Goal: Task Accomplishment & Management: Use online tool/utility

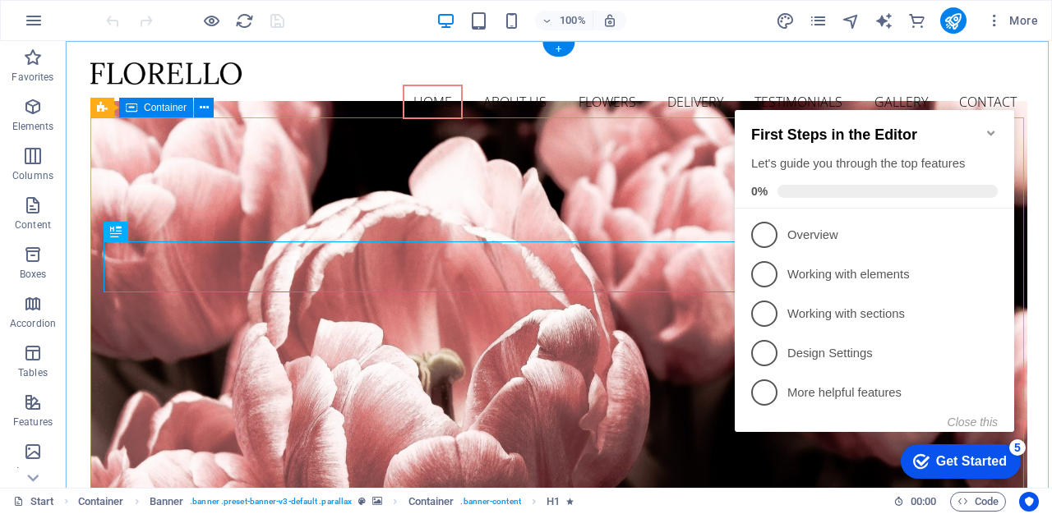
click at [992, 131] on icon "Minimize checklist" at bounding box center [990, 133] width 7 height 5
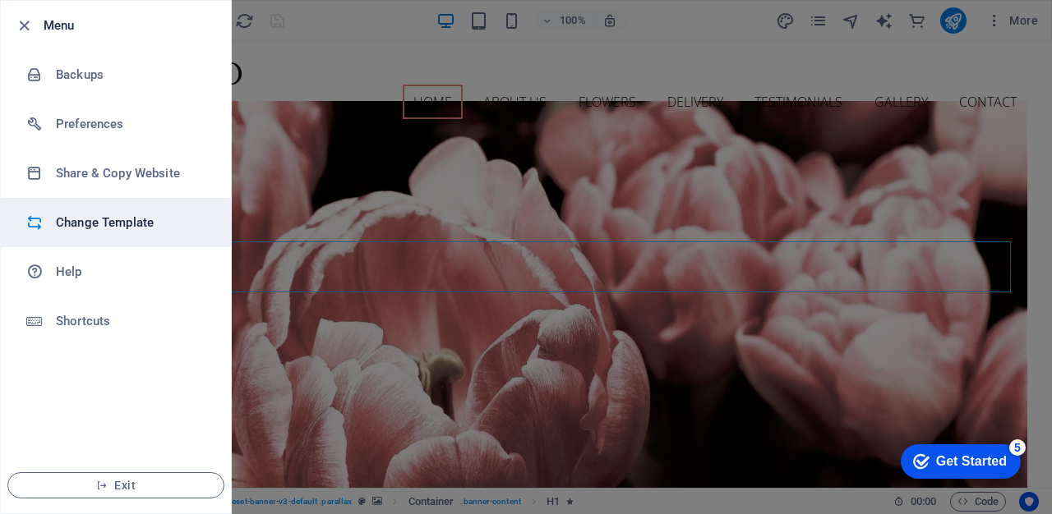
click at [92, 224] on h6 "Change Template" at bounding box center [132, 223] width 152 height 20
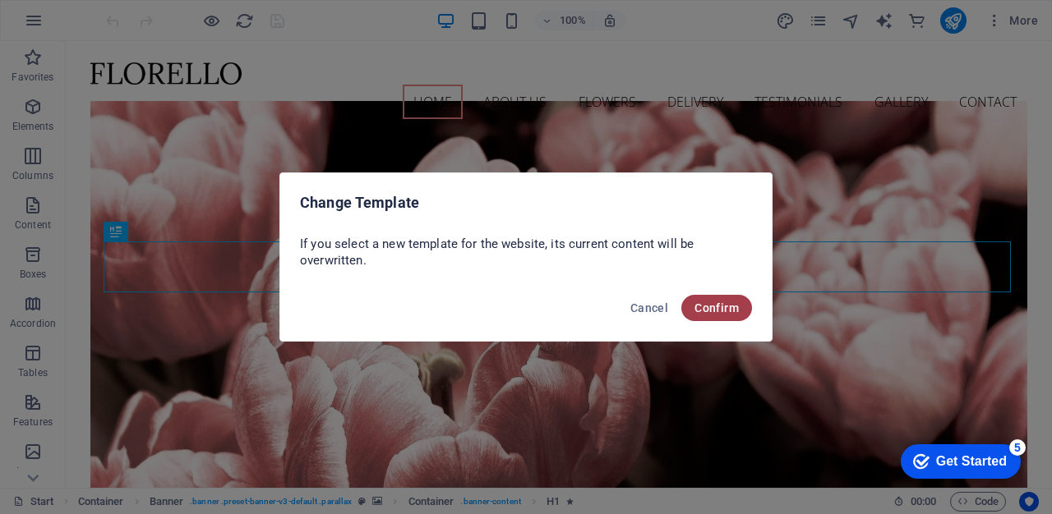
click at [724, 307] on span "Confirm" at bounding box center [716, 308] width 44 height 13
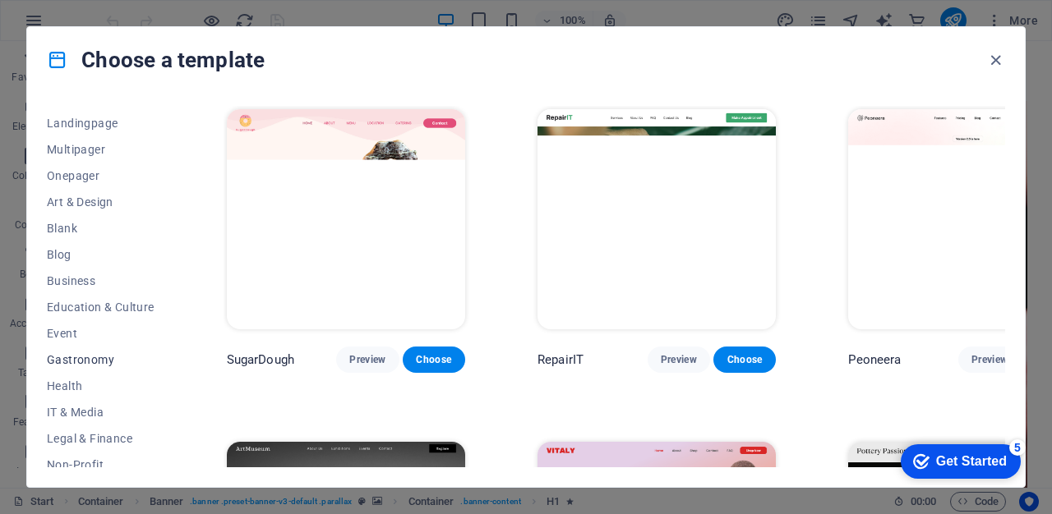
scroll to position [97, 0]
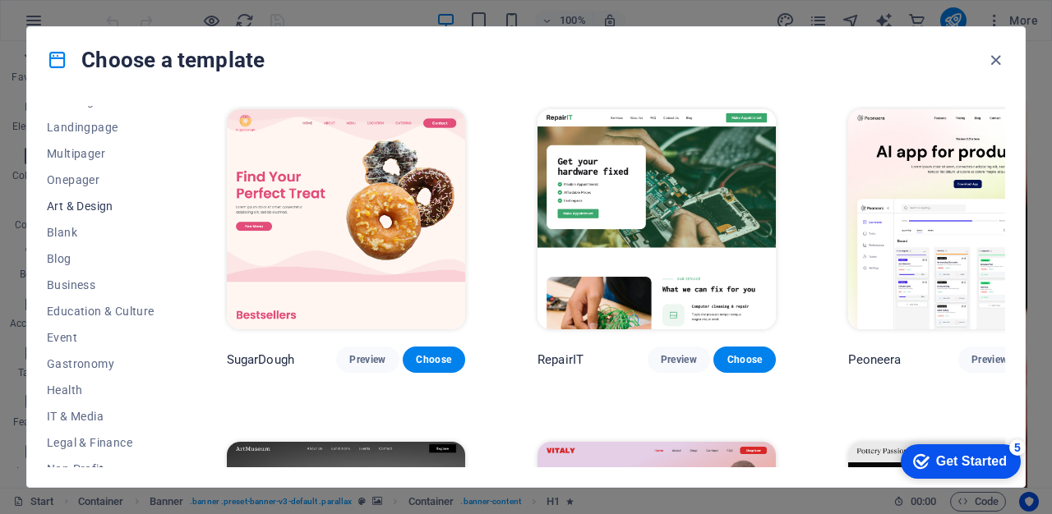
click at [99, 201] on span "Art & Design" at bounding box center [101, 206] width 108 height 13
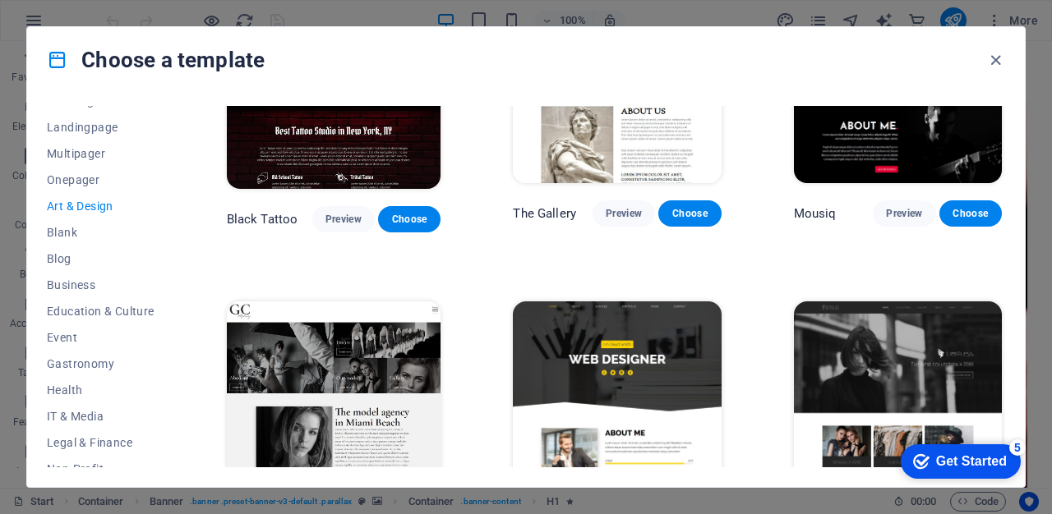
scroll to position [748, 0]
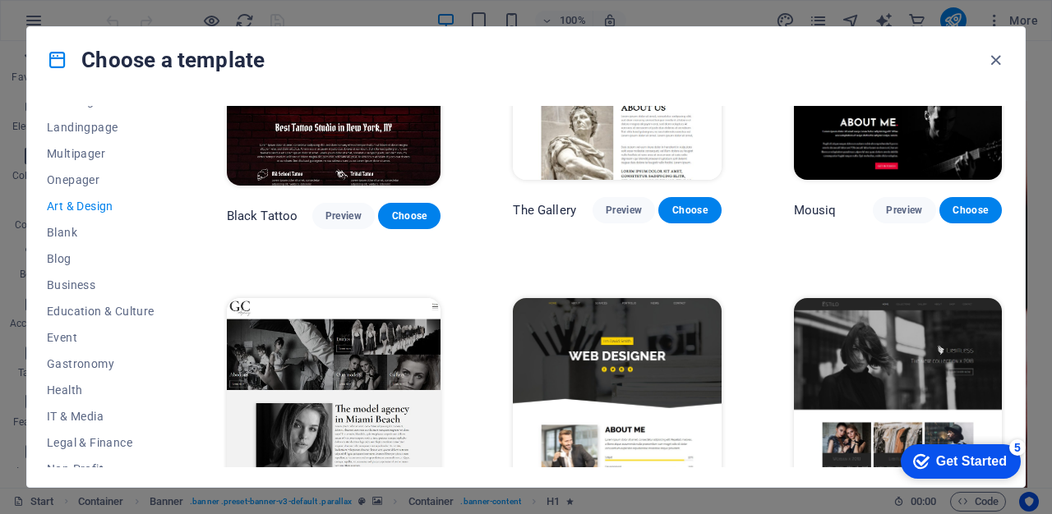
click at [61, 62] on icon at bounding box center [57, 59] width 21 height 21
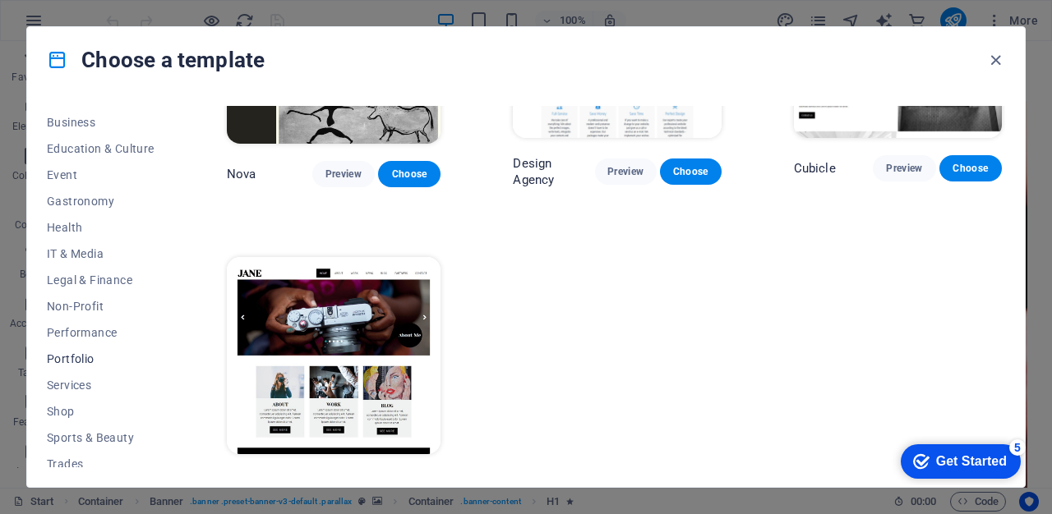
scroll to position [277, 0]
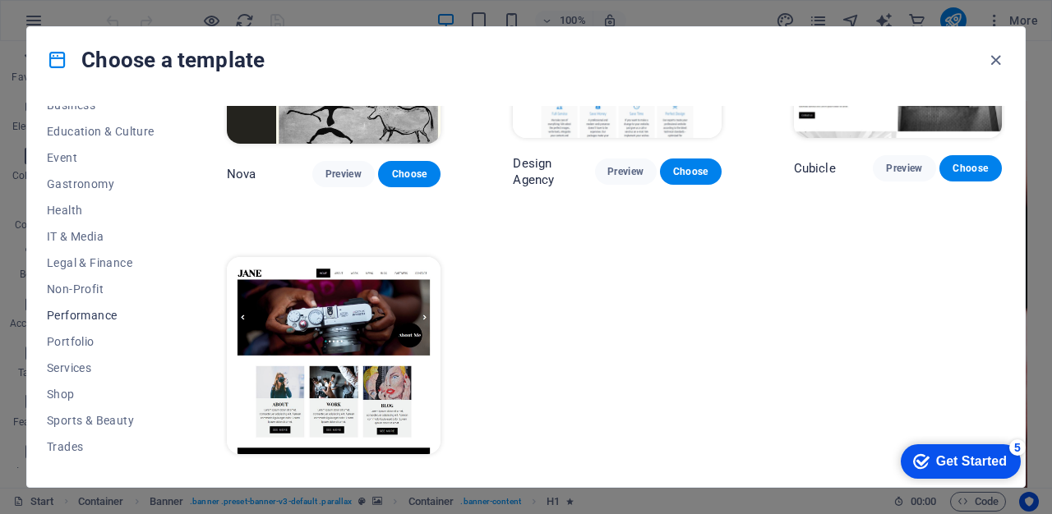
click at [104, 310] on span "Performance" at bounding box center [101, 315] width 108 height 13
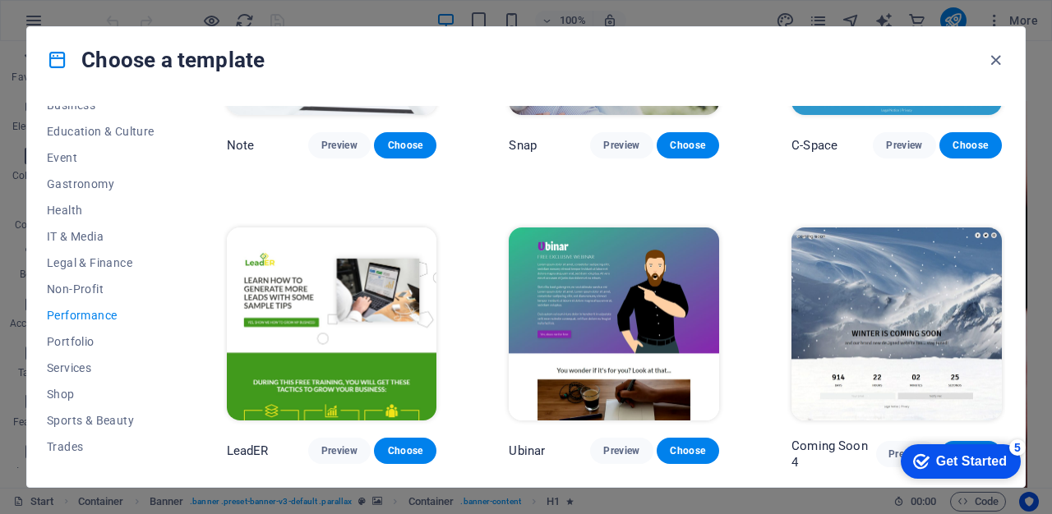
scroll to position [1108, 0]
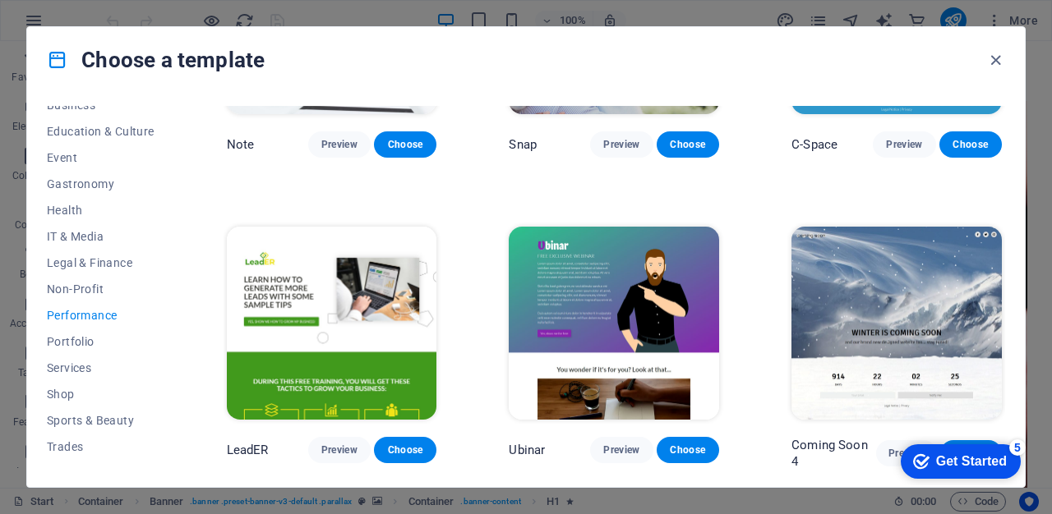
click at [918, 264] on img at bounding box center [896, 324] width 210 height 194
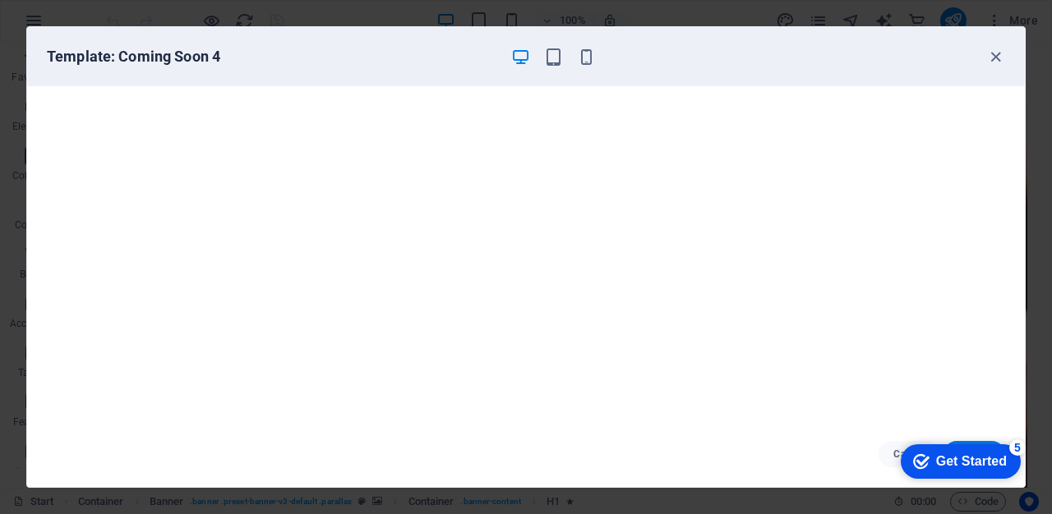
scroll to position [0, 0]
click at [954, 464] on div "Get Started" at bounding box center [971, 461] width 71 height 15
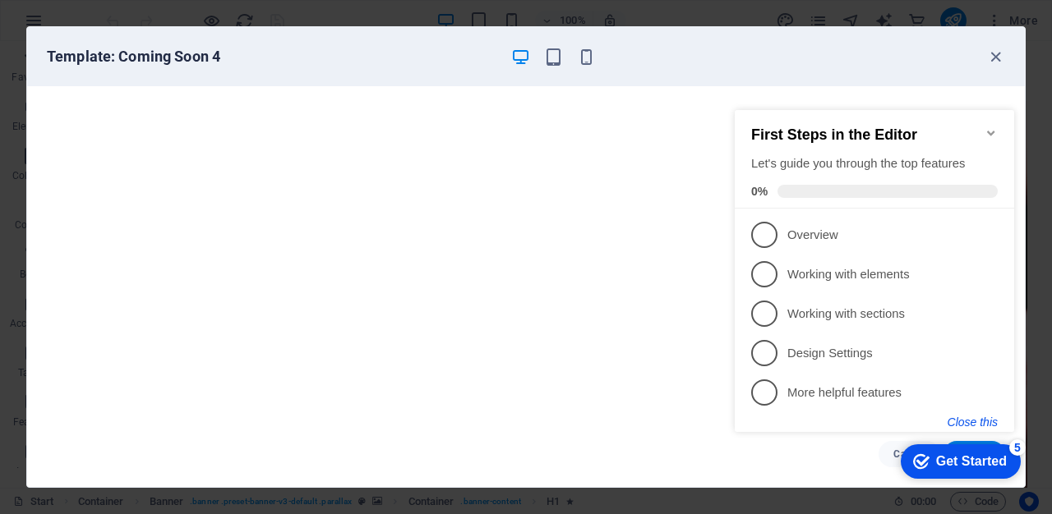
click at [987, 424] on button "Close this" at bounding box center [973, 422] width 50 height 13
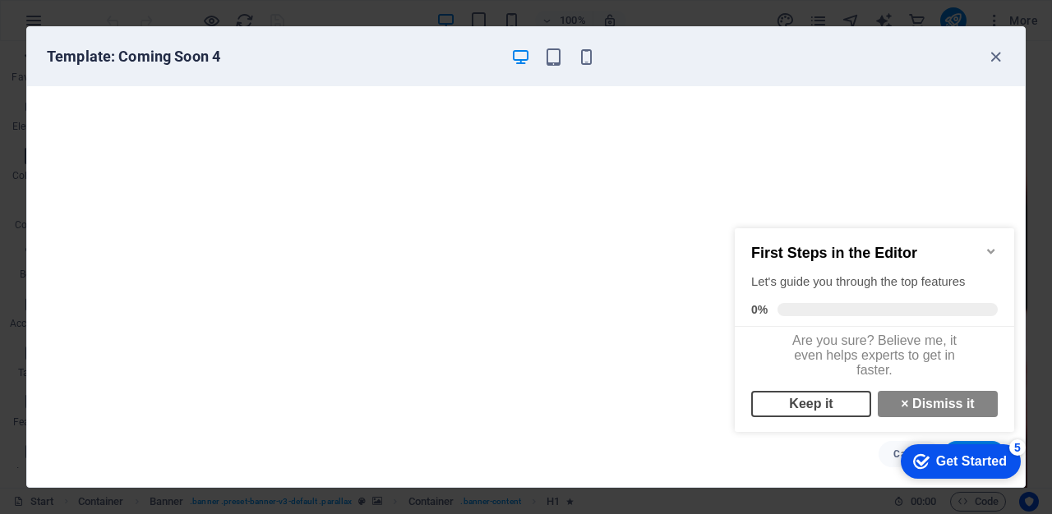
click at [827, 414] on link "Keep it" at bounding box center [811, 404] width 120 height 26
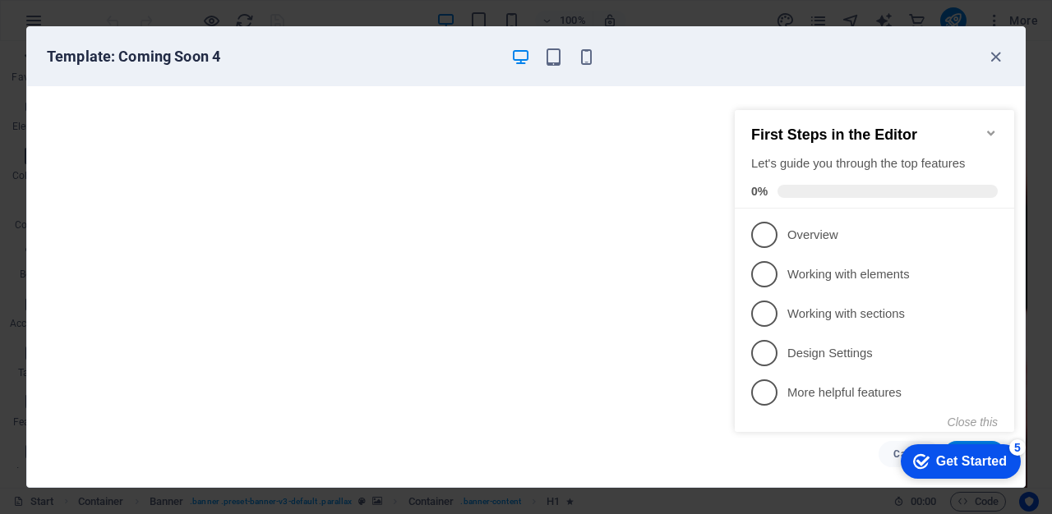
click at [990, 127] on icon "Minimize checklist" at bounding box center [991, 133] width 13 height 13
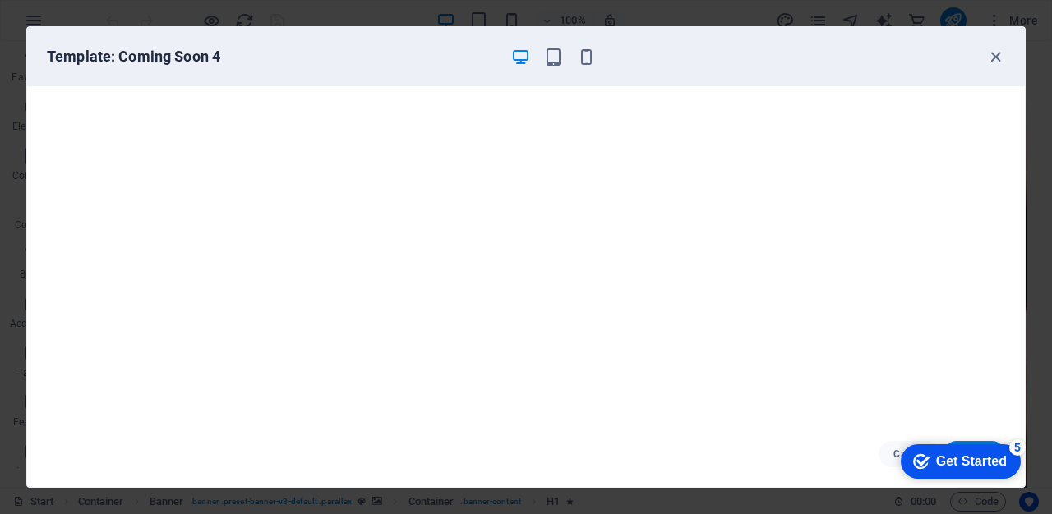
scroll to position [4, 0]
click at [959, 458] on div "Get Started" at bounding box center [971, 461] width 71 height 15
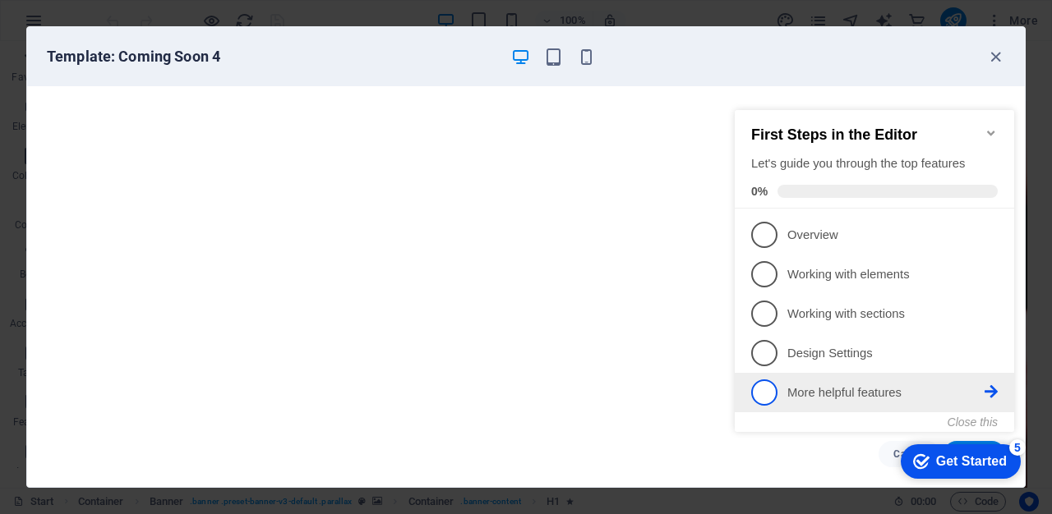
click at [768, 393] on span "5" at bounding box center [764, 393] width 26 height 26
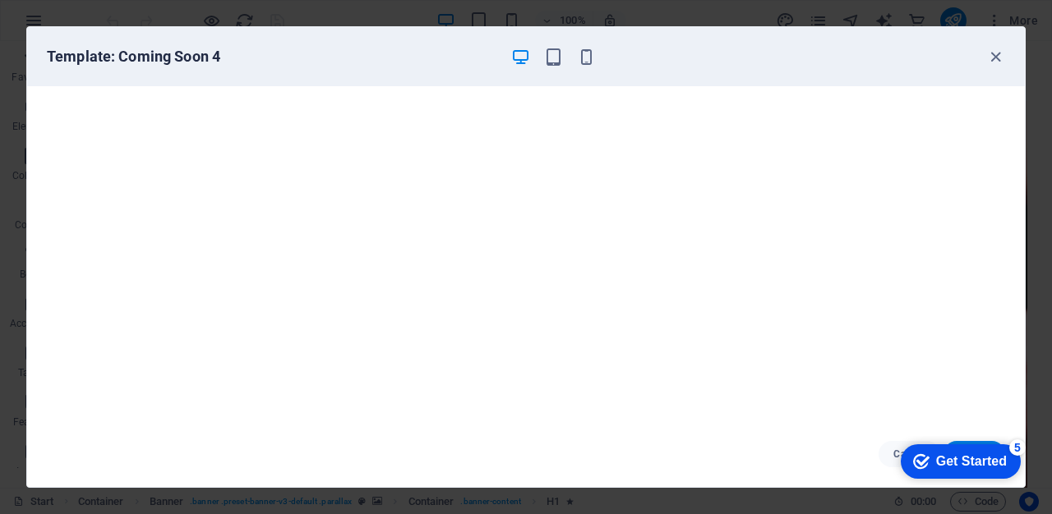
click at [956, 465] on div "Get Started" at bounding box center [971, 461] width 71 height 15
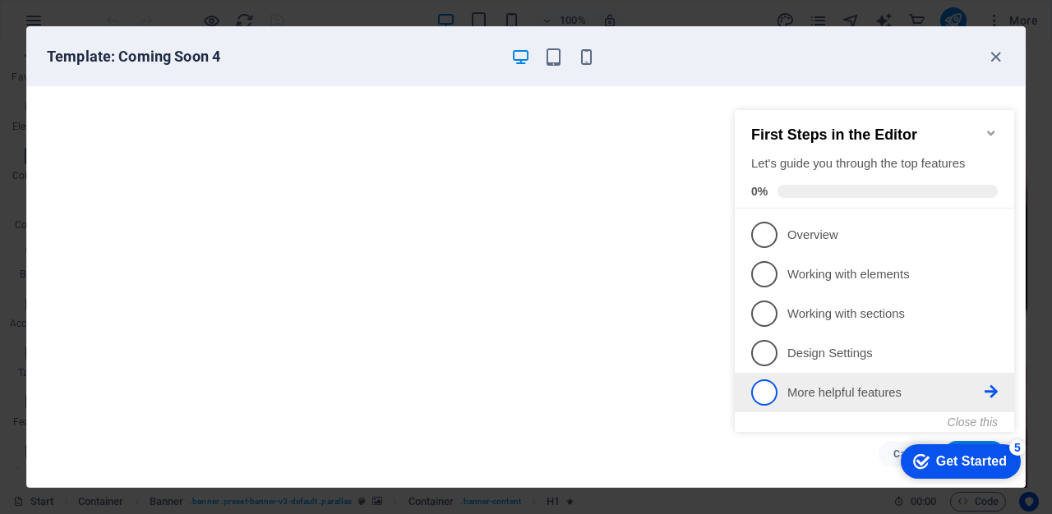
click at [998, 387] on li "5 More helpful features - incomplete" at bounding box center [874, 392] width 279 height 39
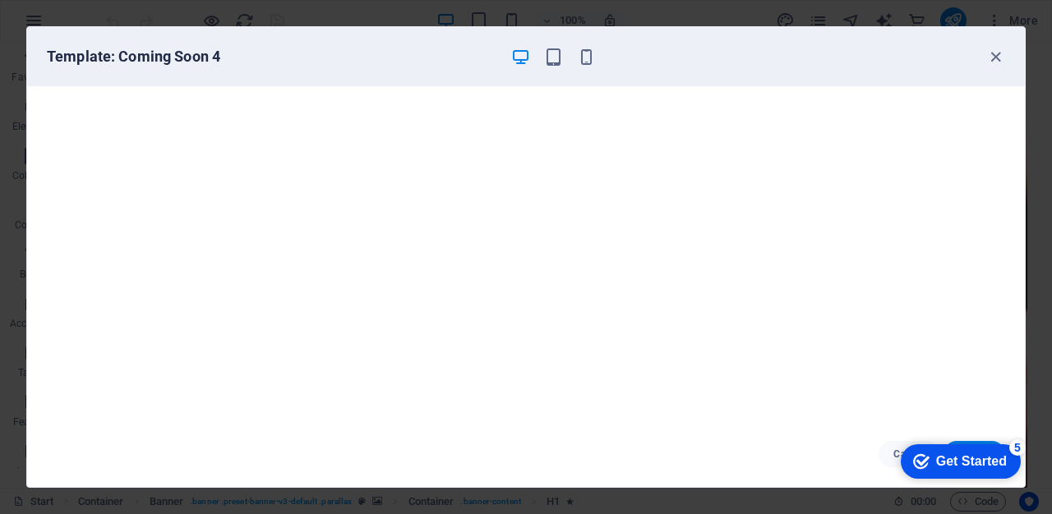
click at [949, 460] on div "Get Started" at bounding box center [971, 461] width 71 height 15
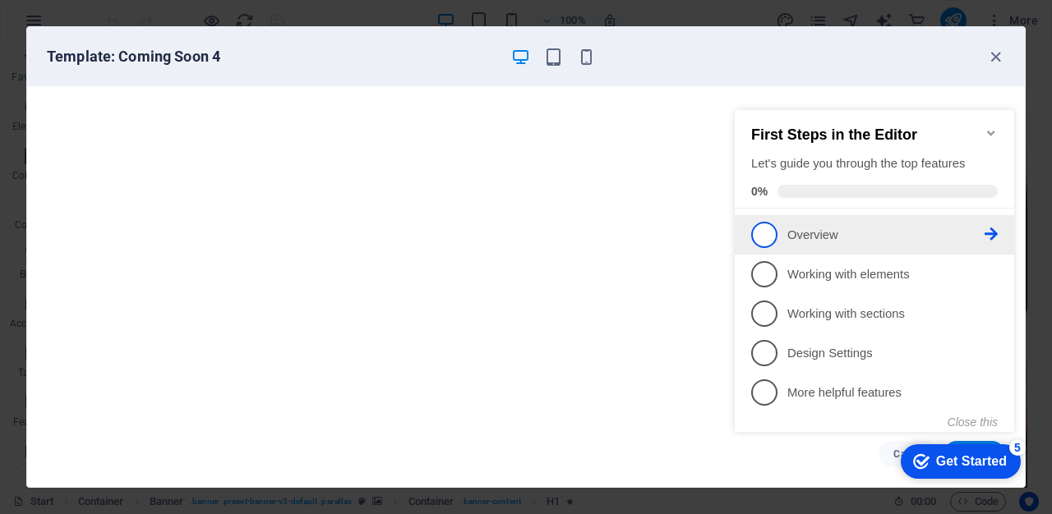
click at [767, 233] on span "1" at bounding box center [764, 235] width 26 height 26
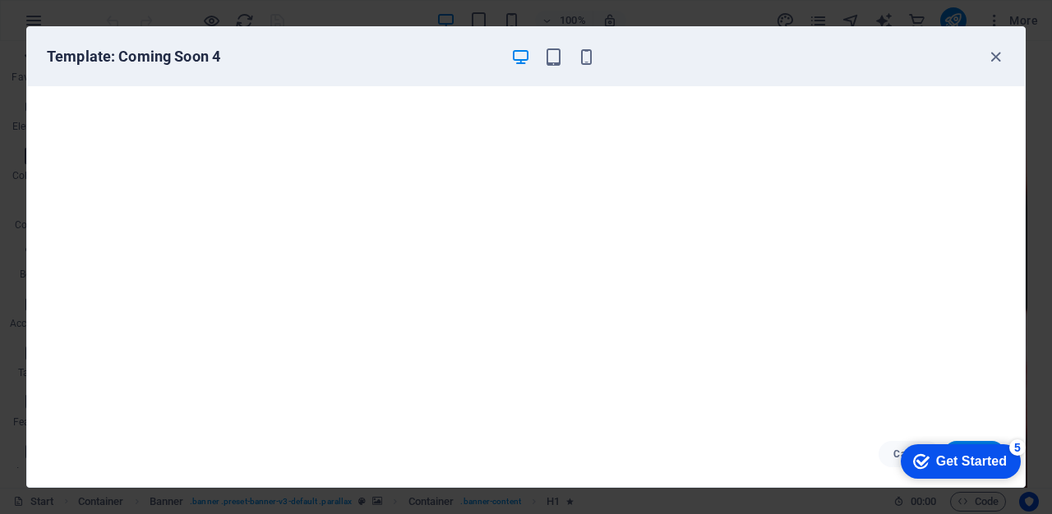
scroll to position [0, 0]
click at [928, 472] on div "checkmark Get Started 5" at bounding box center [961, 462] width 120 height 35
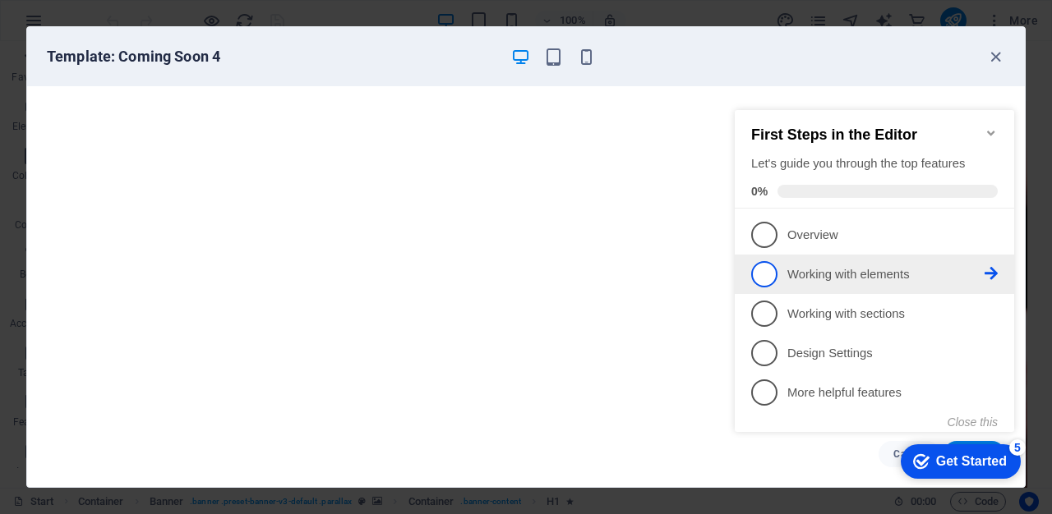
click at [767, 281] on span "2" at bounding box center [764, 274] width 26 height 26
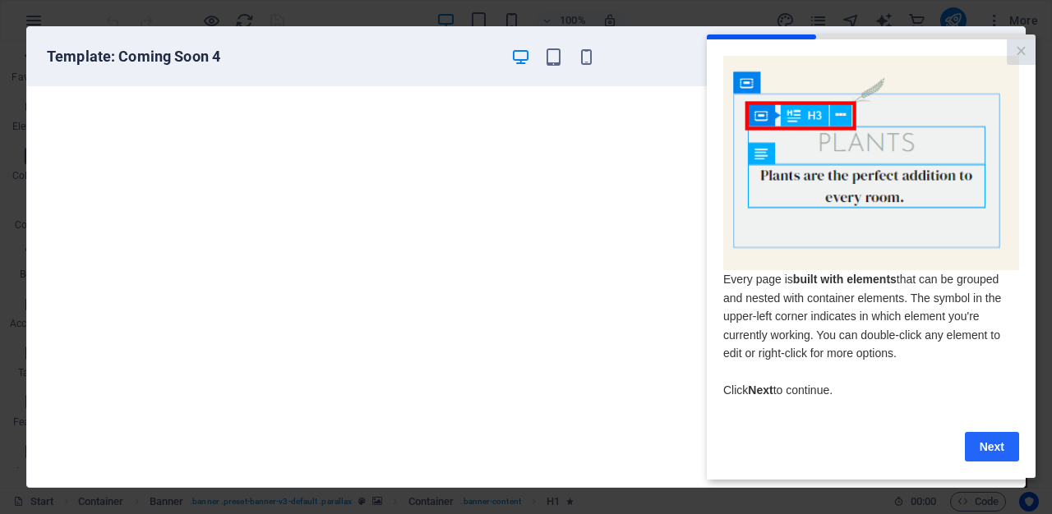
click at [991, 459] on link "Next" at bounding box center [992, 447] width 54 height 30
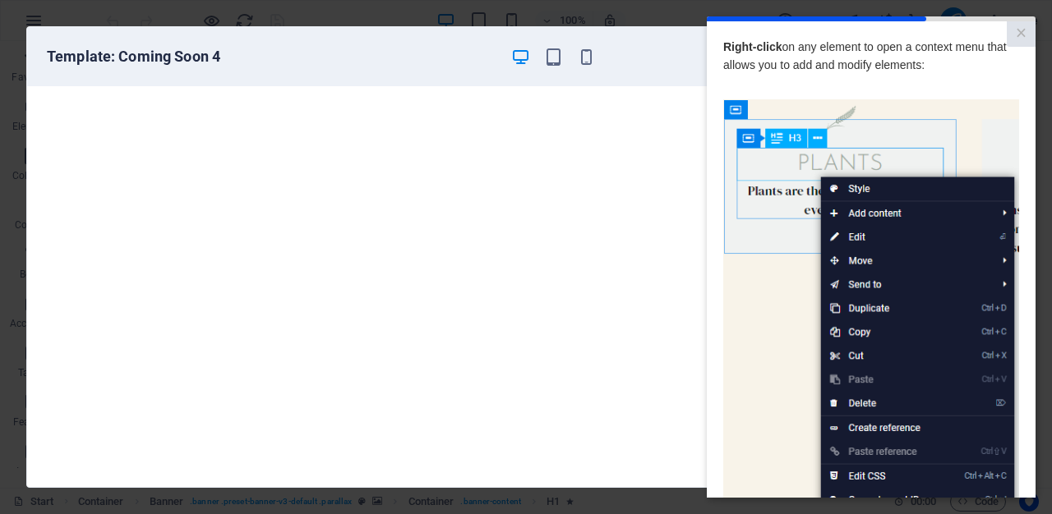
click at [887, 212] on img at bounding box center [871, 332] width 296 height 466
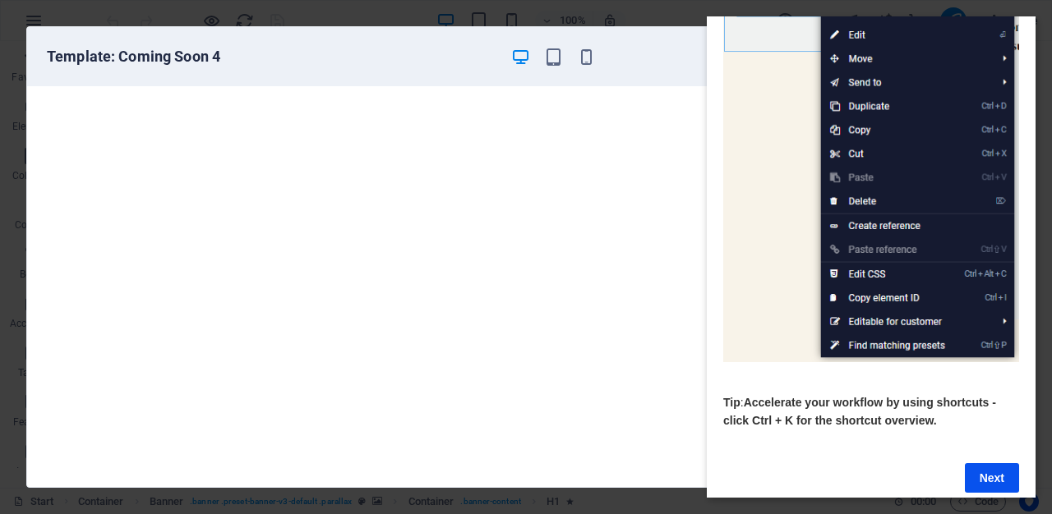
scroll to position [216, 0]
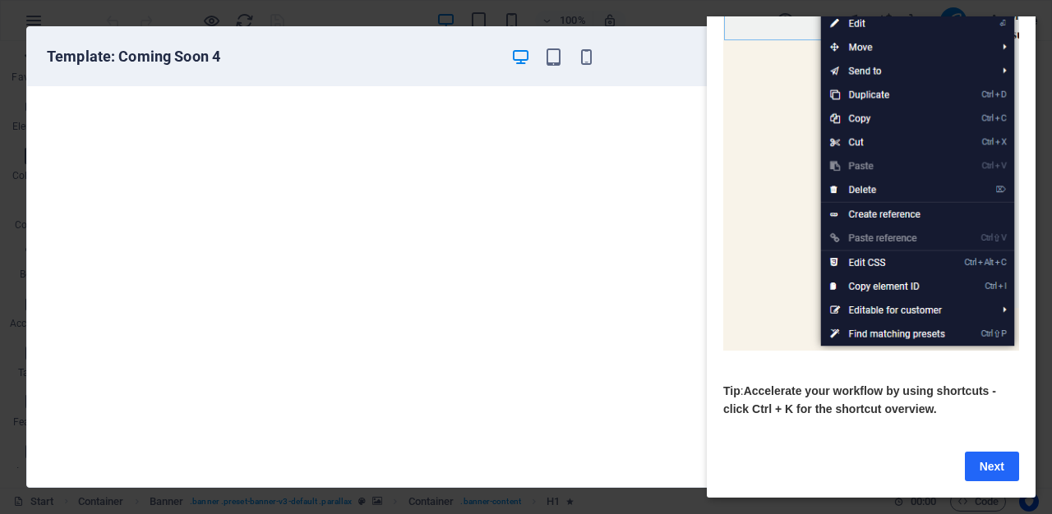
click at [985, 461] on link "Next" at bounding box center [992, 467] width 54 height 30
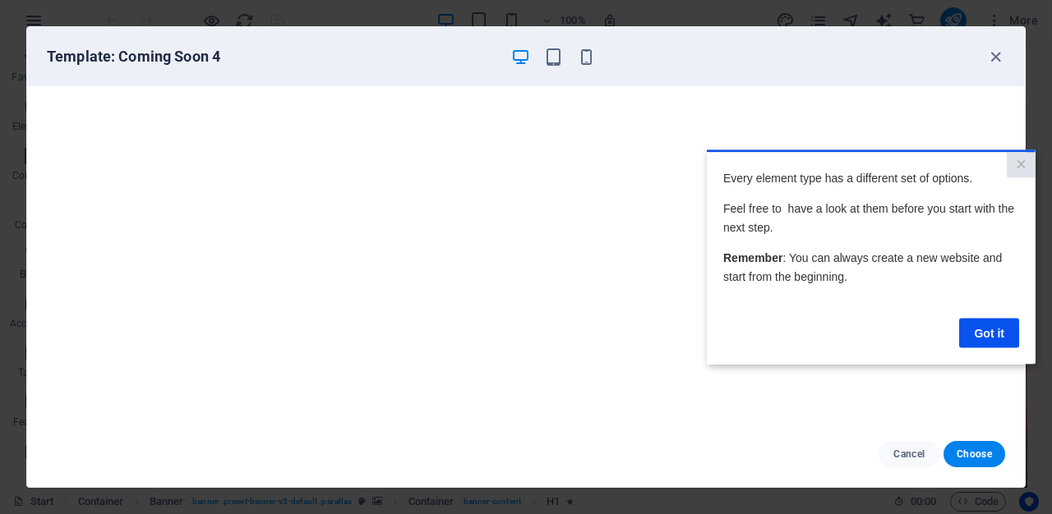
scroll to position [0, 0]
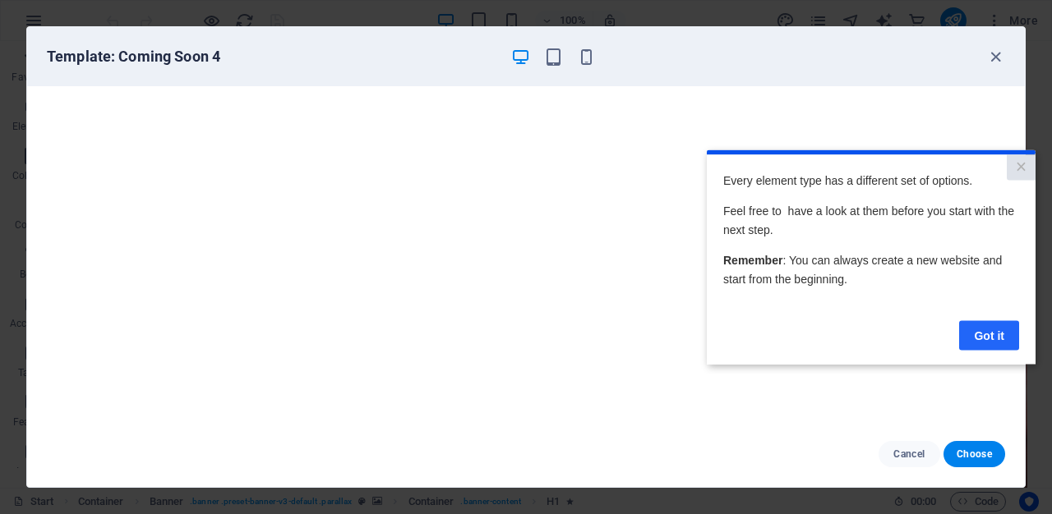
click at [990, 329] on link "Got it" at bounding box center [989, 336] width 60 height 30
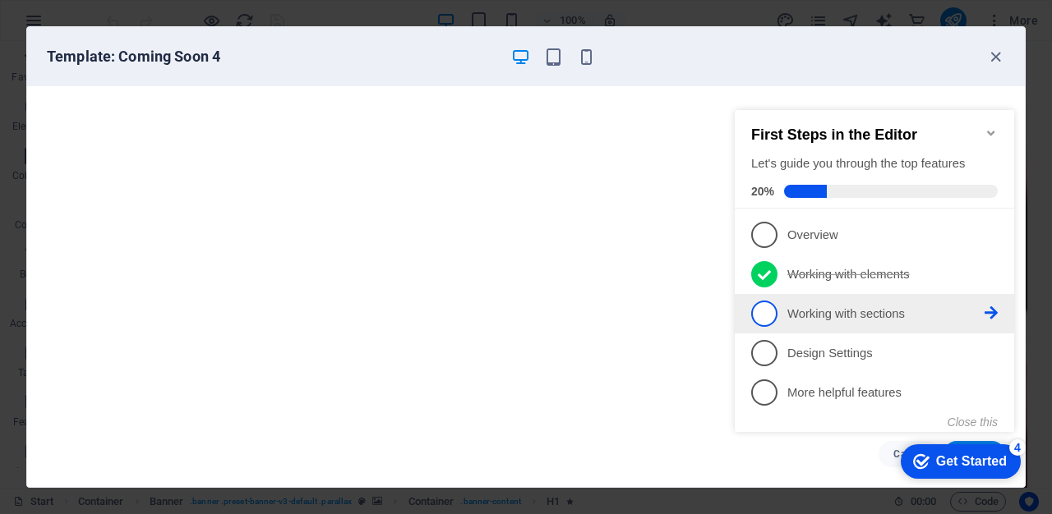
click at [883, 306] on p "Working with sections - incomplete" at bounding box center [885, 314] width 197 height 17
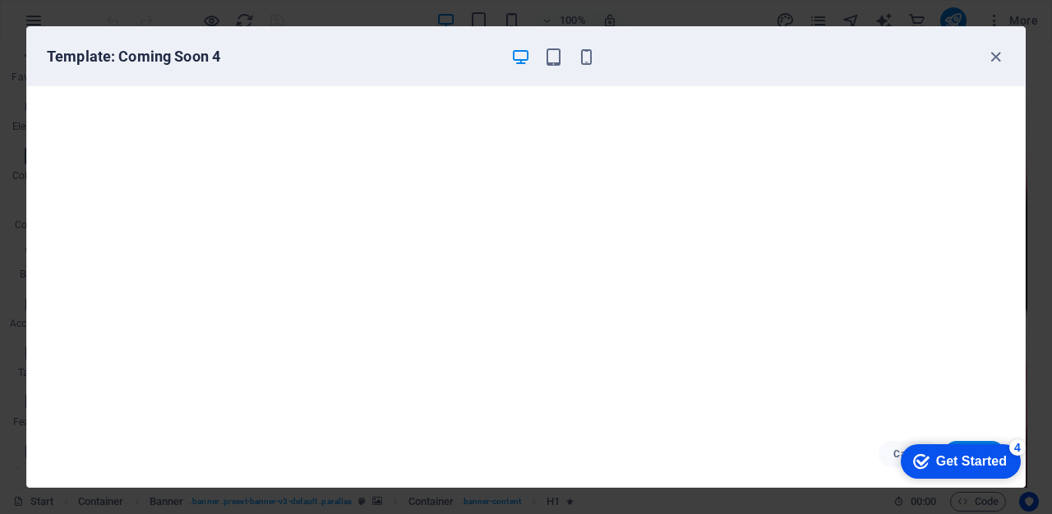
click at [954, 454] on div "Get Started" at bounding box center [971, 461] width 71 height 15
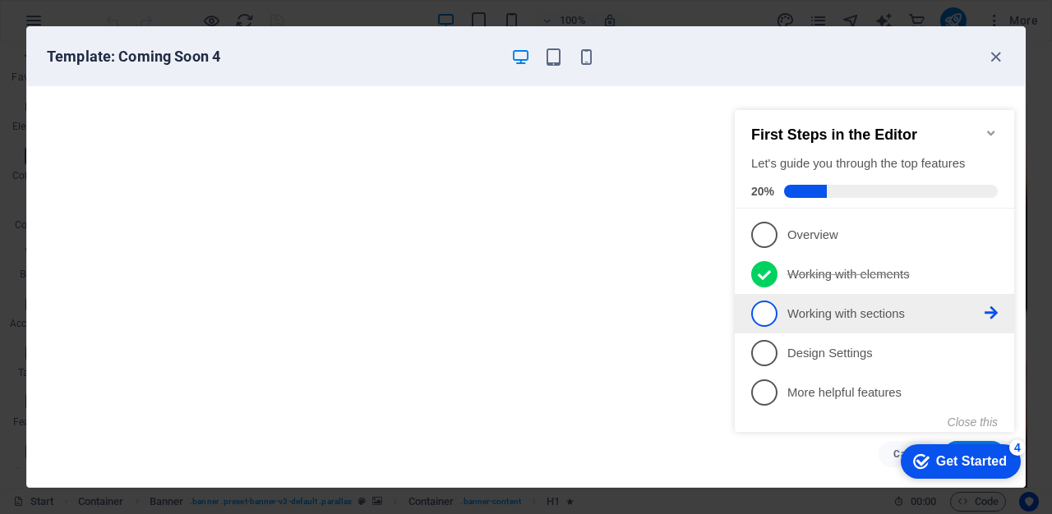
click at [994, 307] on icon at bounding box center [991, 313] width 13 height 13
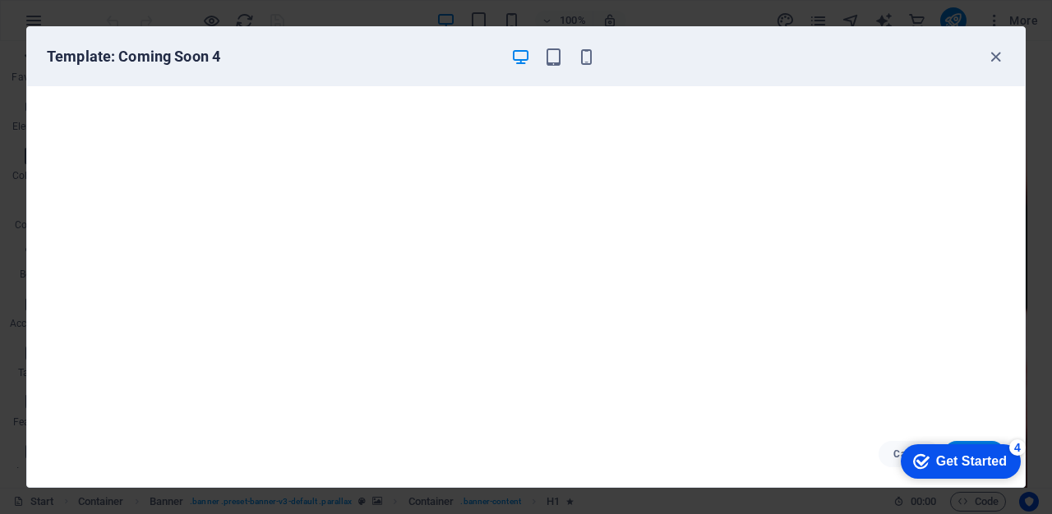
click at [957, 463] on div "Get Started" at bounding box center [971, 461] width 71 height 15
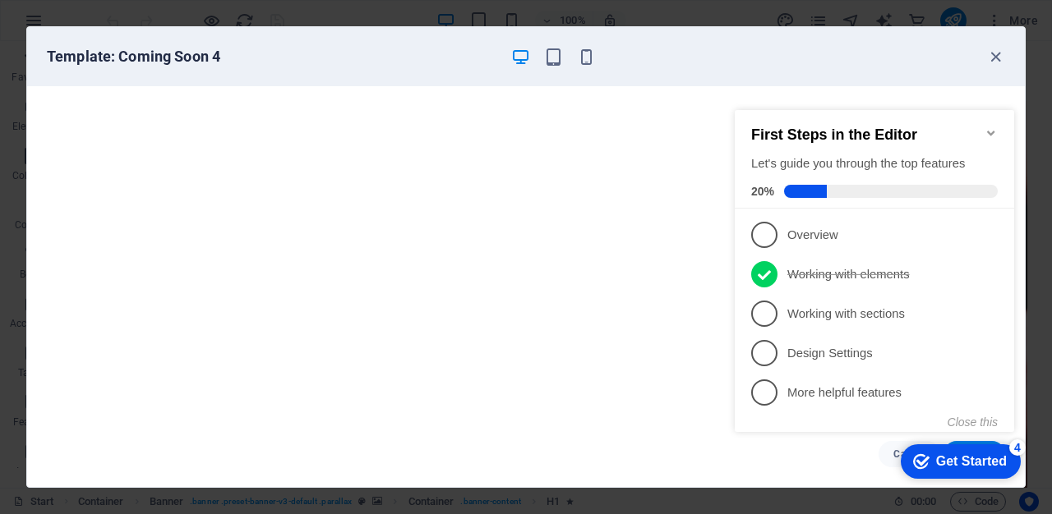
click at [1016, 448] on div "4" at bounding box center [1017, 448] width 16 height 16
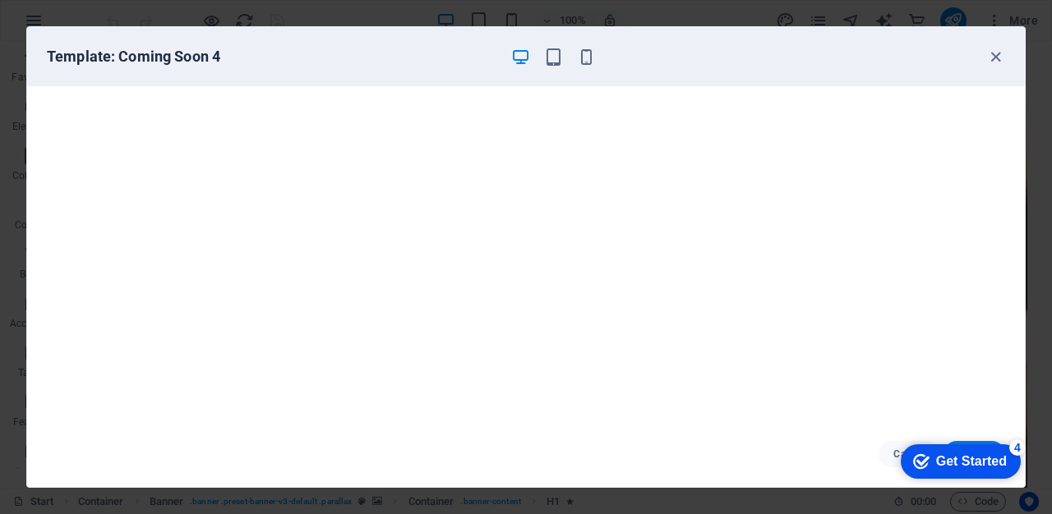
click at [1026, 456] on div "4" at bounding box center [1017, 448] width 16 height 16
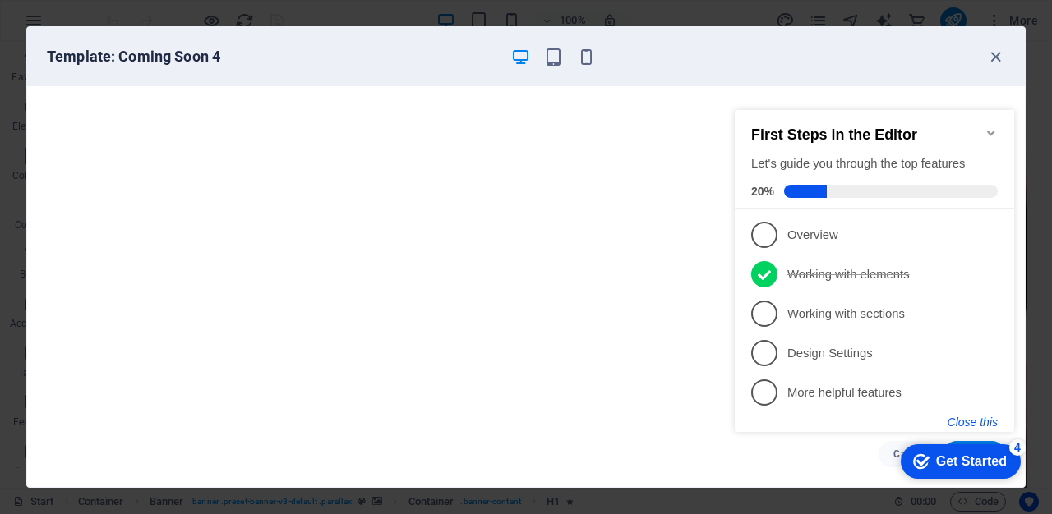
click at [980, 416] on button "Close this" at bounding box center [973, 422] width 50 height 13
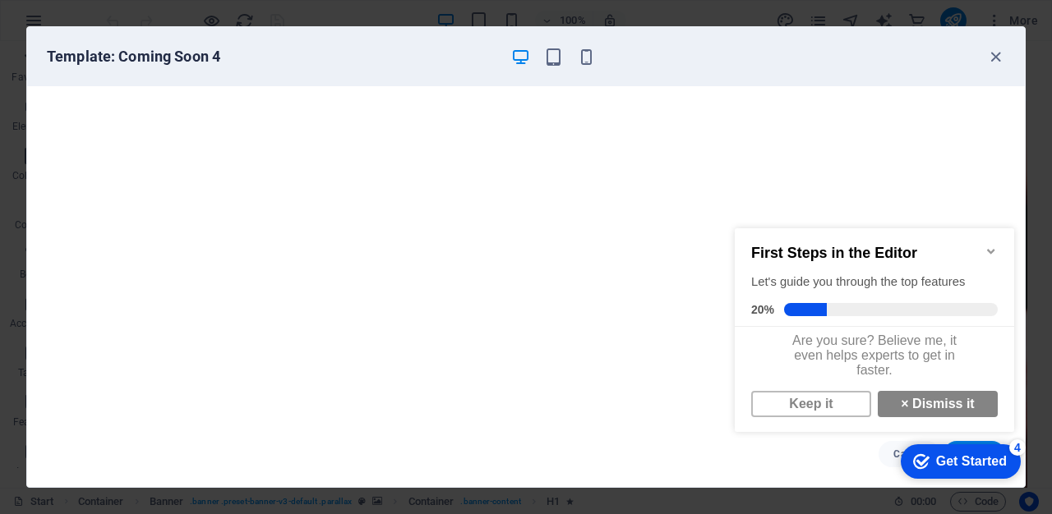
scroll to position [12, 0]
click at [992, 245] on icon "Minimize checklist" at bounding box center [991, 251] width 13 height 13
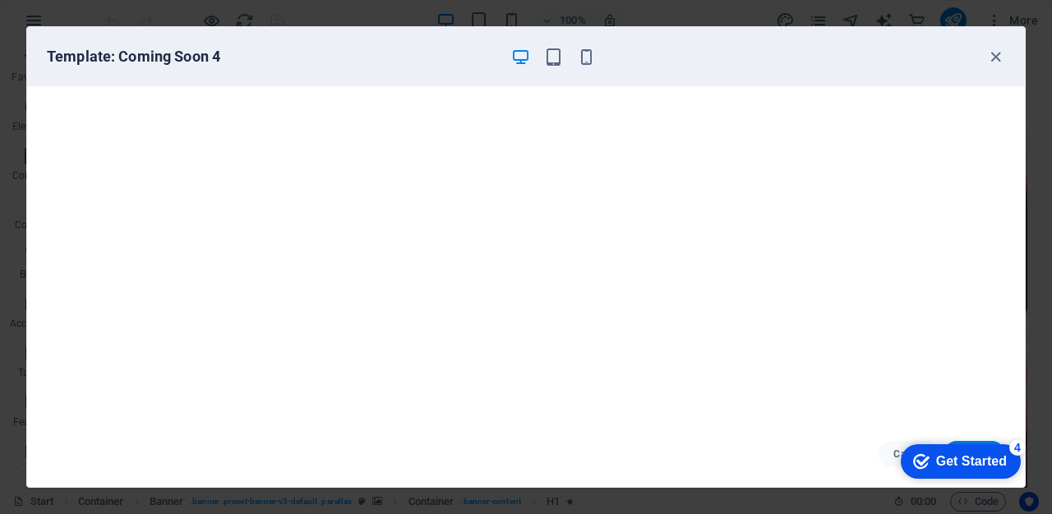
click at [938, 459] on div "Get Started" at bounding box center [971, 461] width 71 height 15
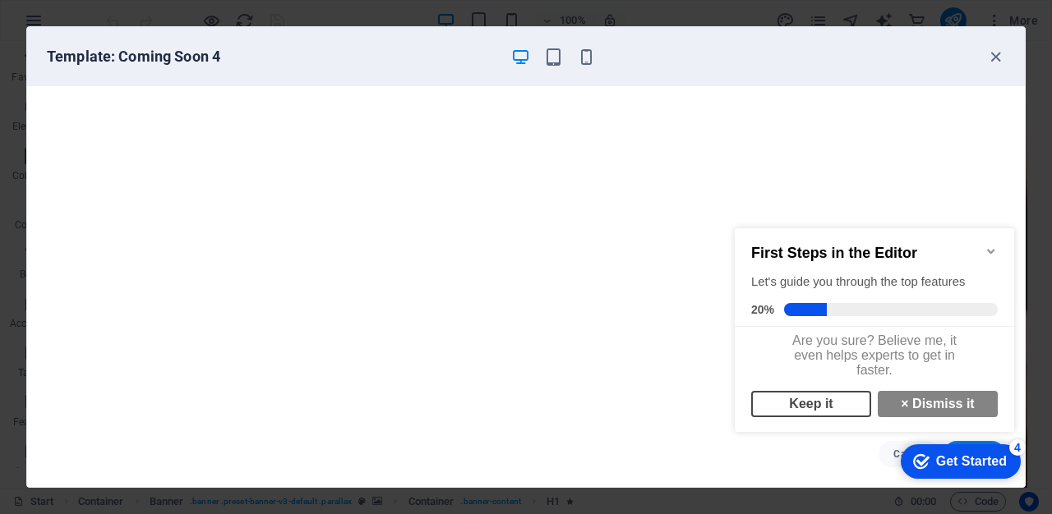
click at [836, 401] on link "Keep it" at bounding box center [811, 404] width 120 height 26
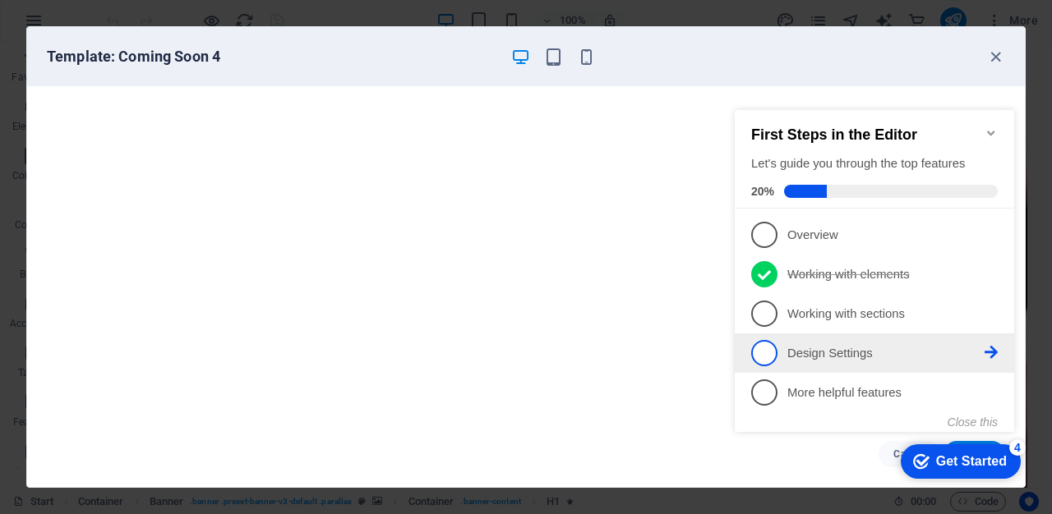
click at [985, 353] on icon at bounding box center [991, 352] width 13 height 13
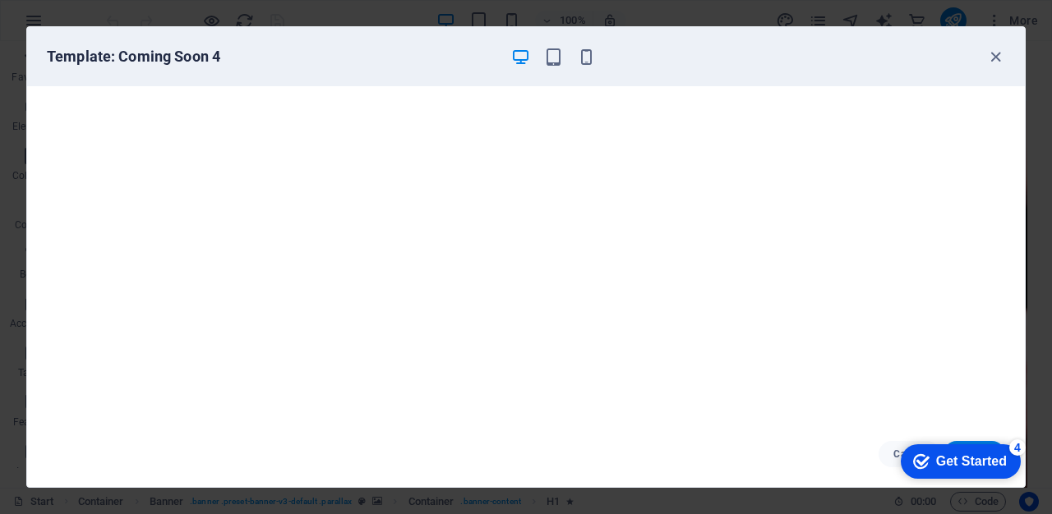
click at [979, 460] on div "Get Started" at bounding box center [971, 461] width 71 height 15
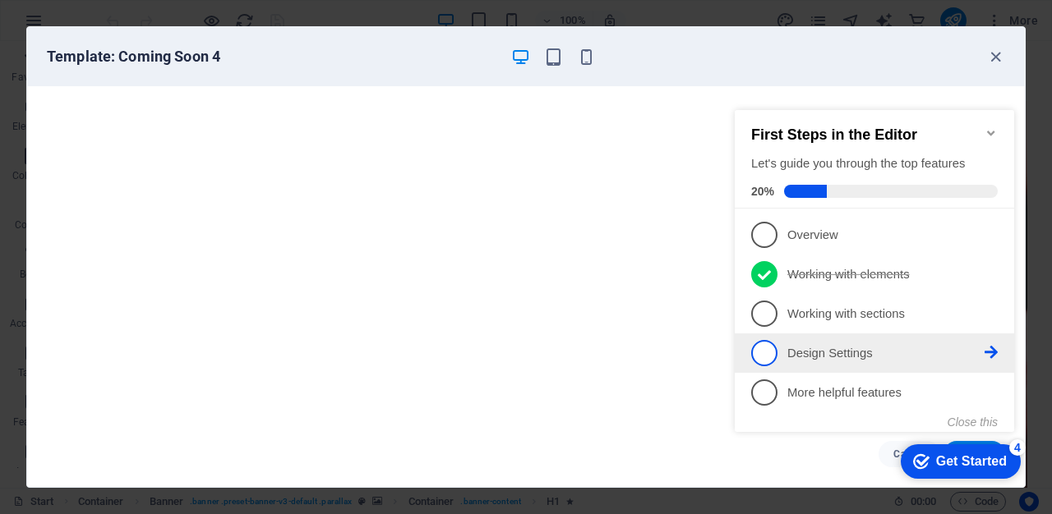
click at [995, 349] on icon at bounding box center [991, 352] width 13 height 13
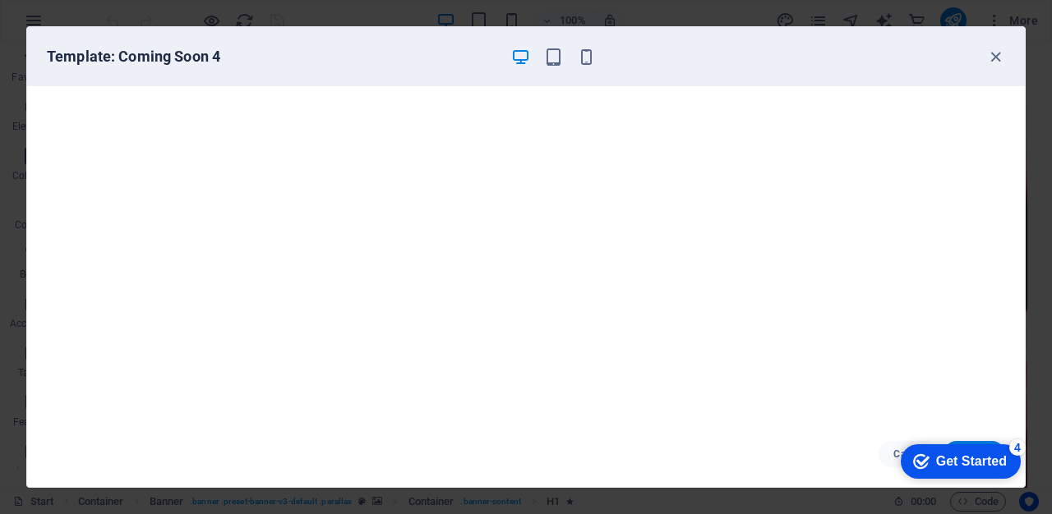
click at [949, 464] on div "Get Started" at bounding box center [971, 461] width 71 height 15
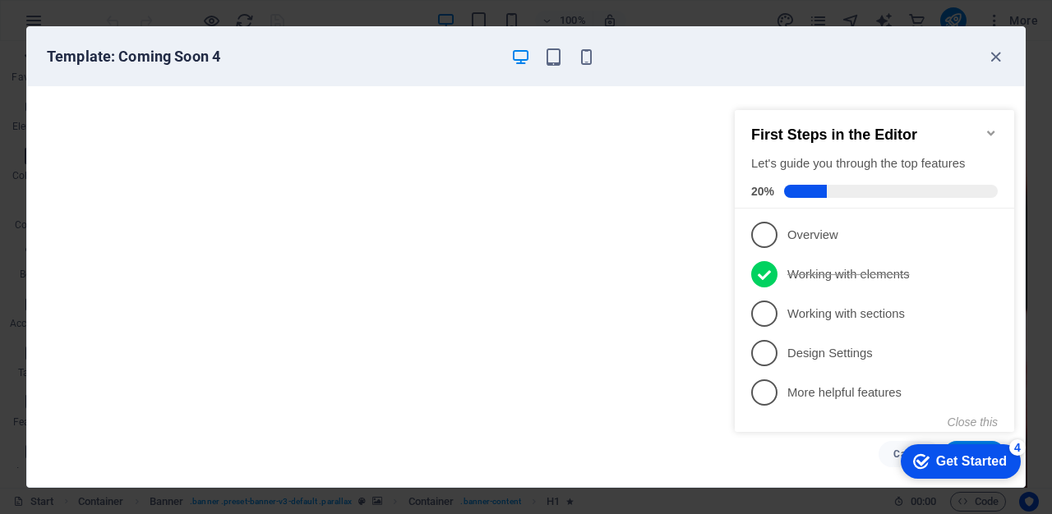
click at [993, 127] on icon "Minimize checklist" at bounding box center [991, 133] width 13 height 13
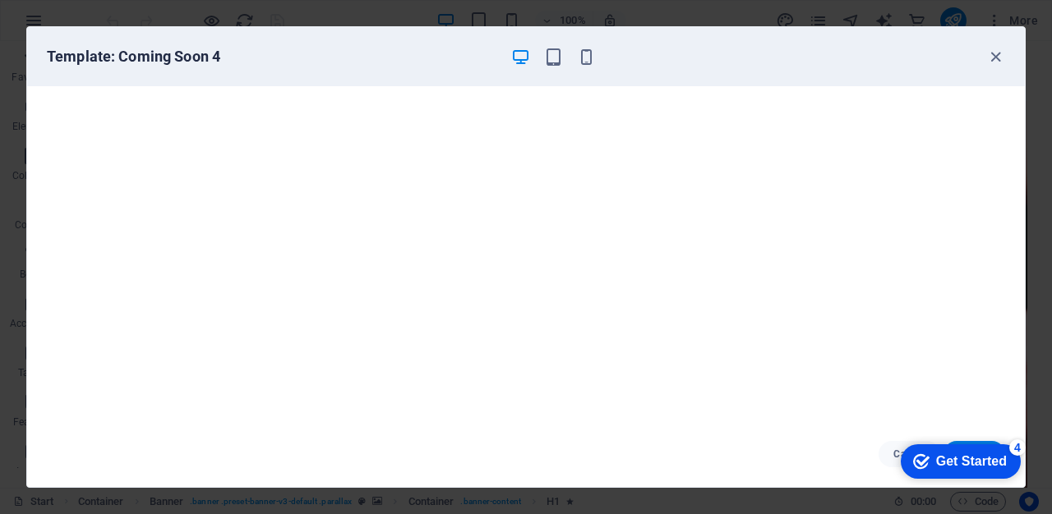
click at [918, 463] on icon "Get Started 4 items remaining, 20% complete" at bounding box center [921, 461] width 16 height 15
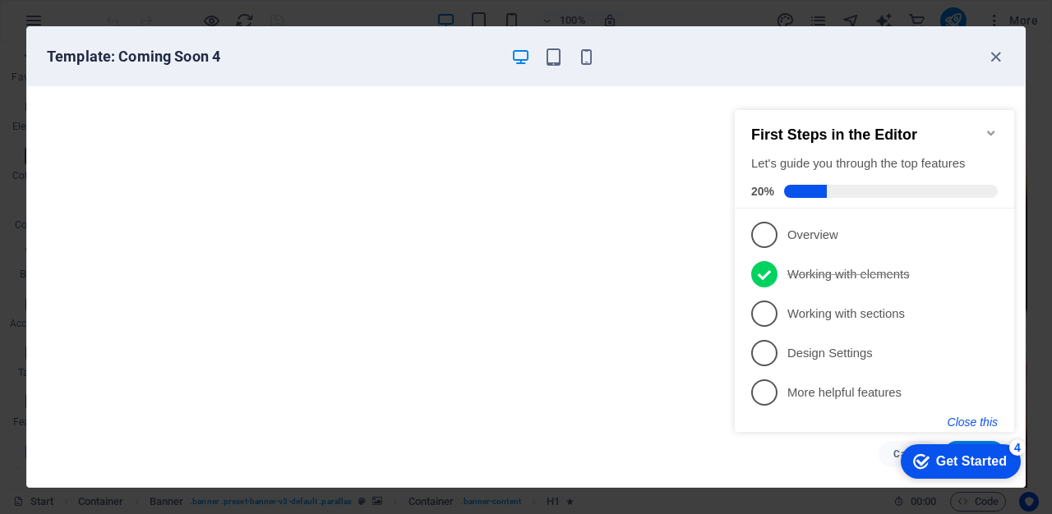
click at [975, 416] on button "Close this" at bounding box center [973, 422] width 50 height 13
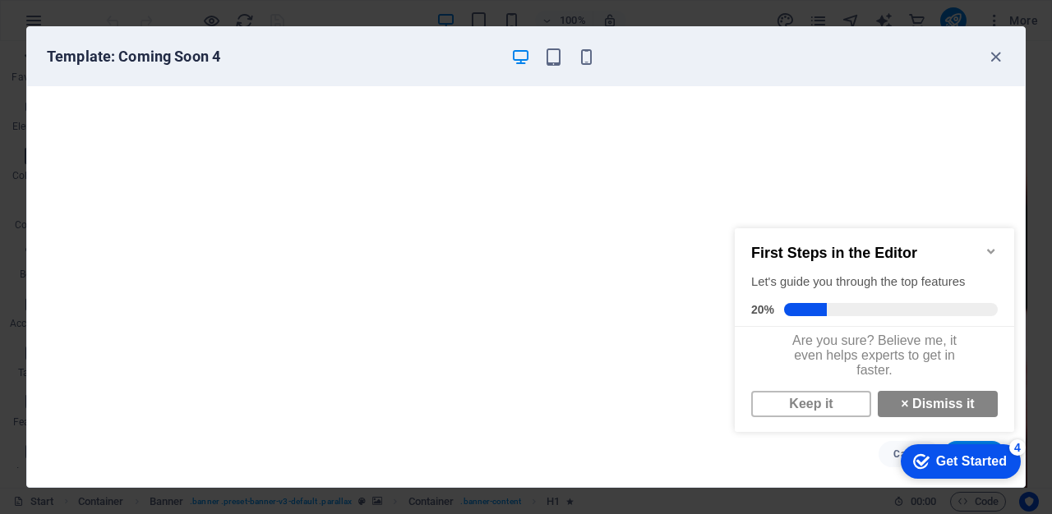
click at [942, 456] on div "Get Started" at bounding box center [971, 461] width 71 height 15
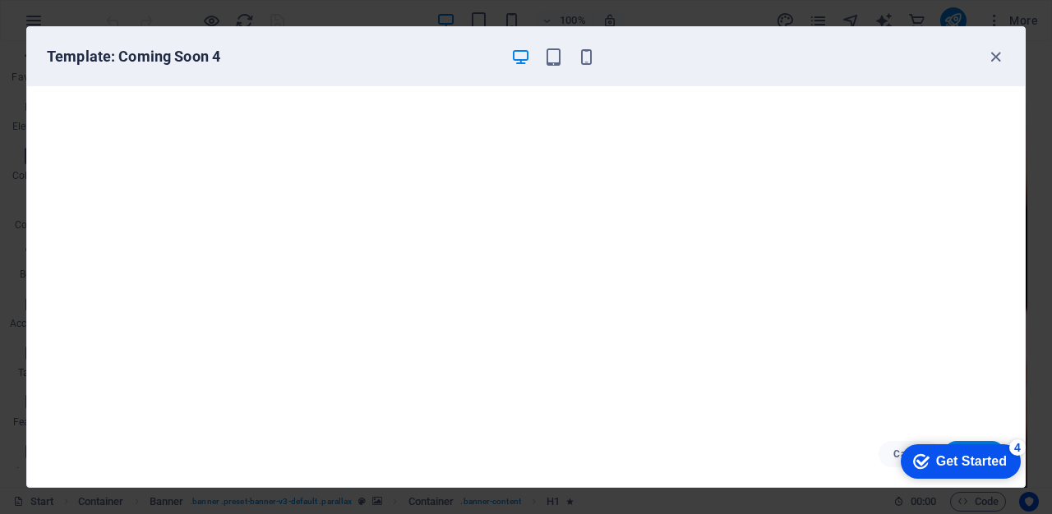
click at [1007, 469] on div "Get Started" at bounding box center [971, 461] width 71 height 15
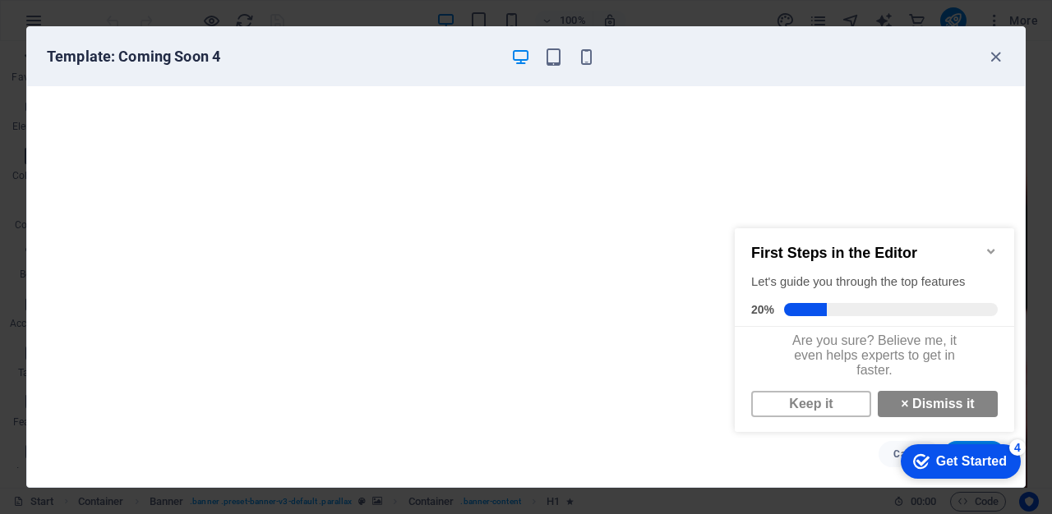
click at [992, 245] on icon "Minimize checklist" at bounding box center [991, 251] width 13 height 13
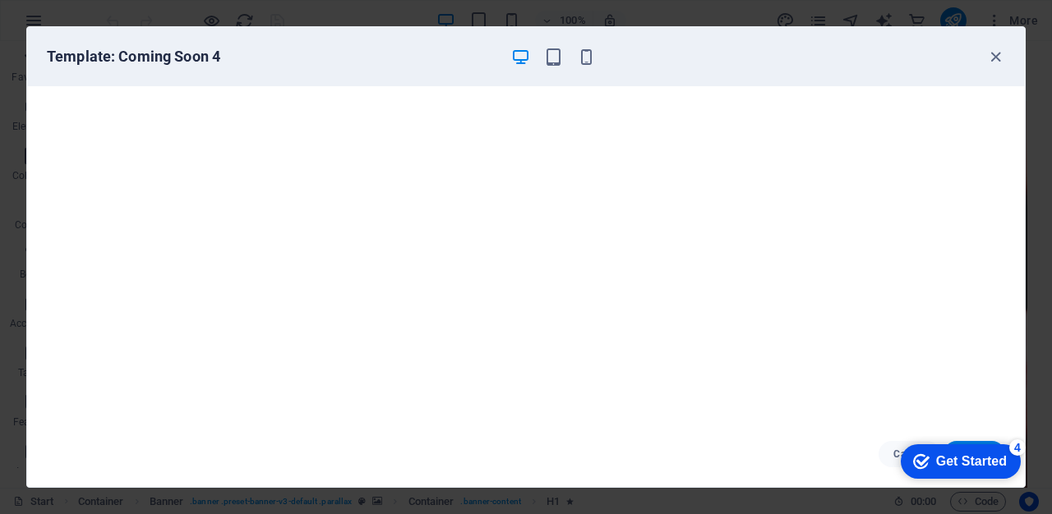
click at [944, 460] on div "Get Started" at bounding box center [971, 461] width 71 height 15
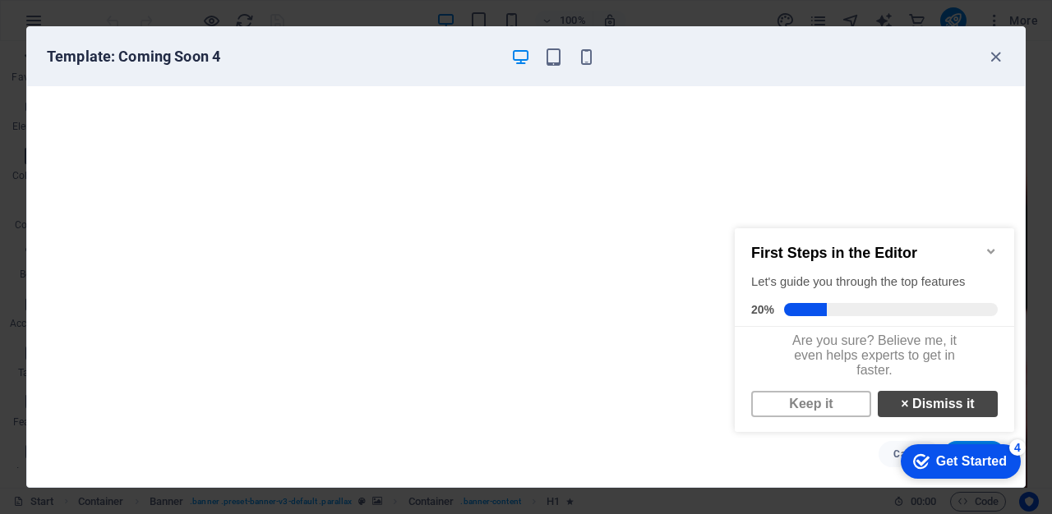
click at [906, 411] on strong "×" at bounding box center [904, 404] width 7 height 14
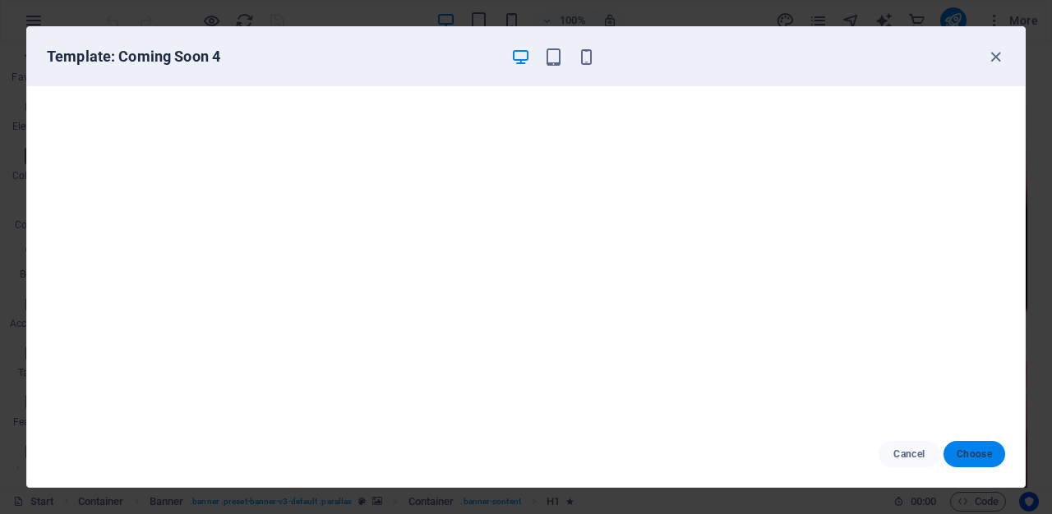
click at [971, 452] on span "Choose" at bounding box center [974, 454] width 35 height 13
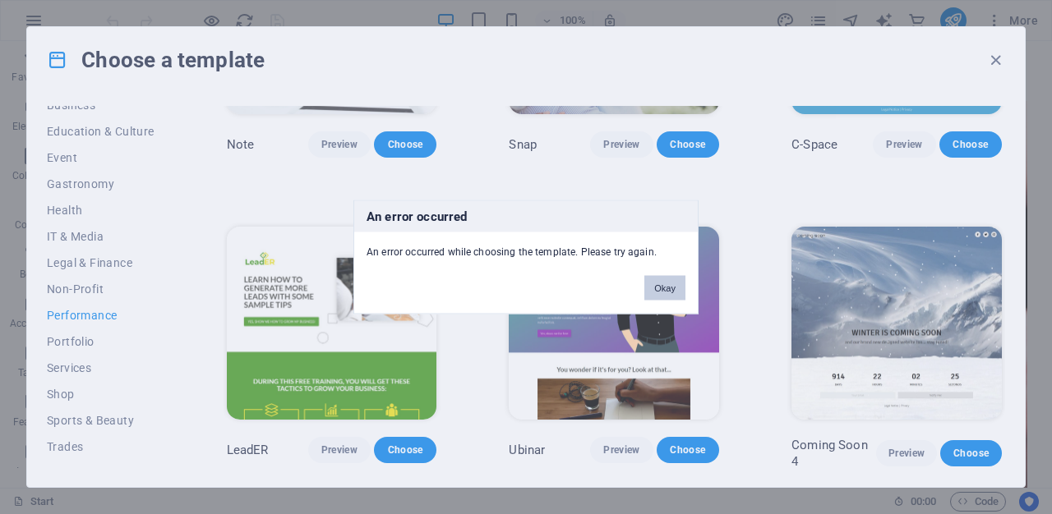
click at [666, 285] on button "Okay" at bounding box center [664, 288] width 41 height 25
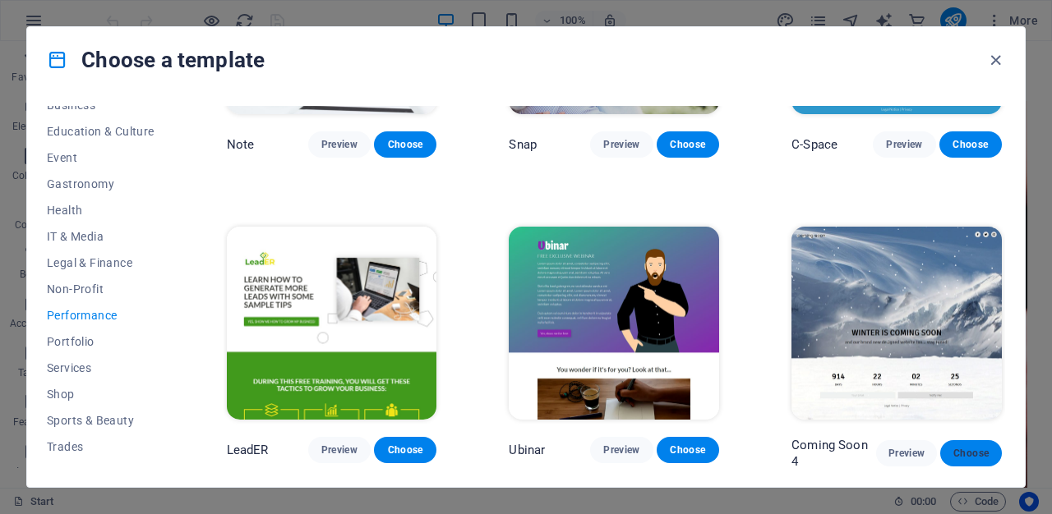
click at [964, 440] on button "Choose" at bounding box center [971, 453] width 62 height 26
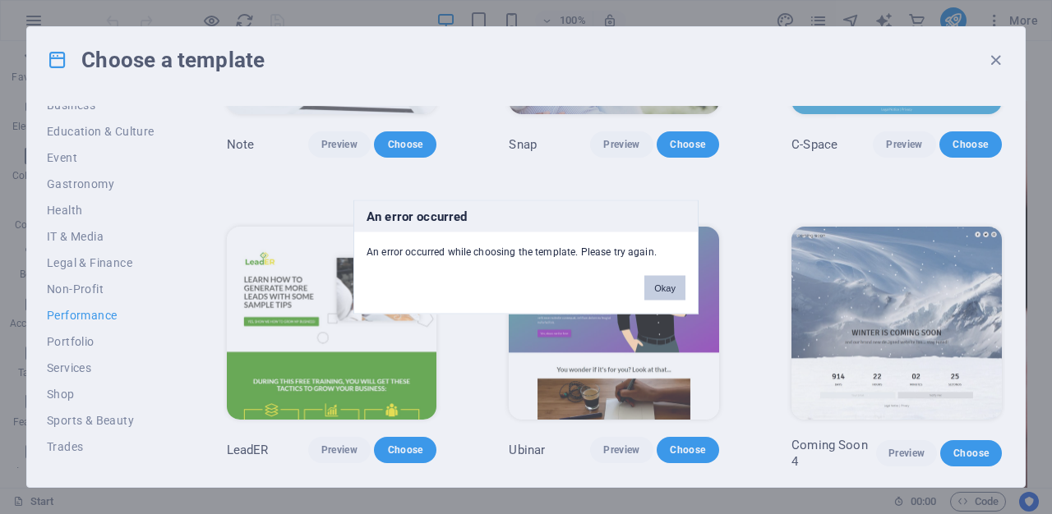
click at [654, 294] on button "Okay" at bounding box center [664, 288] width 41 height 25
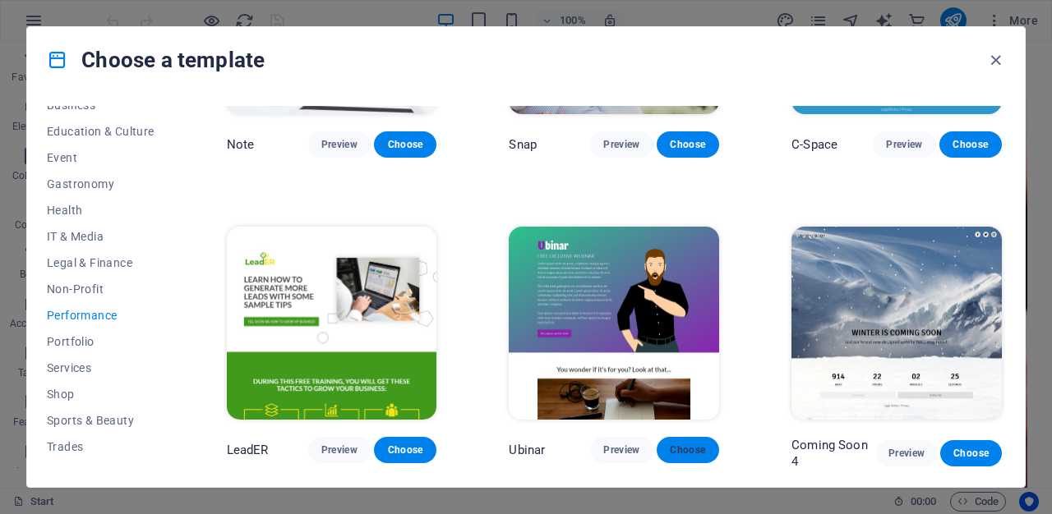
click at [672, 444] on span "Choose" at bounding box center [688, 450] width 36 height 13
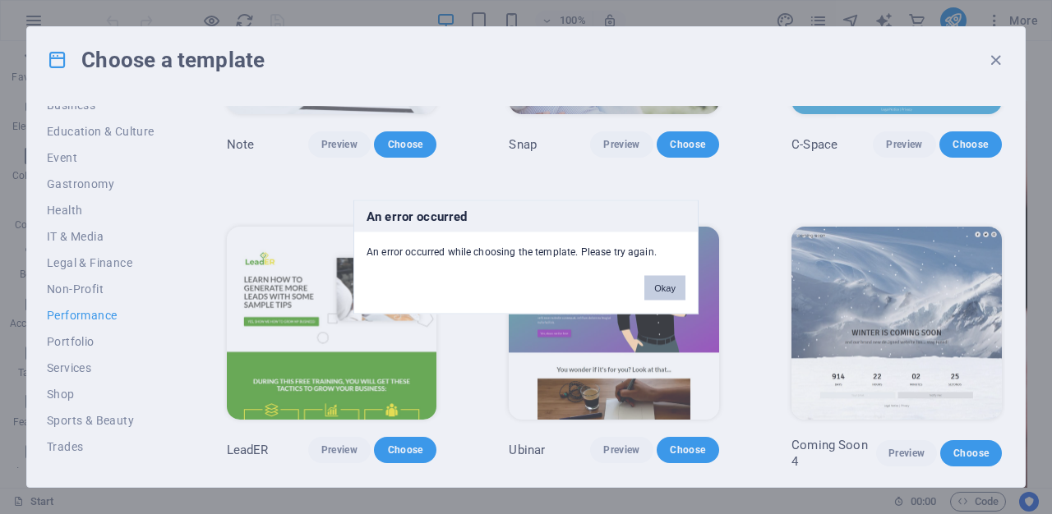
click at [661, 287] on button "Okay" at bounding box center [664, 288] width 41 height 25
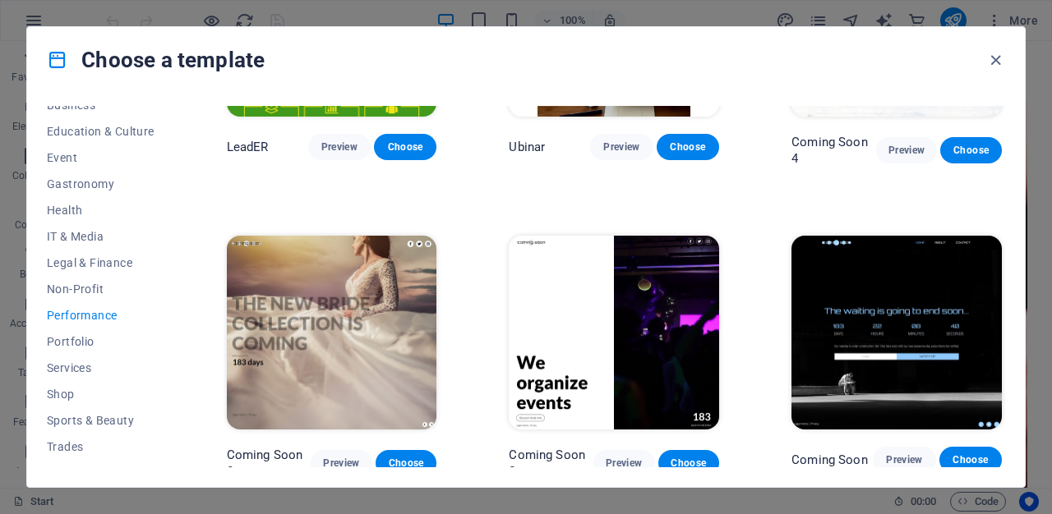
scroll to position [1410, 0]
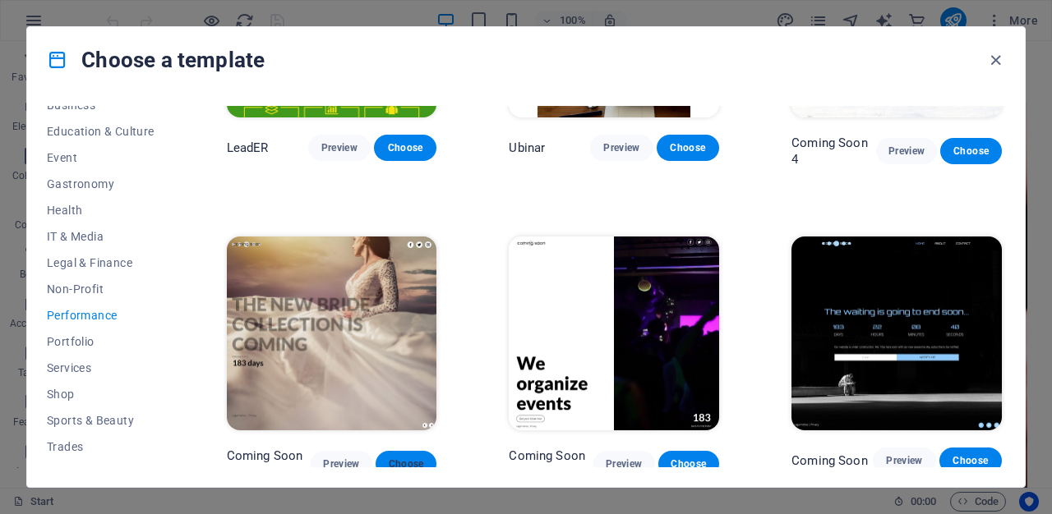
click at [415, 458] on span "Choose" at bounding box center [406, 464] width 35 height 13
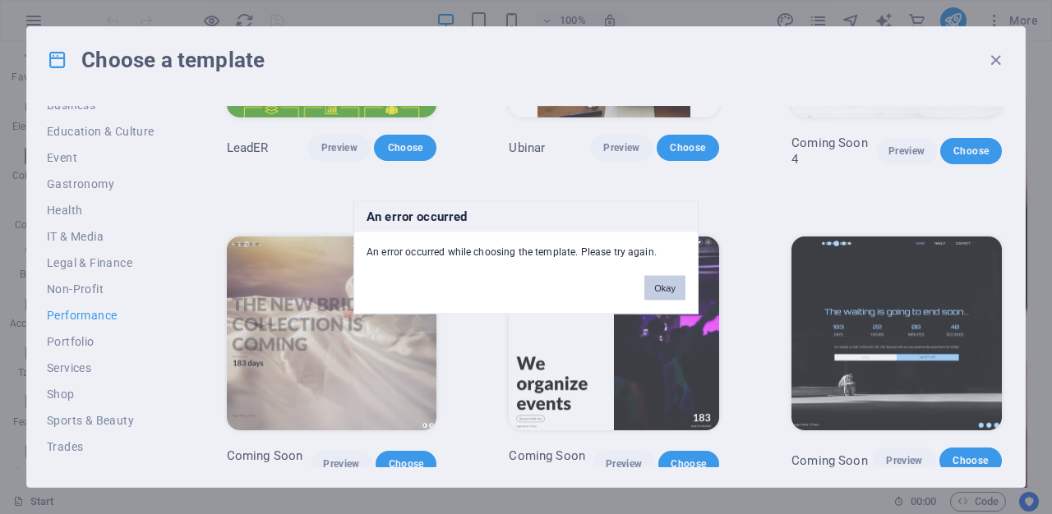
click at [664, 278] on button "Okay" at bounding box center [664, 288] width 41 height 25
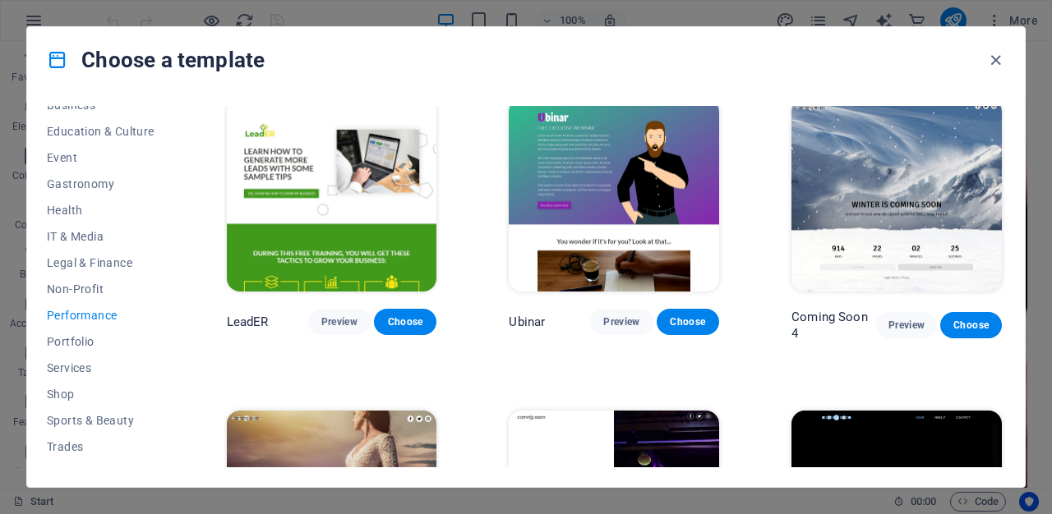
scroll to position [1242, 0]
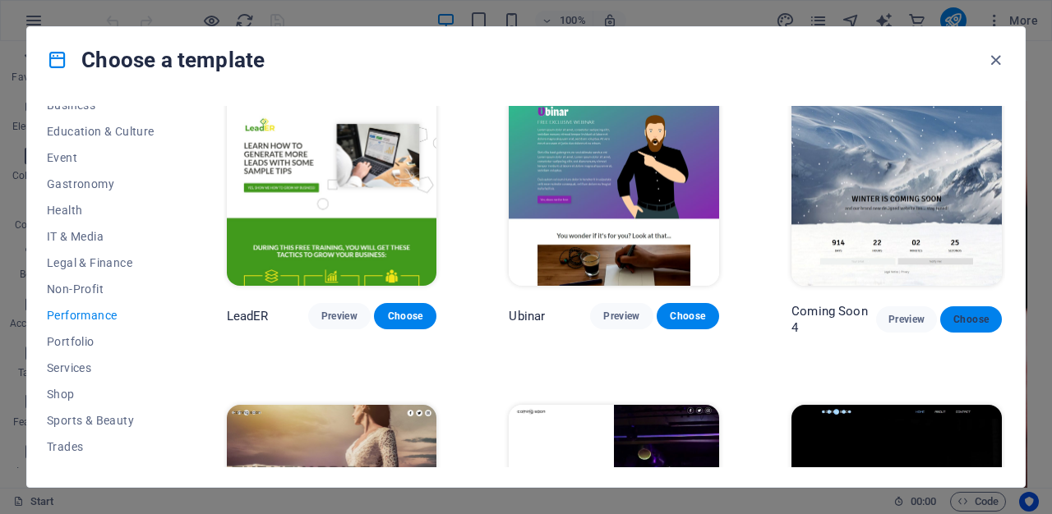
click at [970, 313] on span "Choose" at bounding box center [970, 319] width 35 height 13
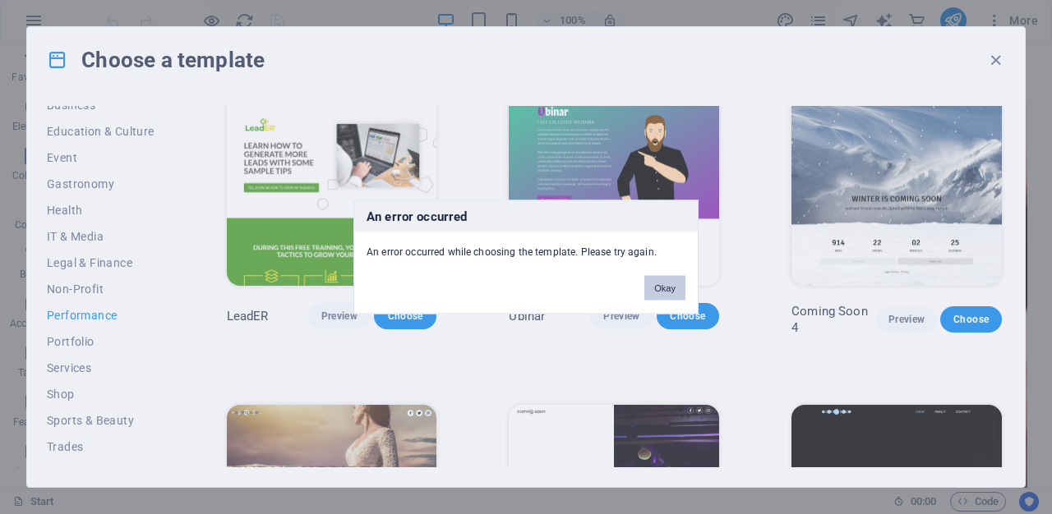
click at [653, 291] on button "Okay" at bounding box center [664, 288] width 41 height 25
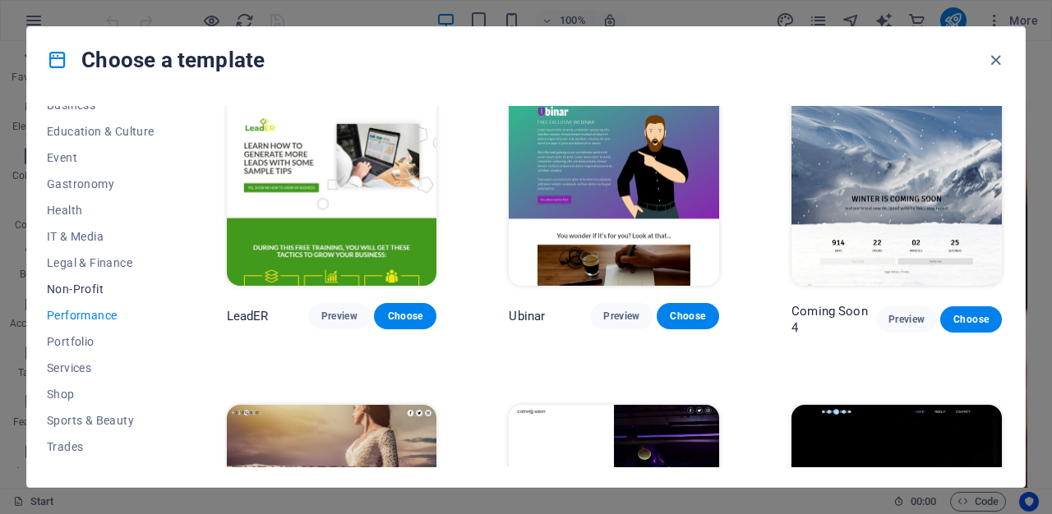
click at [66, 291] on span "Non-Profit" at bounding box center [101, 289] width 108 height 13
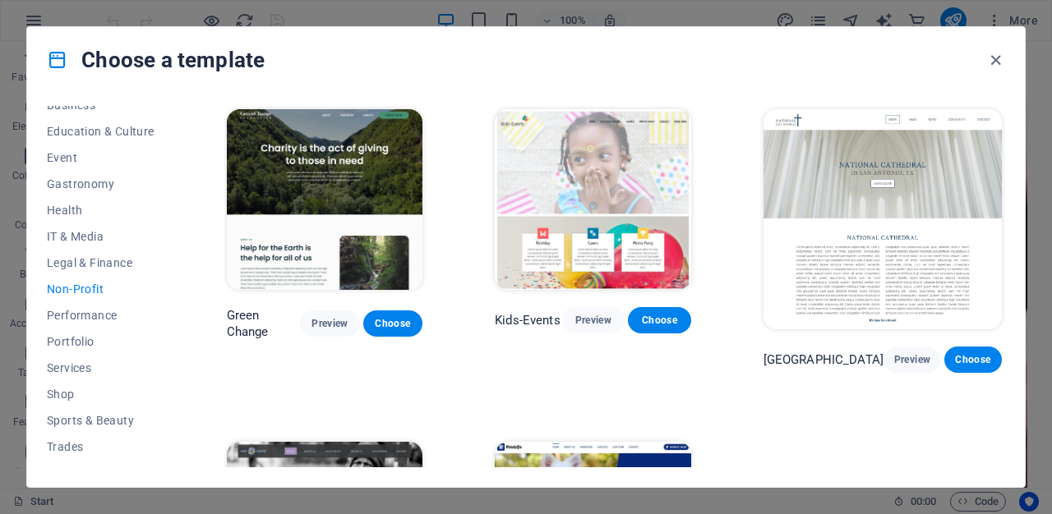
scroll to position [0, 0]
click at [91, 421] on span "Sports & Beauty" at bounding box center [101, 420] width 108 height 13
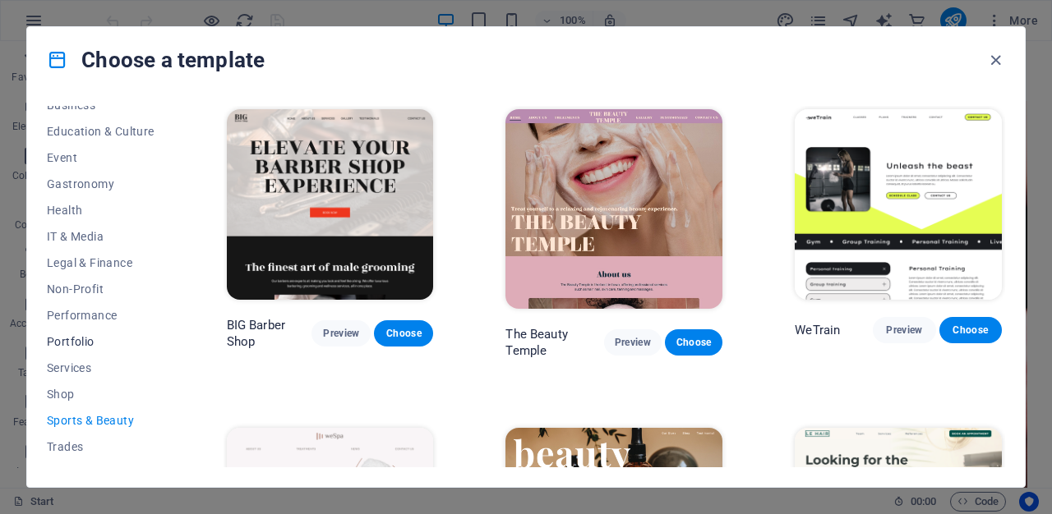
click at [91, 329] on button "Portfolio" at bounding box center [101, 342] width 108 height 26
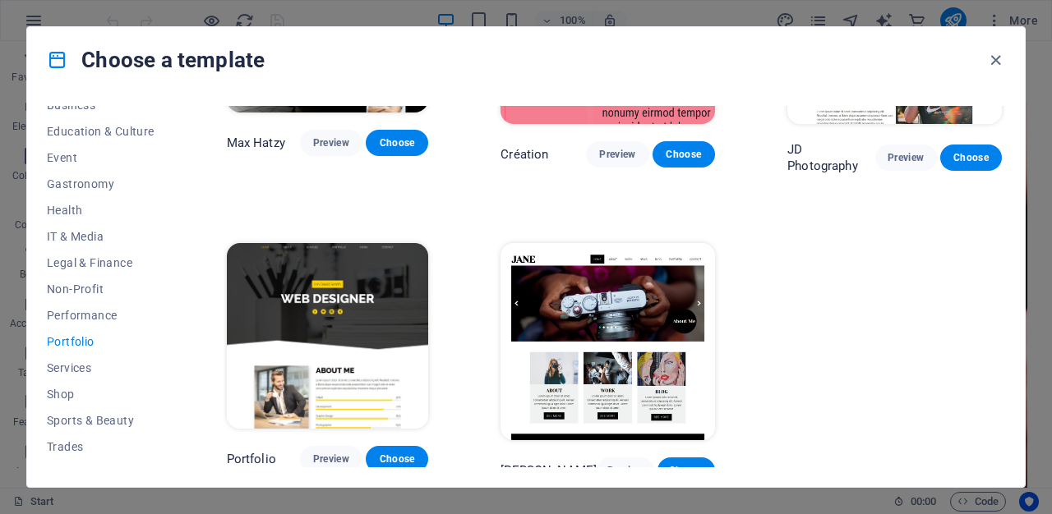
scroll to position [498, 0]
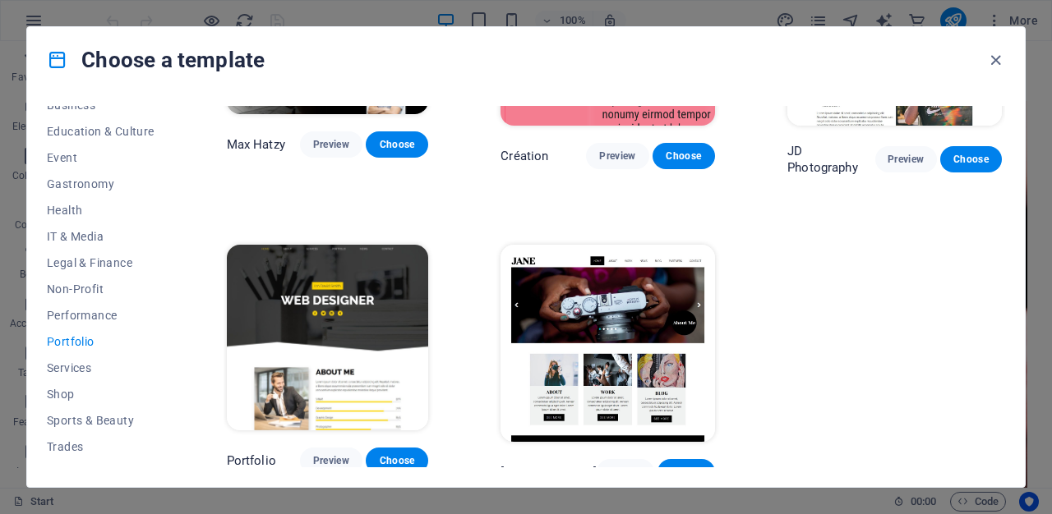
click at [689, 466] on span "Choose" at bounding box center [686, 472] width 31 height 13
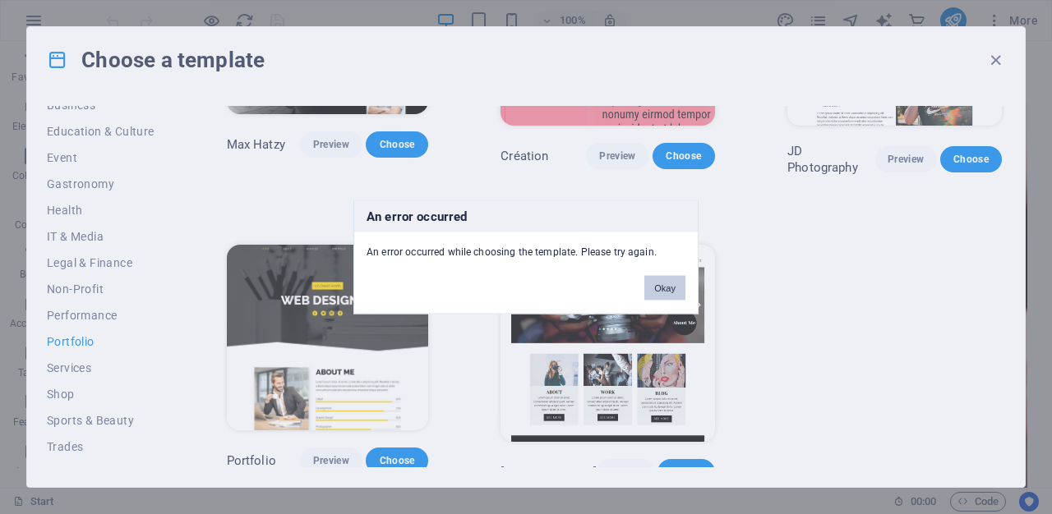
click at [657, 280] on button "Okay" at bounding box center [664, 288] width 41 height 25
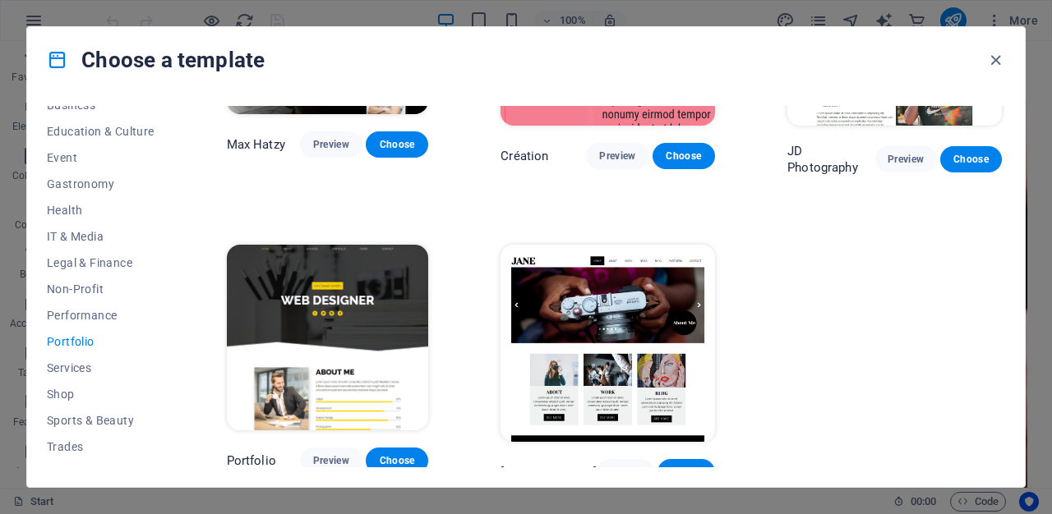
click at [82, 17] on div "Choose a template All Templates My Templates New Trending Landingpage Multipage…" at bounding box center [526, 257] width 1052 height 514
click at [995, 60] on icon "button" at bounding box center [995, 60] width 19 height 19
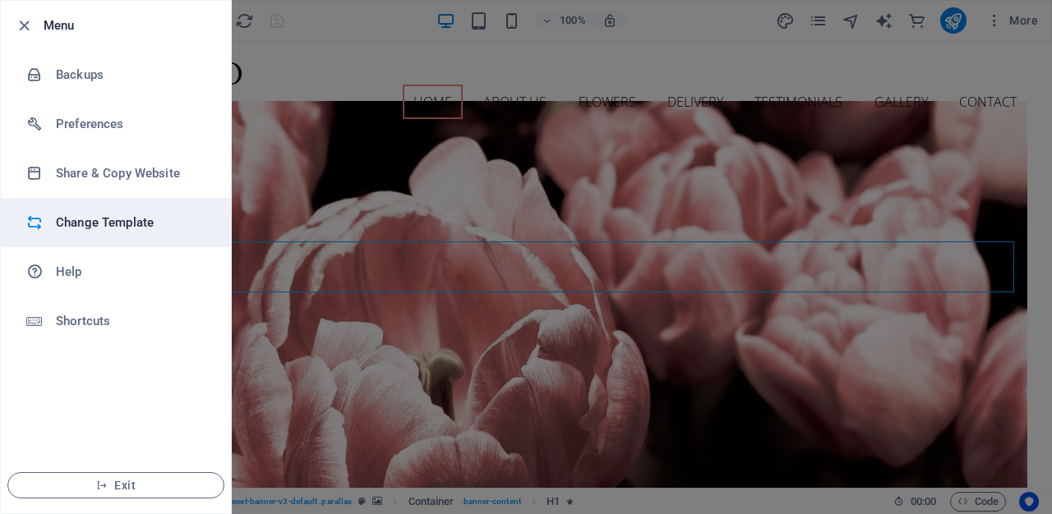
click at [125, 223] on h6 "Change Template" at bounding box center [132, 223] width 152 height 20
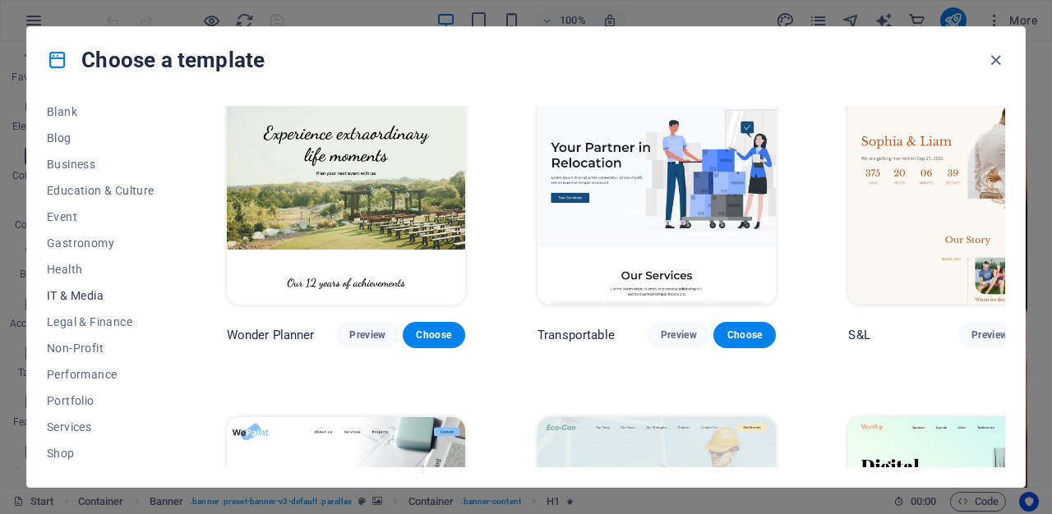
scroll to position [219, 0]
click at [80, 371] on span "Performance" at bounding box center [101, 373] width 108 height 13
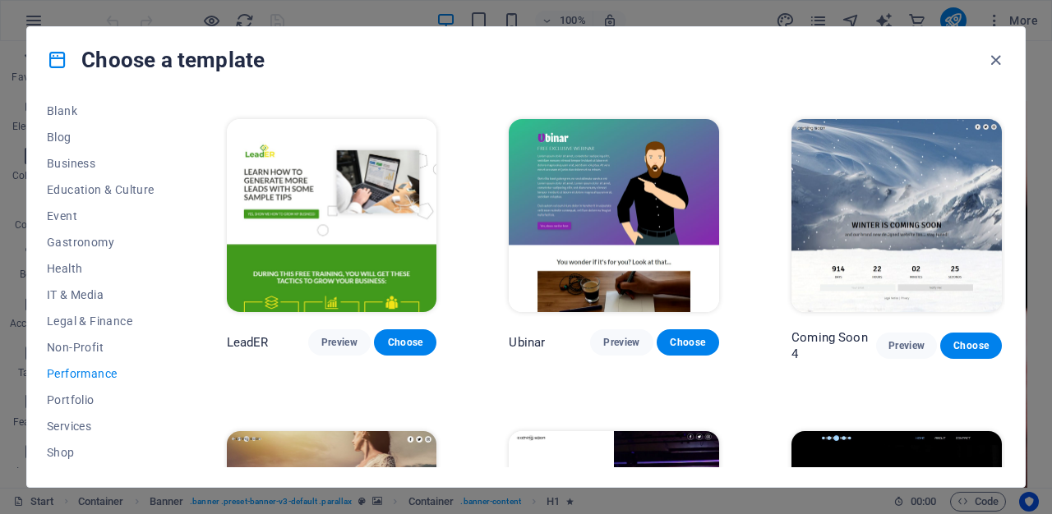
scroll to position [1217, 0]
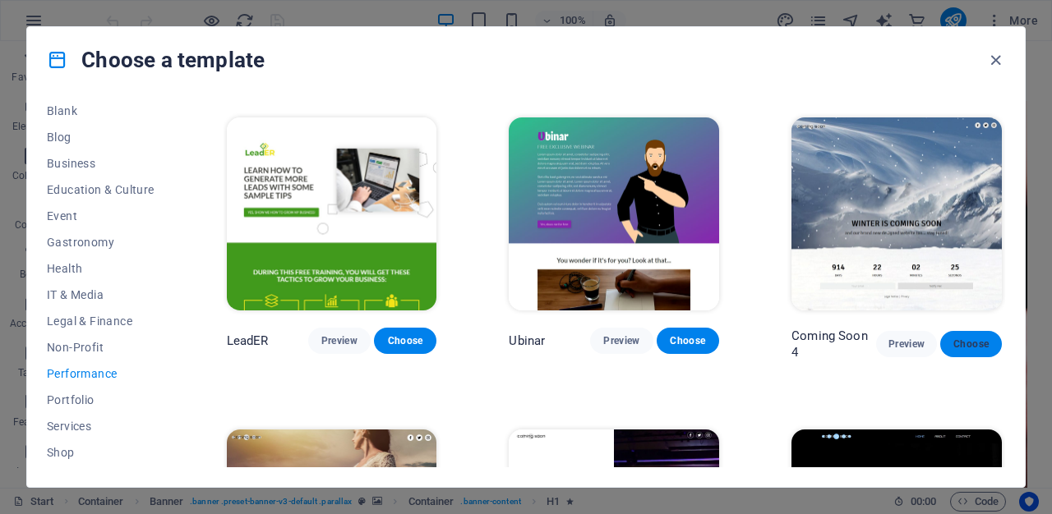
click at [971, 339] on span "Choose" at bounding box center [970, 344] width 35 height 13
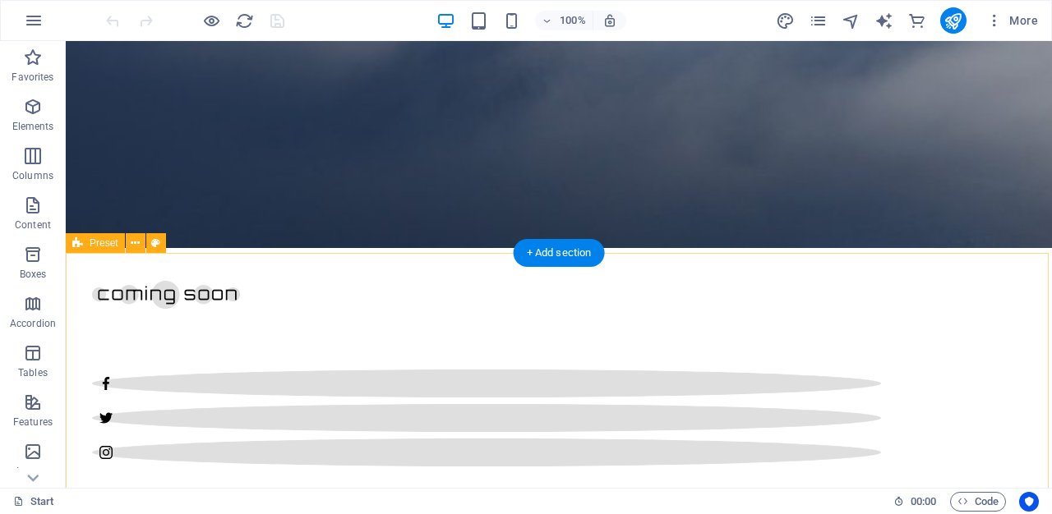
scroll to position [612, 0]
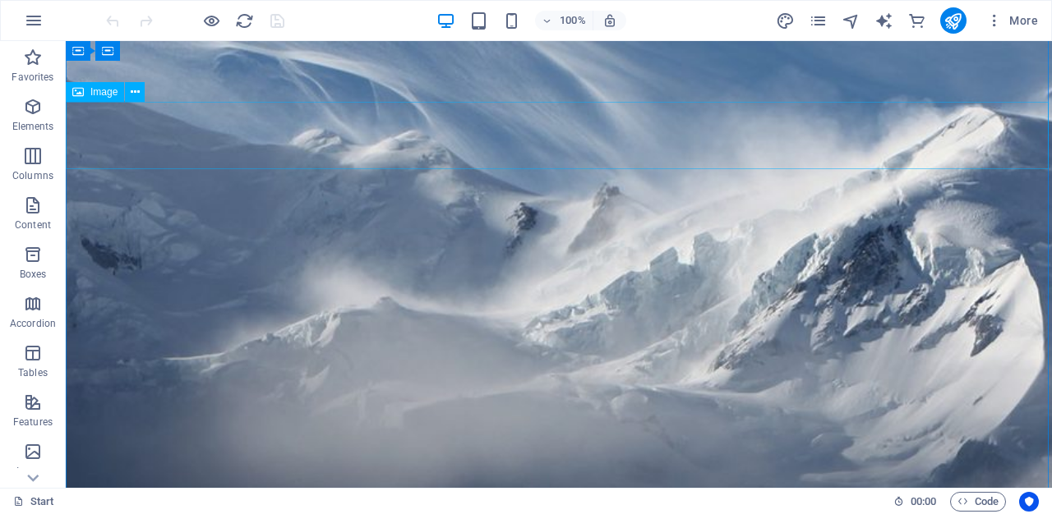
scroll to position [136, 0]
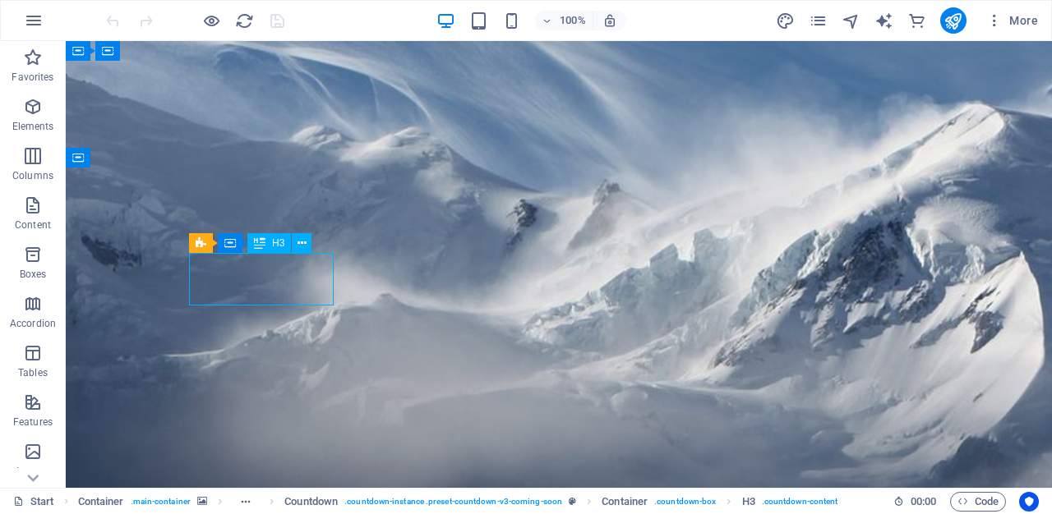
click at [279, 249] on div "H3" at bounding box center [269, 243] width 44 height 20
click at [197, 242] on div "Container H3" at bounding box center [207, 243] width 36 height 21
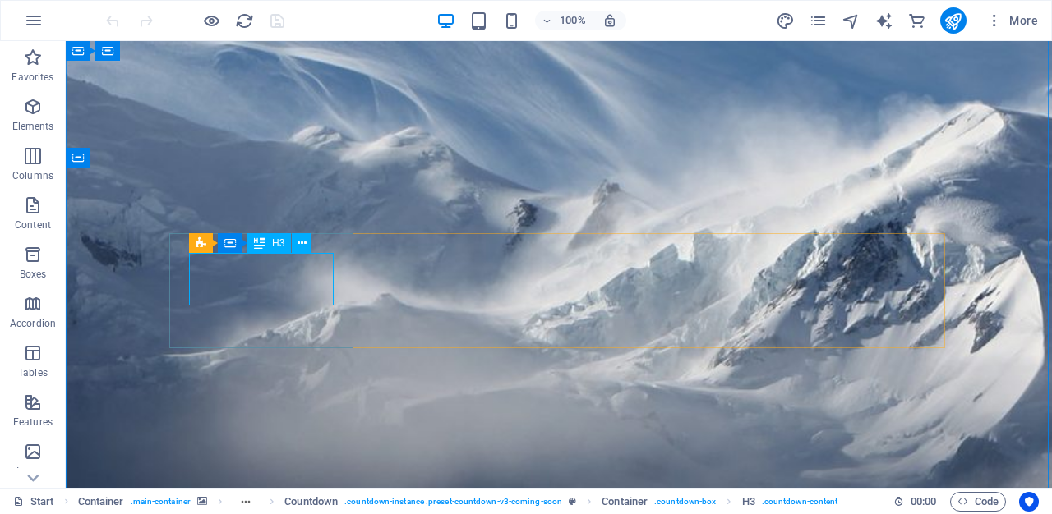
click at [280, 242] on span "H3" at bounding box center [278, 243] width 12 height 10
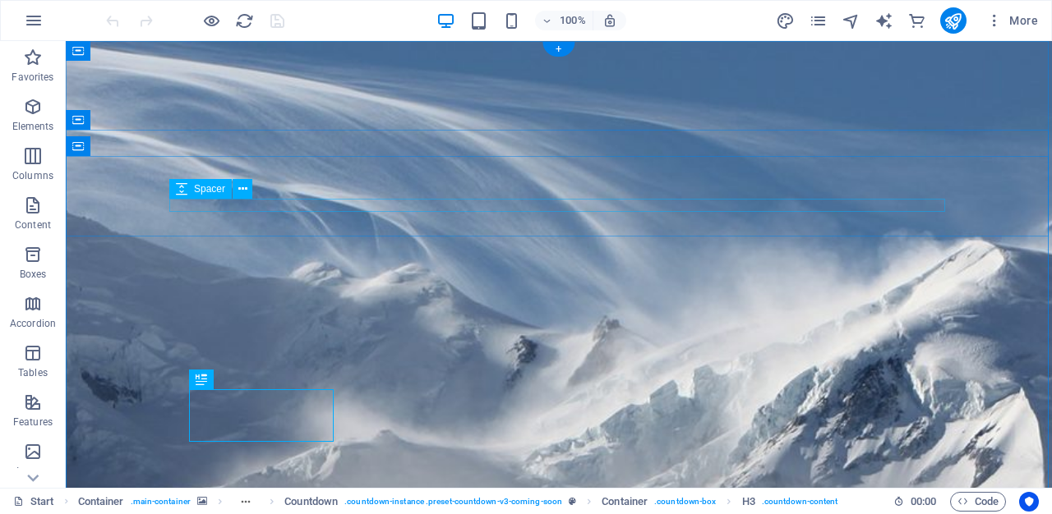
scroll to position [0, 0]
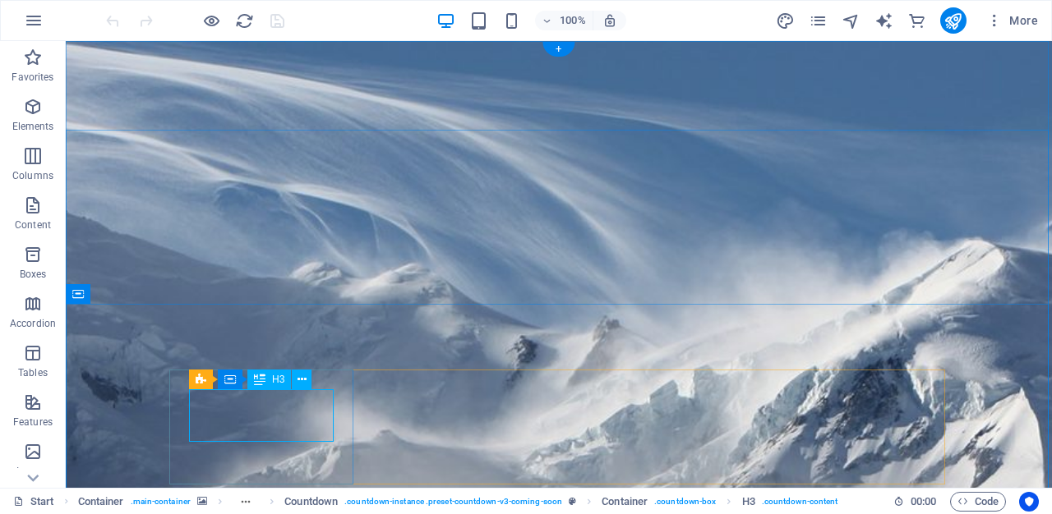
click at [275, 384] on span "H3" at bounding box center [278, 380] width 12 height 10
click at [254, 379] on icon at bounding box center [260, 380] width 12 height 20
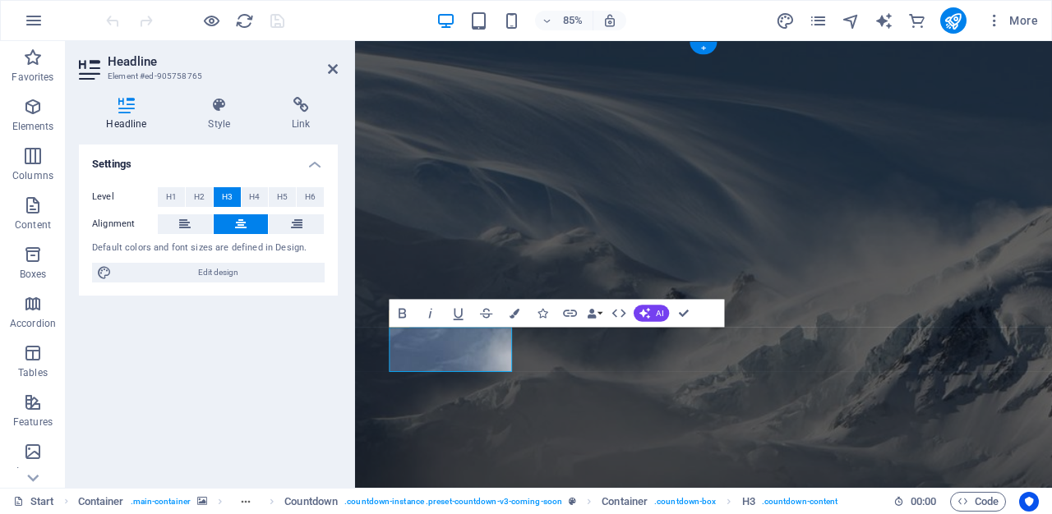
click at [262, 405] on div "Settings Level H1 H2 H3 H4 H5 H6 Alignment Default colors and font sizes are de…" at bounding box center [208, 310] width 259 height 330
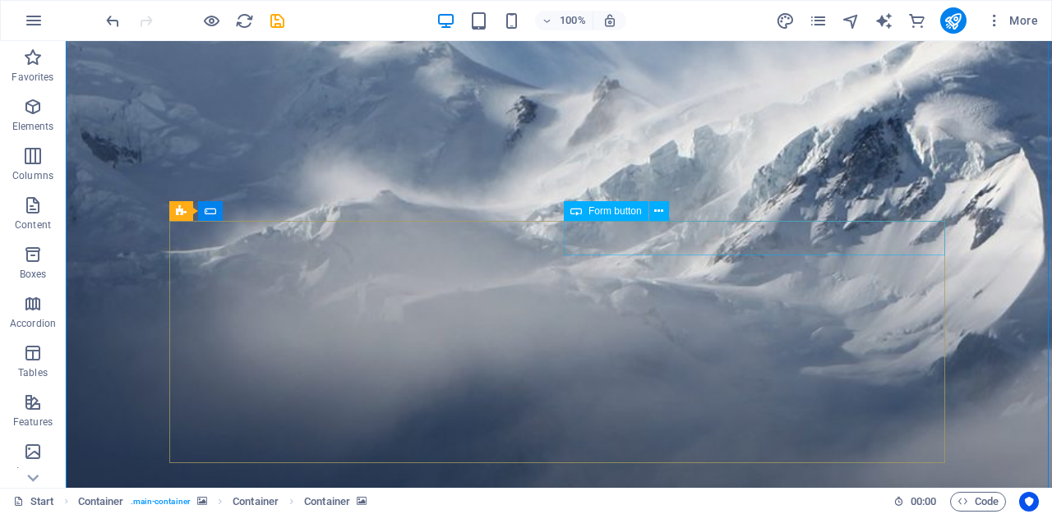
scroll to position [293, 0]
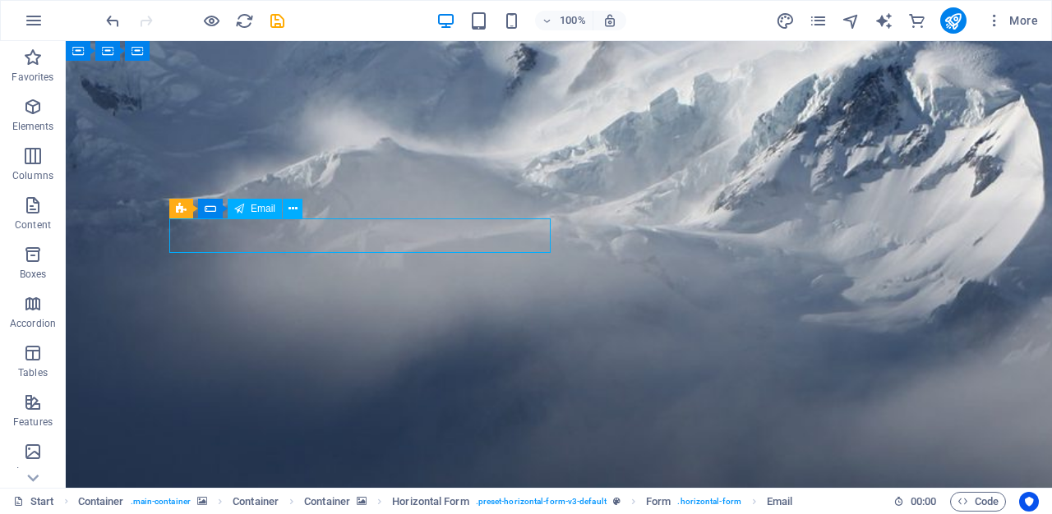
click at [262, 210] on span "Email" at bounding box center [263, 209] width 25 height 10
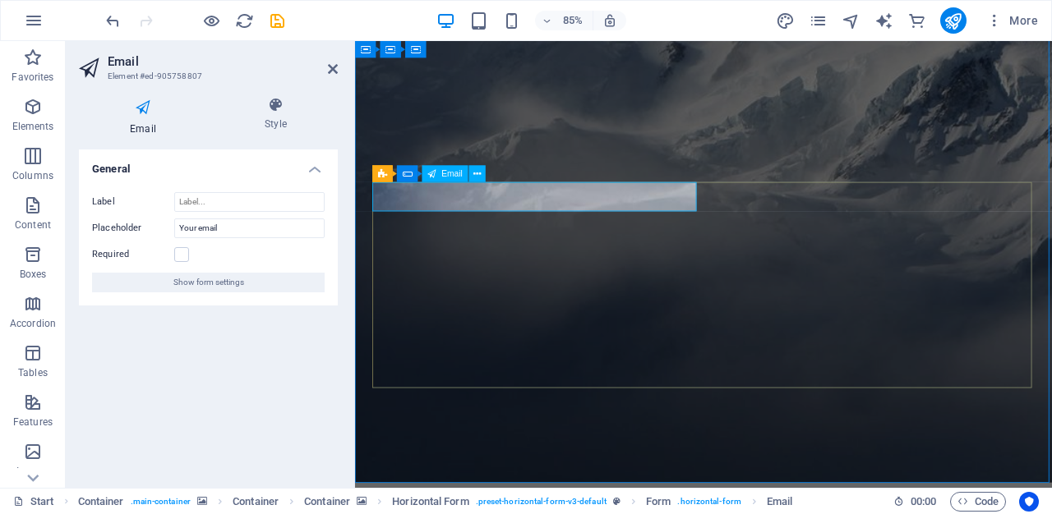
type input "[EMAIL_ADDRESS][DOMAIN_NAME]"
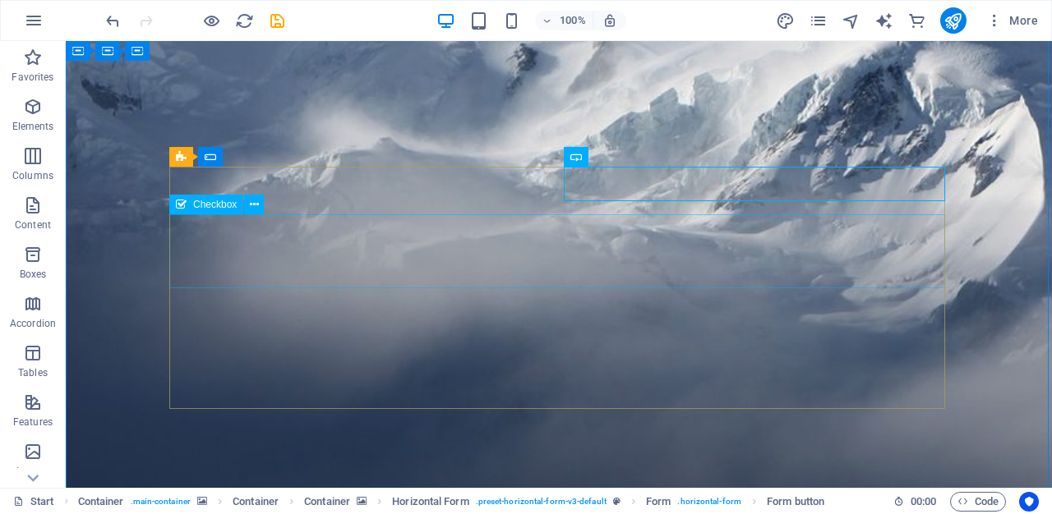
scroll to position [349, 0]
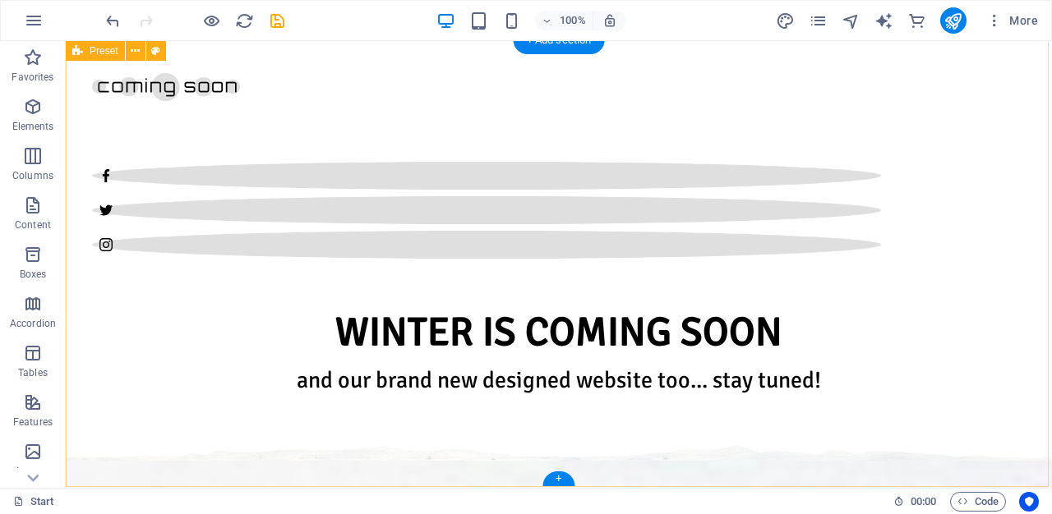
scroll to position [824, 0]
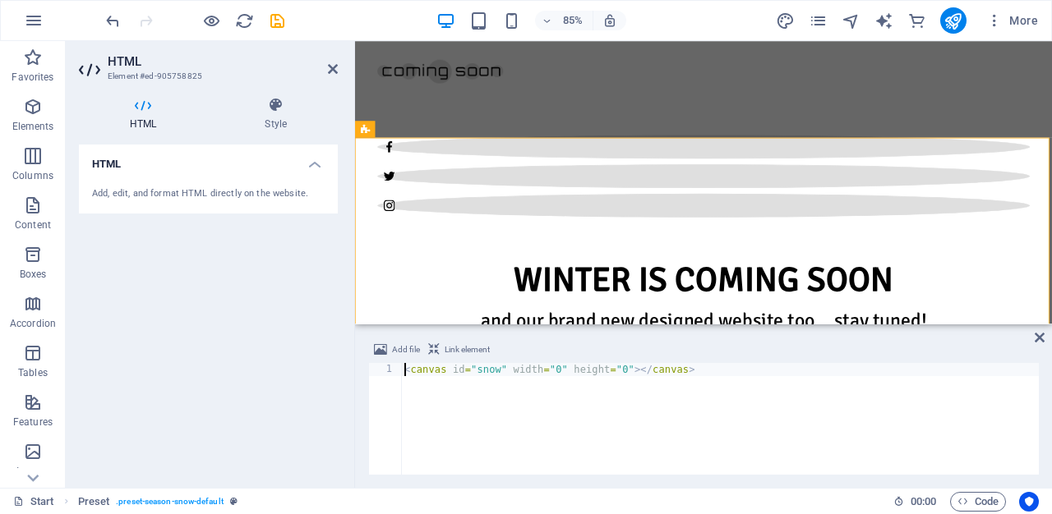
scroll to position [699, 0]
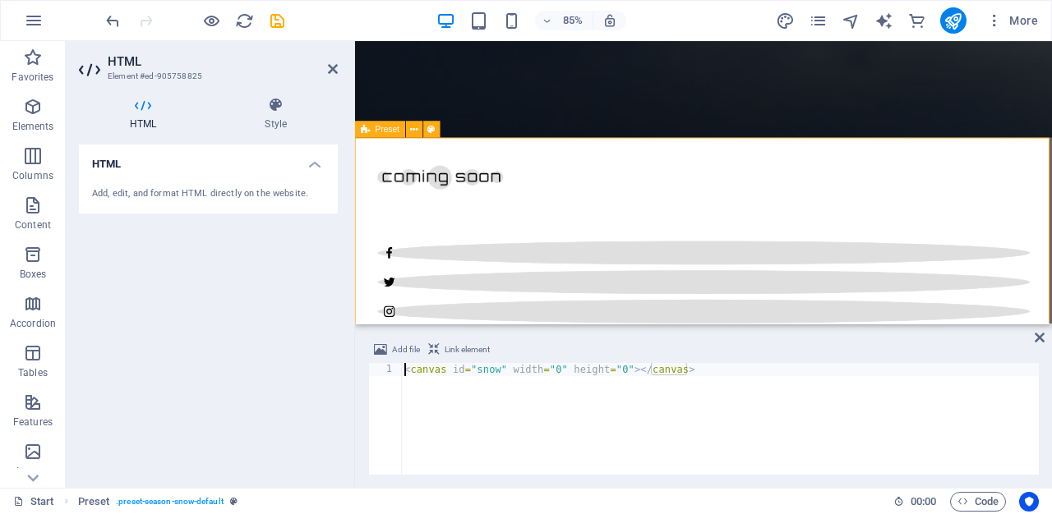
click at [282, 104] on icon at bounding box center [276, 105] width 124 height 16
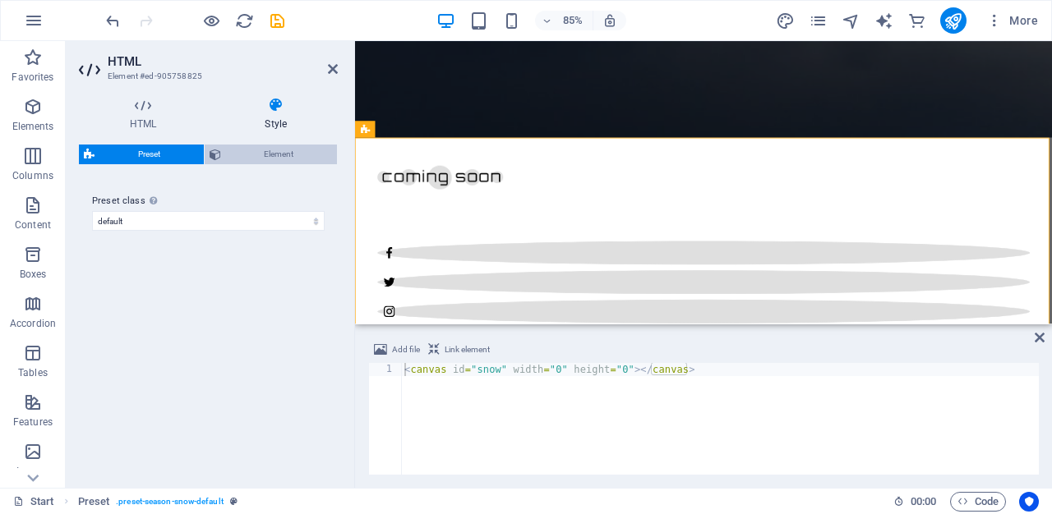
click at [275, 154] on span "Element" at bounding box center [279, 155] width 107 height 20
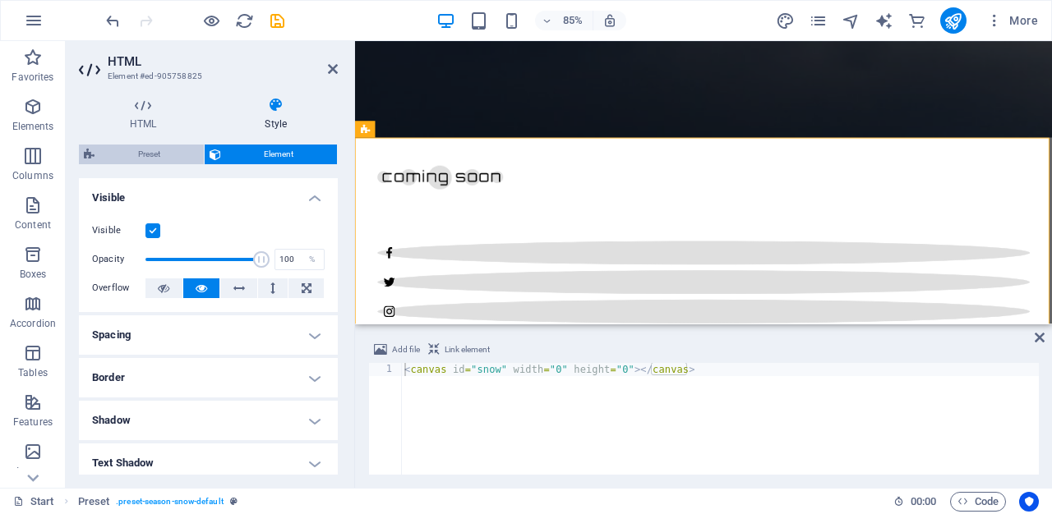
scroll to position [0, 0]
click at [164, 151] on span "Preset" at bounding box center [148, 155] width 99 height 20
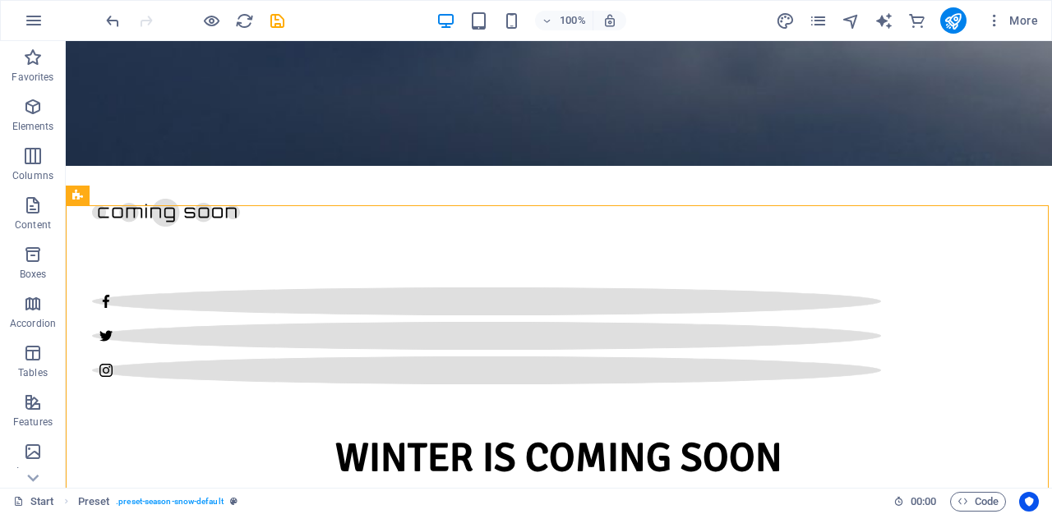
scroll to position [660, 0]
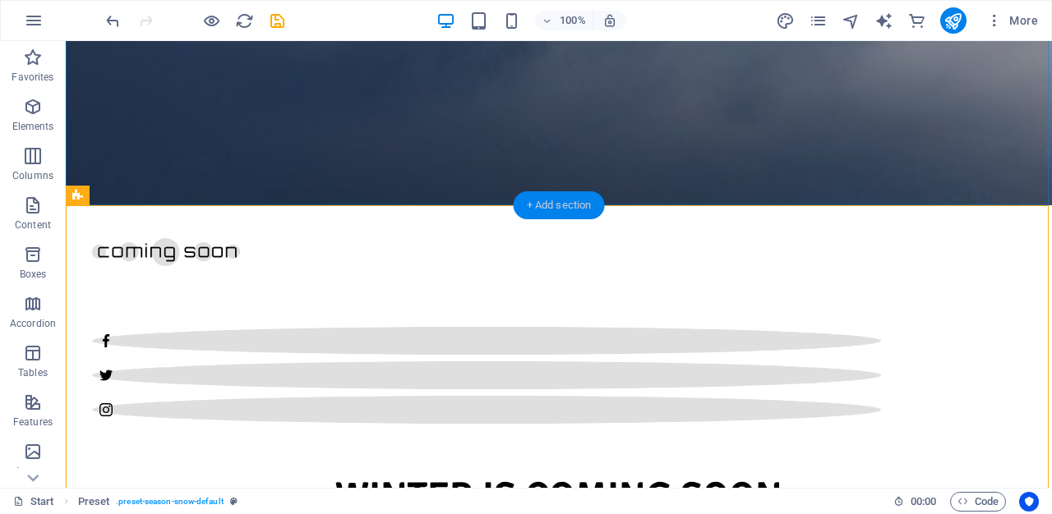
click at [570, 205] on div "+ Add section" at bounding box center [559, 205] width 91 height 28
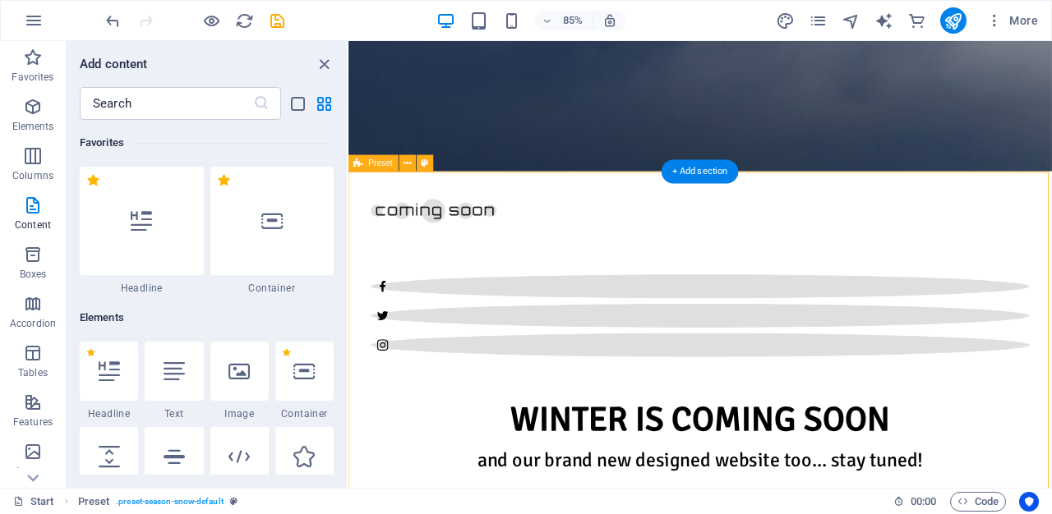
scroll to position [2875, 0]
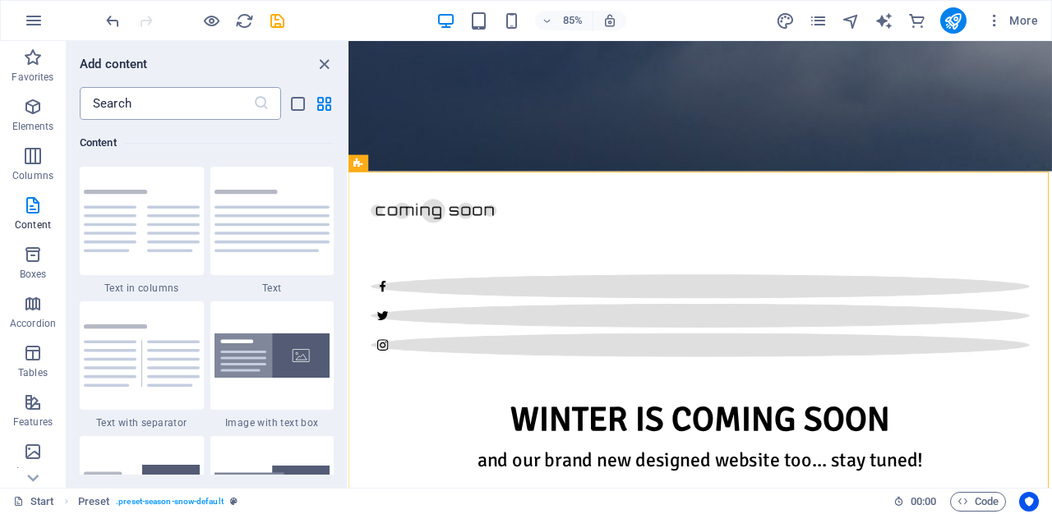
click at [164, 107] on input "text" at bounding box center [166, 103] width 173 height 33
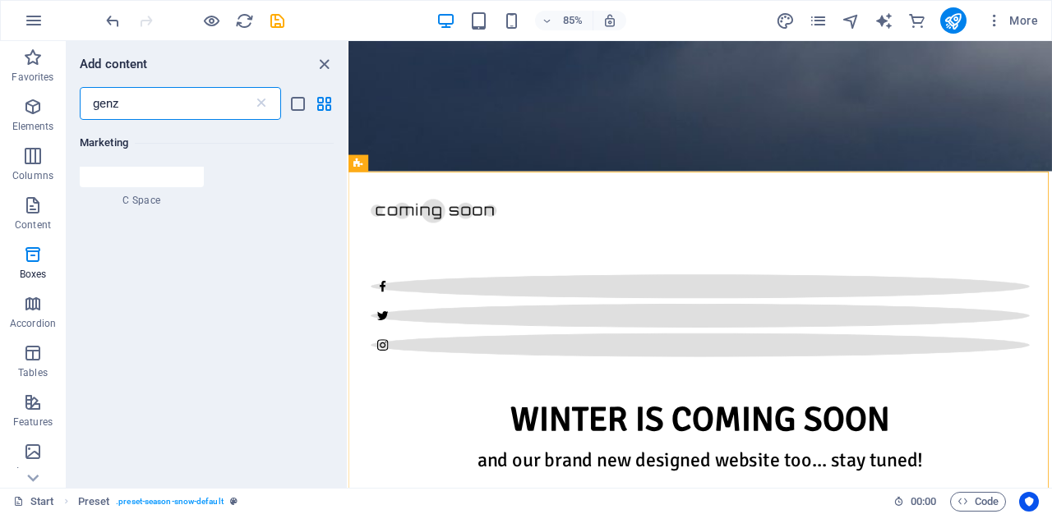
scroll to position [0, 0]
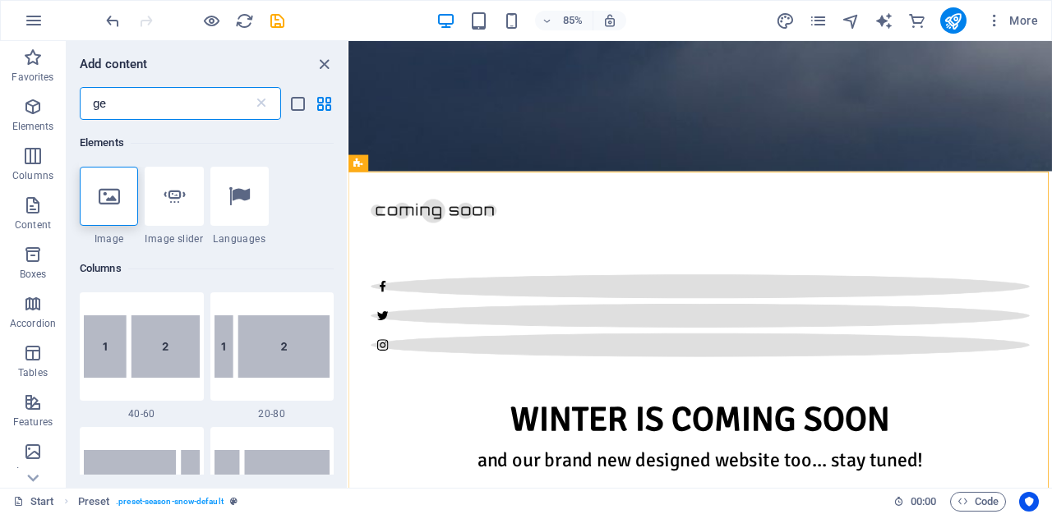
type input "g"
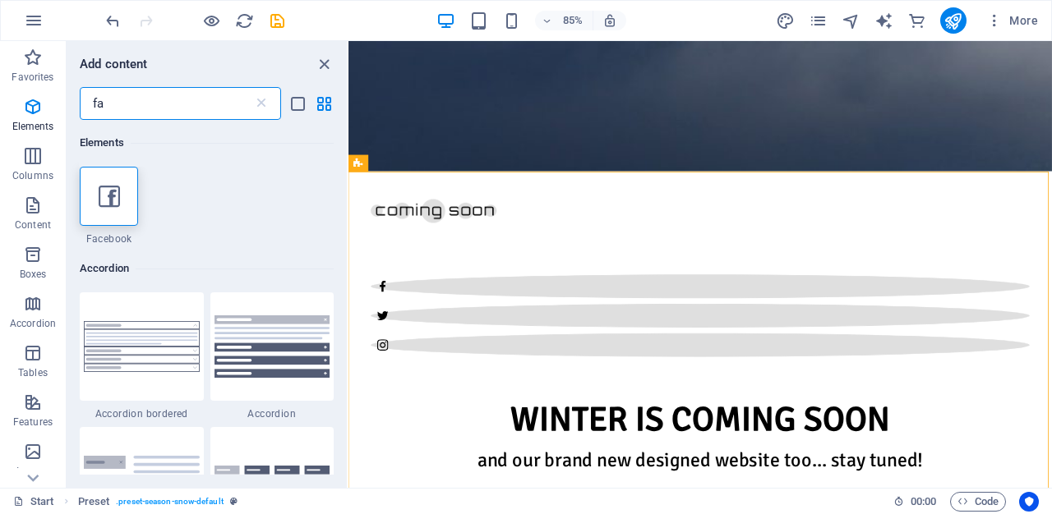
type input "f"
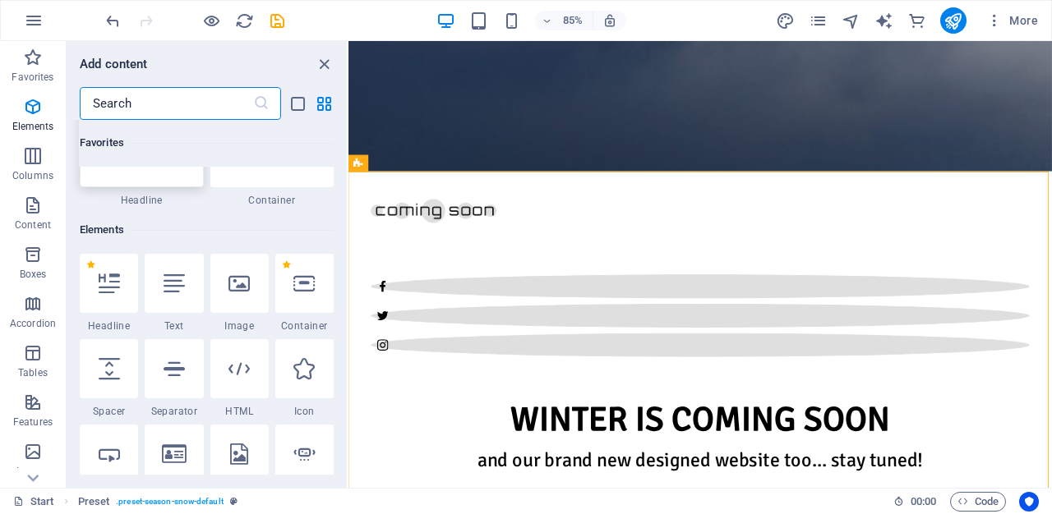
scroll to position [98, 0]
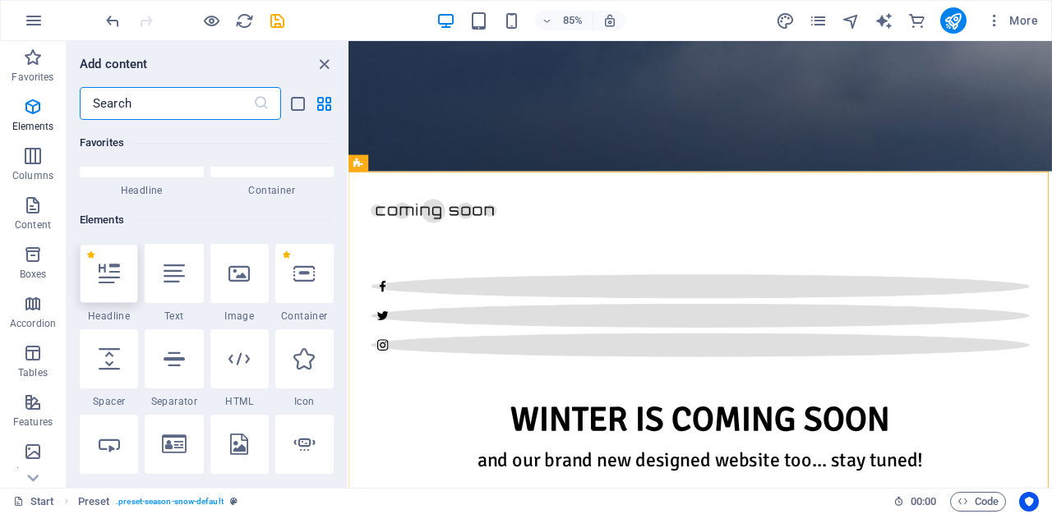
click at [108, 278] on icon at bounding box center [109, 273] width 21 height 21
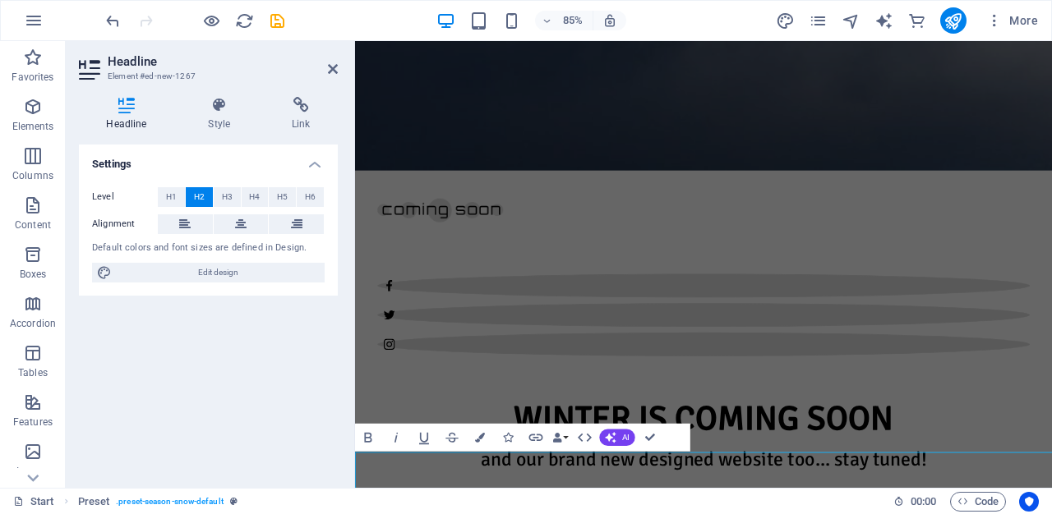
scroll to position [855, 0]
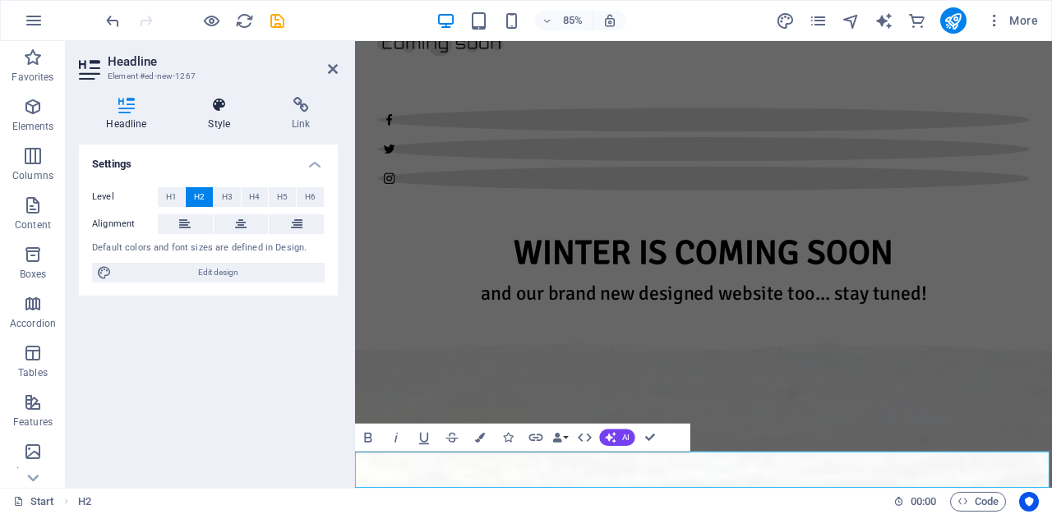
click at [214, 105] on icon at bounding box center [219, 105] width 77 height 16
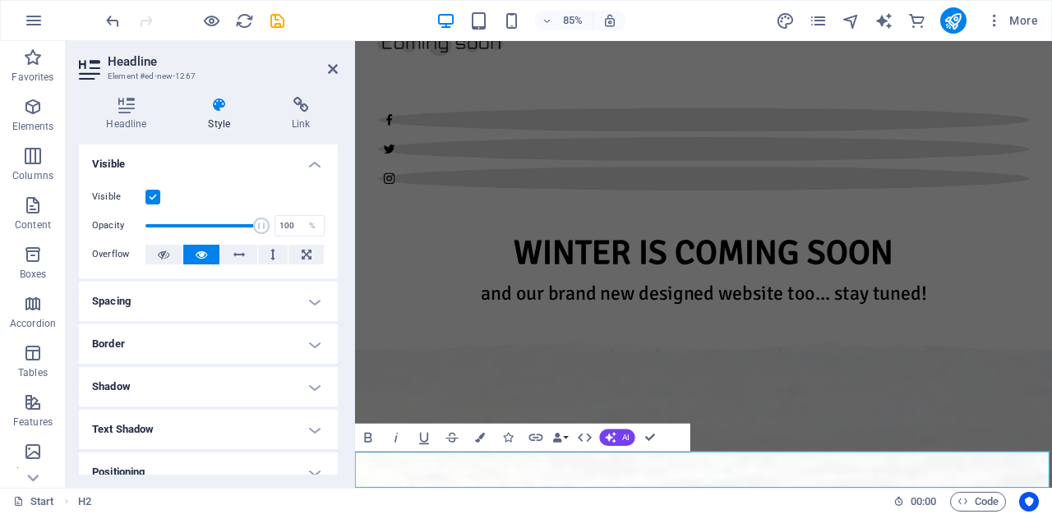
click at [191, 299] on h4 "Spacing" at bounding box center [208, 301] width 259 height 39
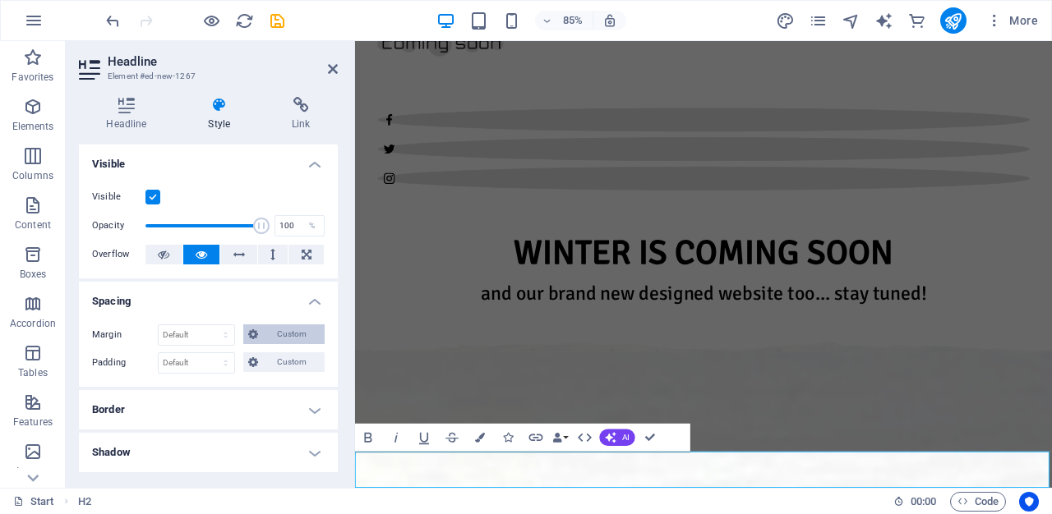
click at [274, 336] on span "Custom" at bounding box center [291, 335] width 57 height 20
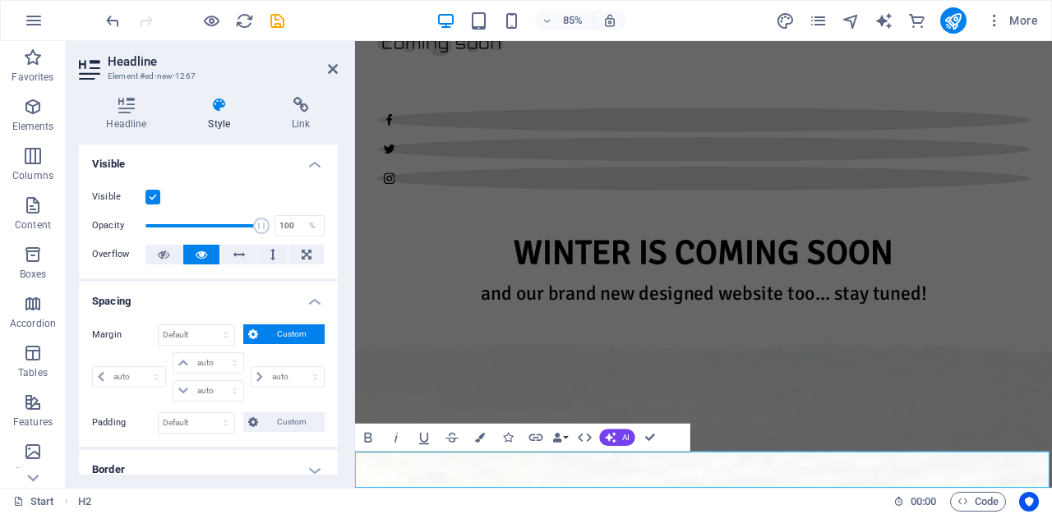
click at [316, 297] on h4 "Spacing" at bounding box center [208, 297] width 259 height 30
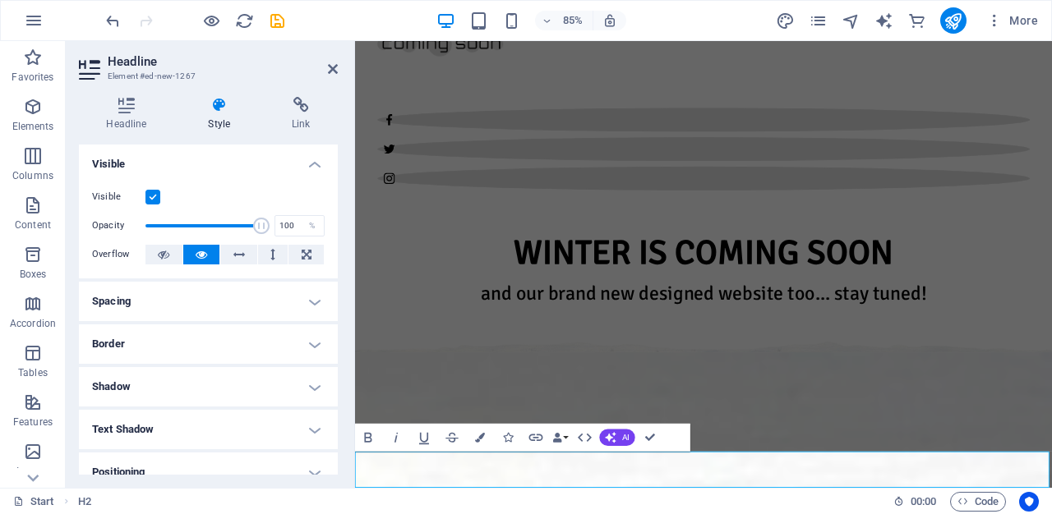
click at [343, 339] on div "Headline Style Link Settings Level H1 H2 H3 H4 H5 H6 Alignment Default colors a…" at bounding box center [208, 286] width 285 height 404
click at [307, 341] on h4 "Border" at bounding box center [208, 344] width 259 height 39
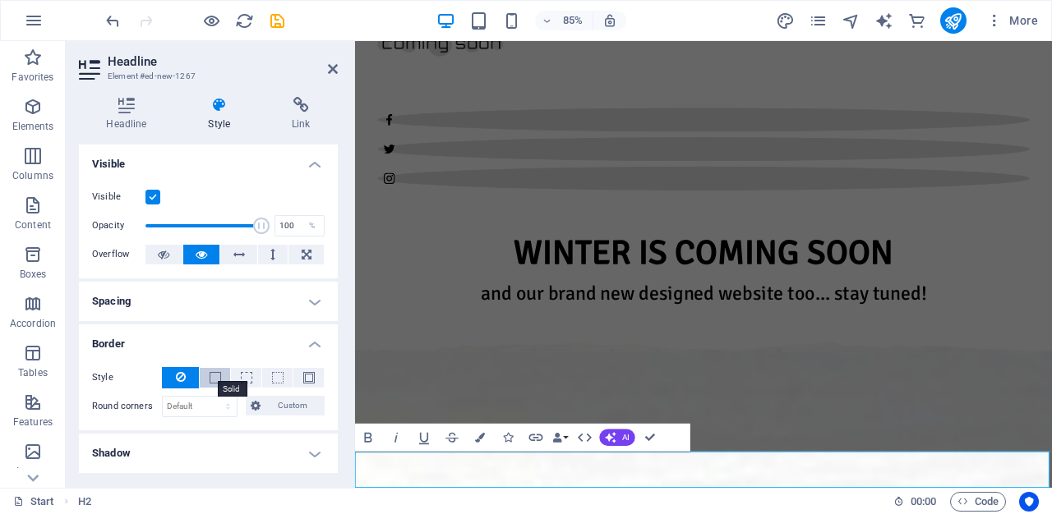
click at [211, 378] on span at bounding box center [216, 378] width 12 height 12
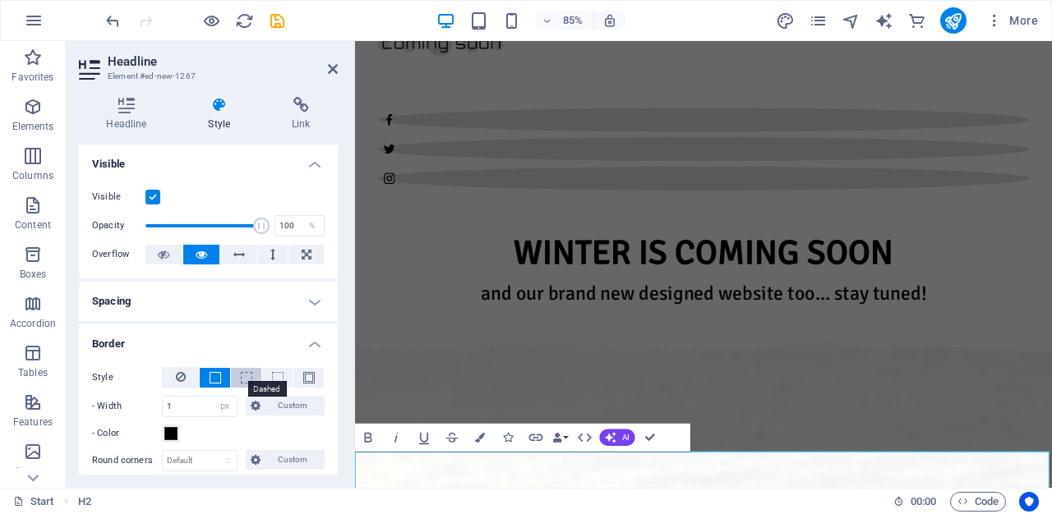
click at [248, 372] on span at bounding box center [247, 378] width 12 height 12
click at [282, 373] on button at bounding box center [277, 378] width 30 height 20
click at [317, 371] on button at bounding box center [308, 378] width 30 height 20
click at [207, 377] on button at bounding box center [215, 378] width 30 height 20
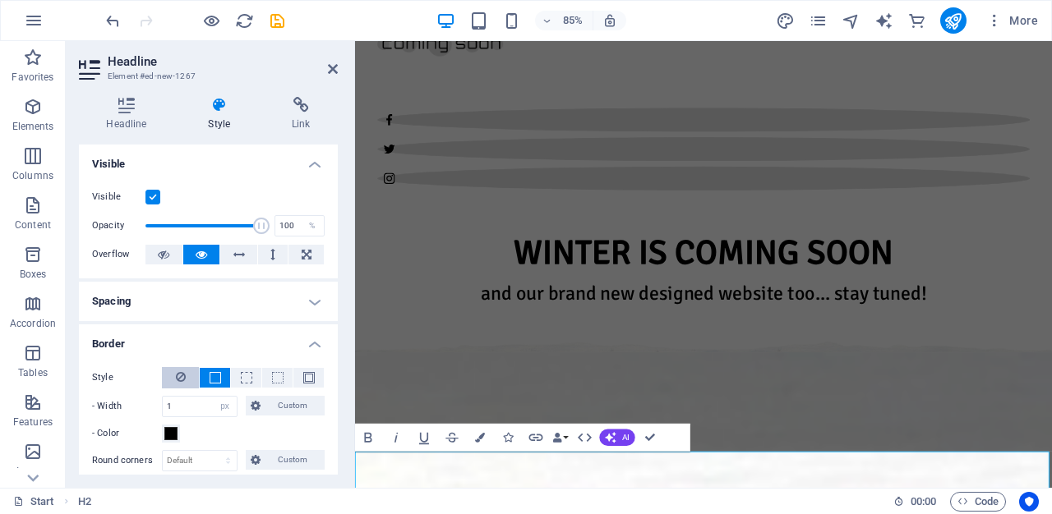
click at [165, 378] on button at bounding box center [180, 377] width 37 height 21
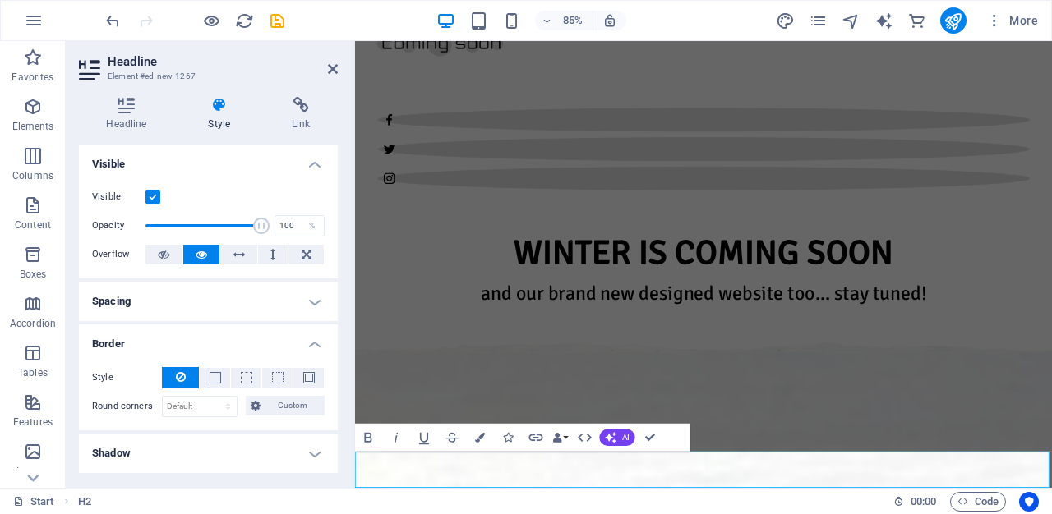
click at [304, 301] on h4 "Spacing" at bounding box center [208, 301] width 259 height 39
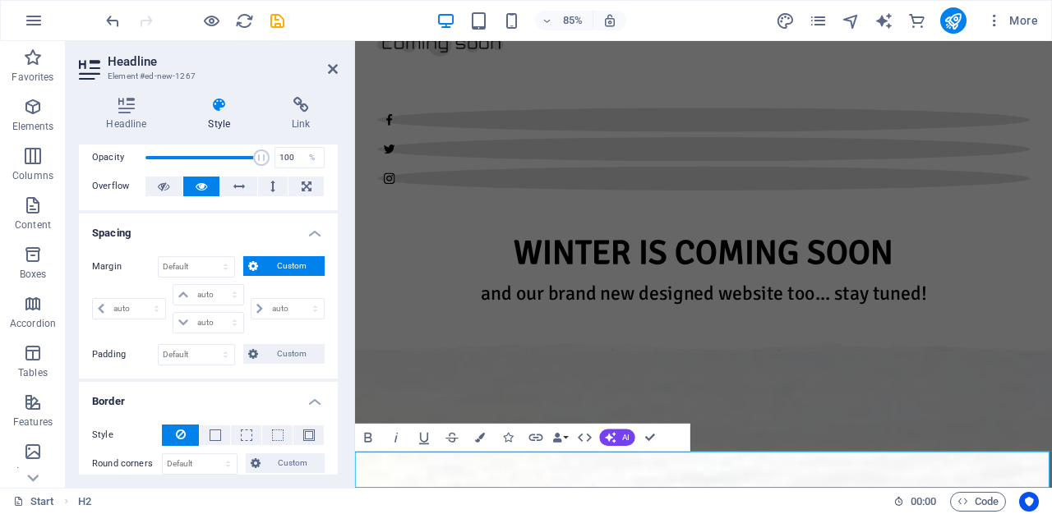
scroll to position [67, 0]
click at [315, 228] on h4 "Spacing" at bounding box center [208, 230] width 259 height 30
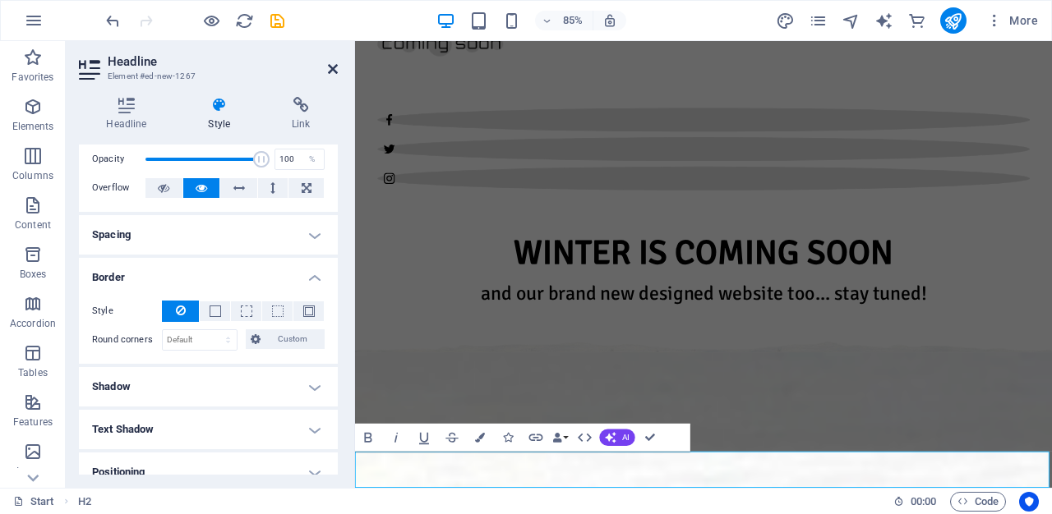
click at [333, 67] on icon at bounding box center [333, 68] width 10 height 13
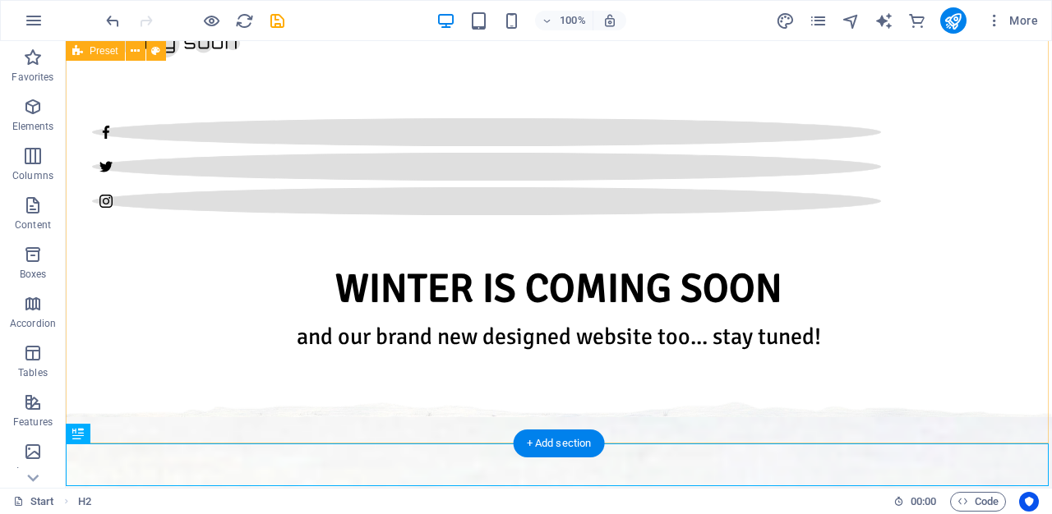
scroll to position [867, 0]
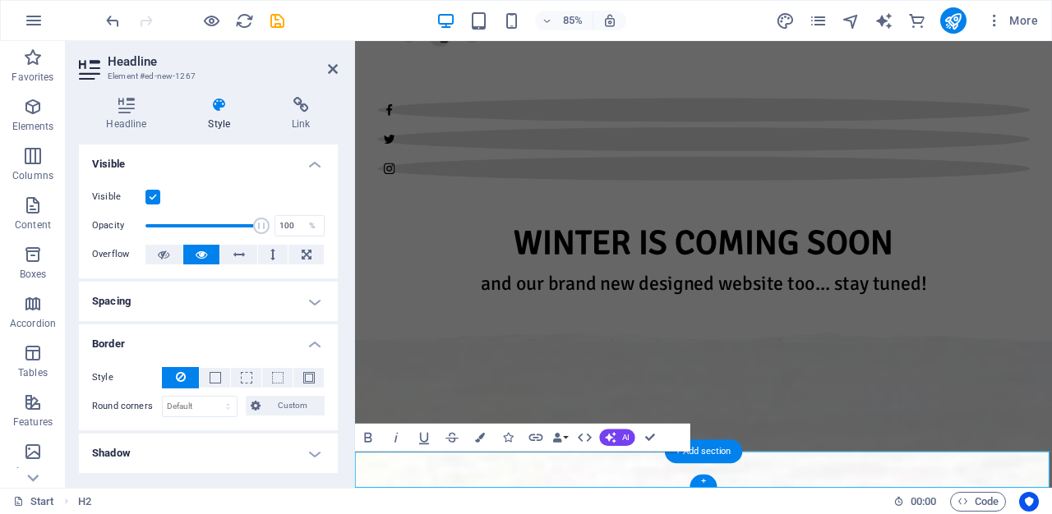
click at [165, 447] on h4 "Shadow" at bounding box center [208, 453] width 259 height 39
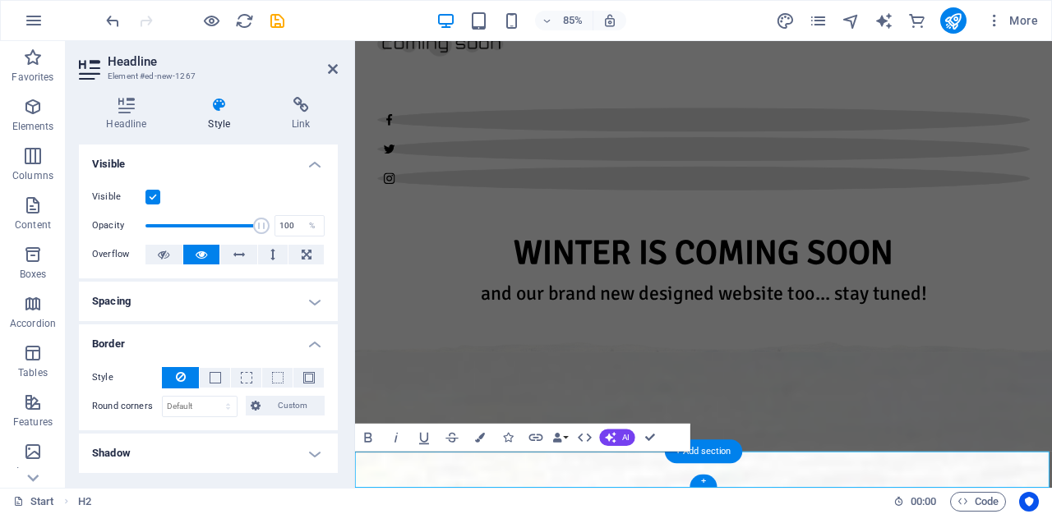
click at [165, 447] on h4 "Shadow" at bounding box center [208, 453] width 259 height 39
click at [456, 437] on icon "button" at bounding box center [452, 438] width 16 height 16
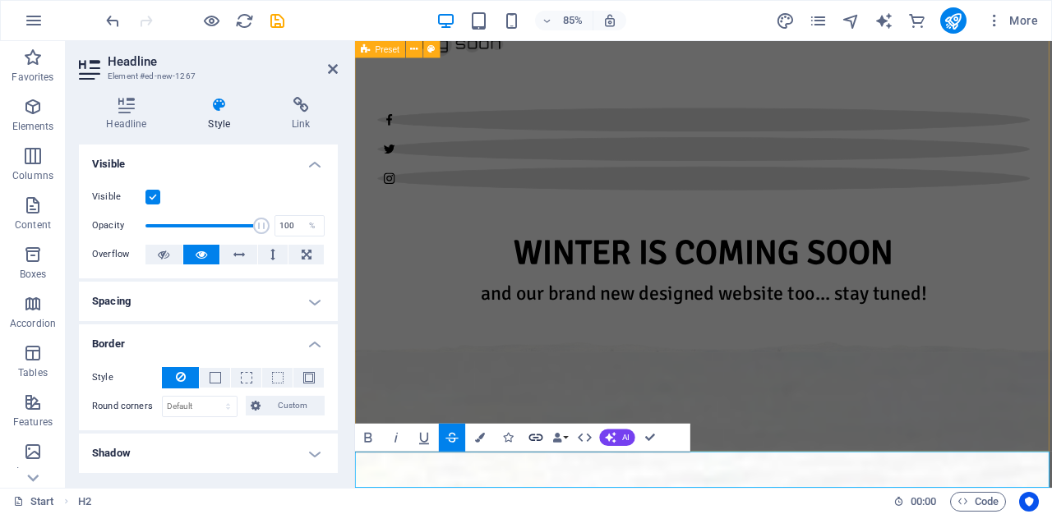
click at [537, 438] on icon "button" at bounding box center [536, 438] width 14 height 7
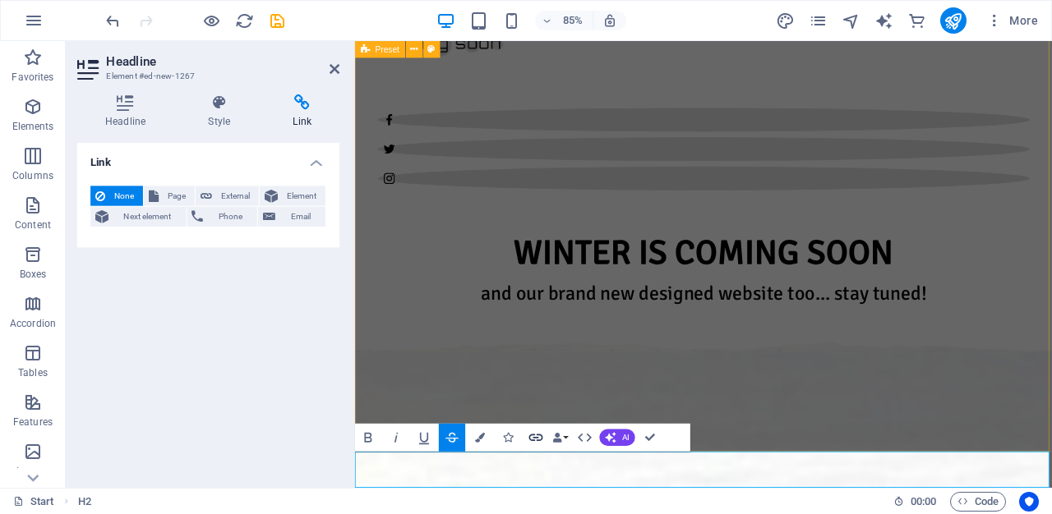
click at [537, 438] on icon "button" at bounding box center [536, 438] width 14 height 7
click at [557, 438] on icon "button" at bounding box center [558, 438] width 10 height 10
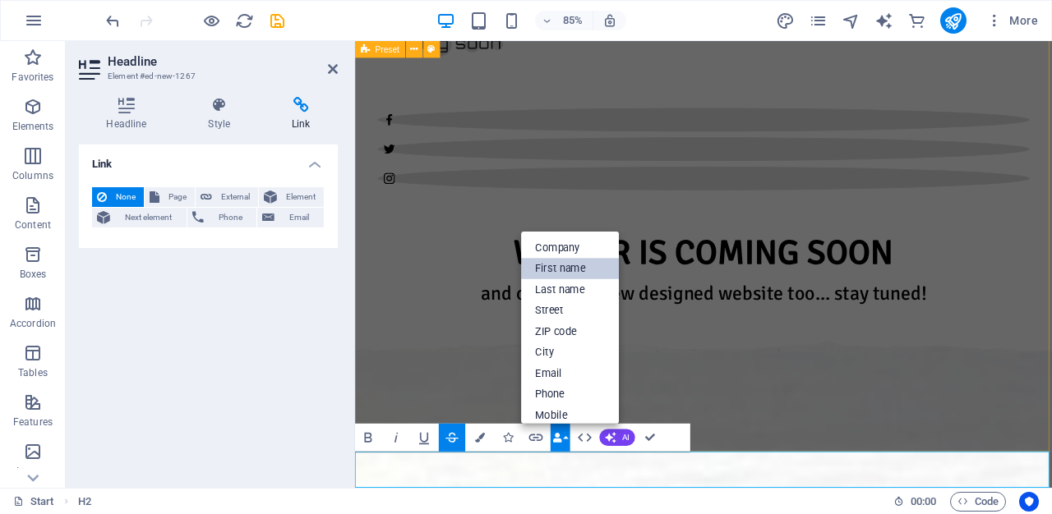
click at [572, 270] on link "First name" at bounding box center [570, 268] width 98 height 21
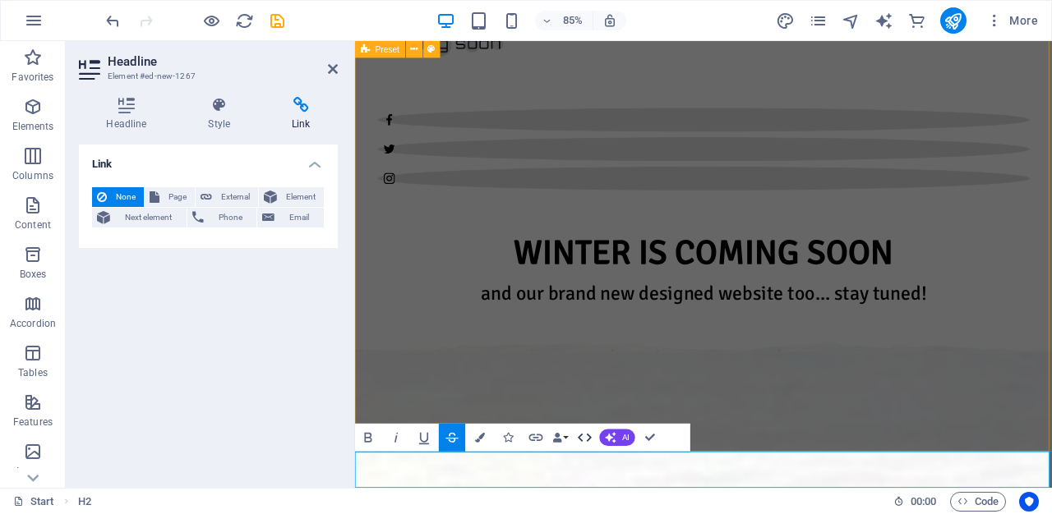
click at [593, 437] on button "HTML" at bounding box center [585, 438] width 26 height 28
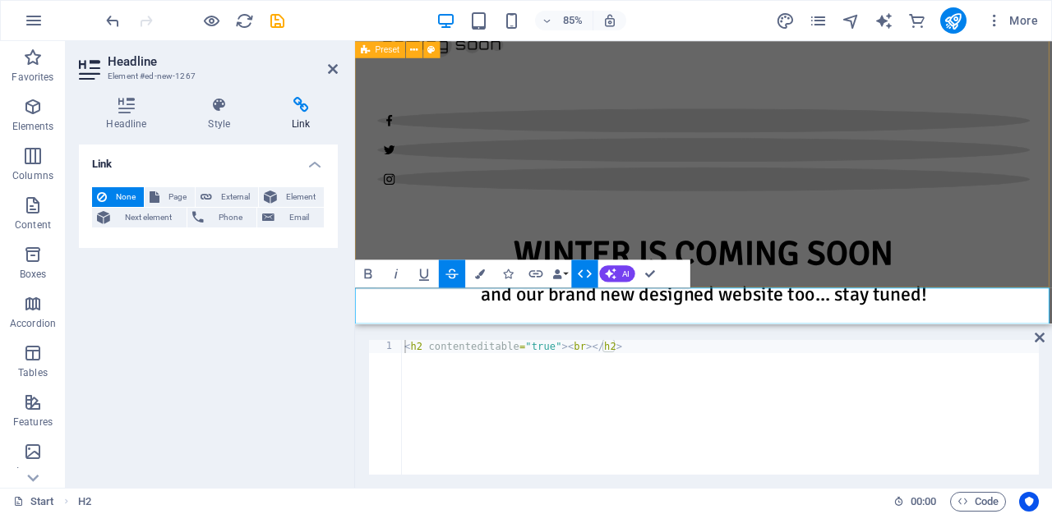
click at [577, 275] on icon "button" at bounding box center [584, 273] width 16 height 16
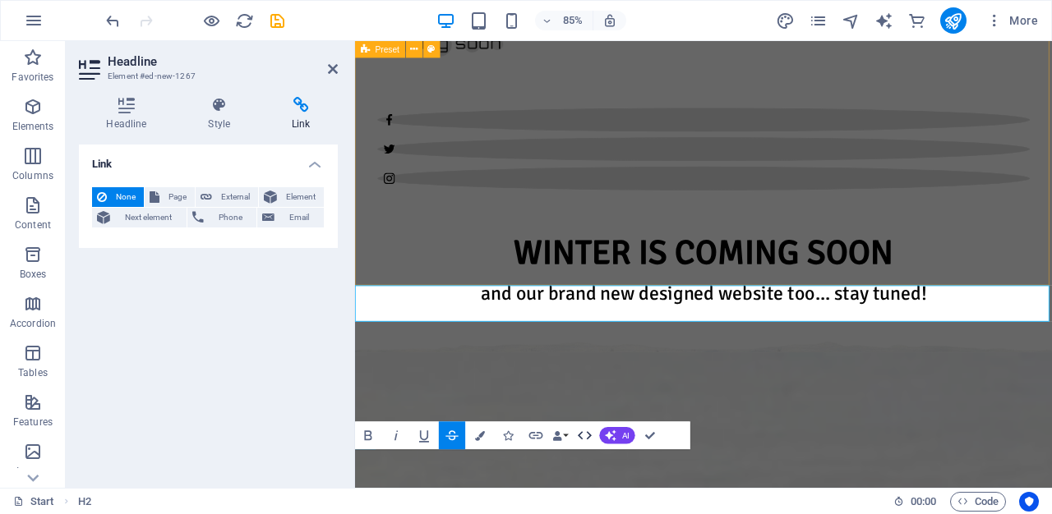
scroll to position [858, 0]
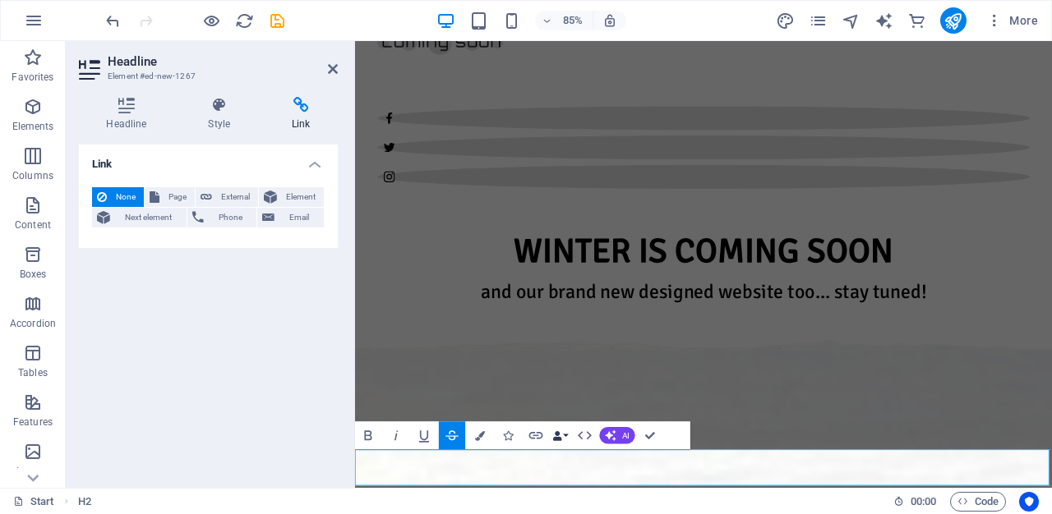
click at [559, 434] on icon "button" at bounding box center [558, 436] width 10 height 10
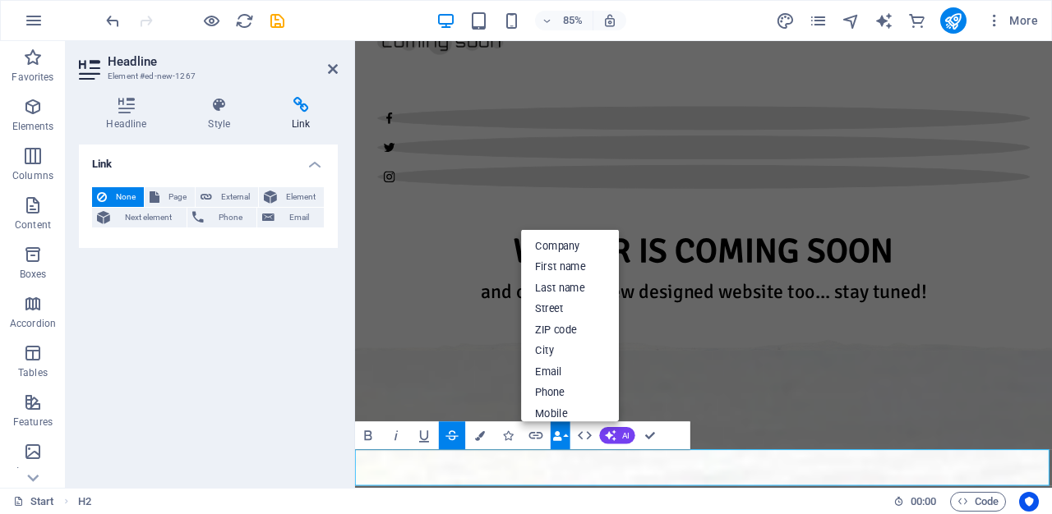
click at [559, 434] on icon "button" at bounding box center [558, 436] width 10 height 10
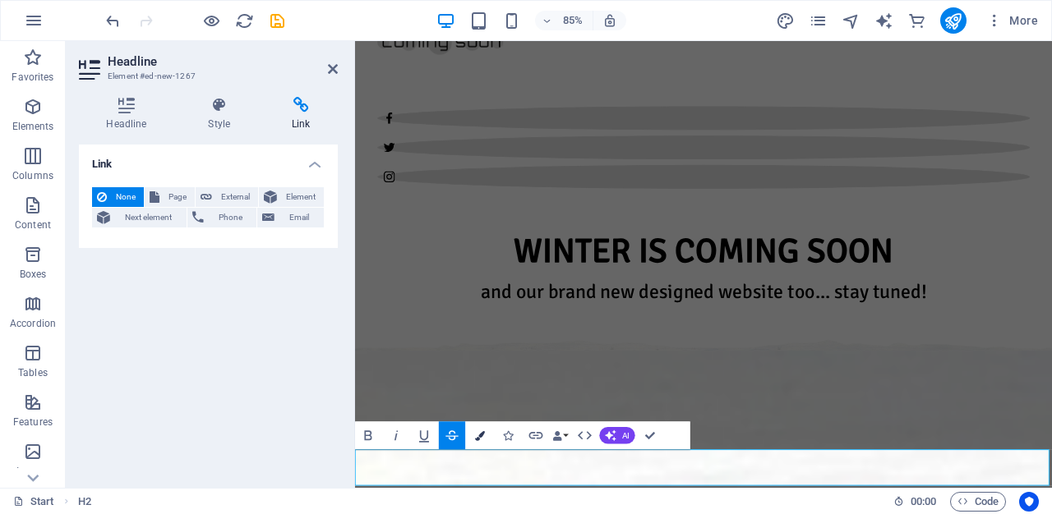
click at [476, 438] on icon "button" at bounding box center [480, 436] width 10 height 10
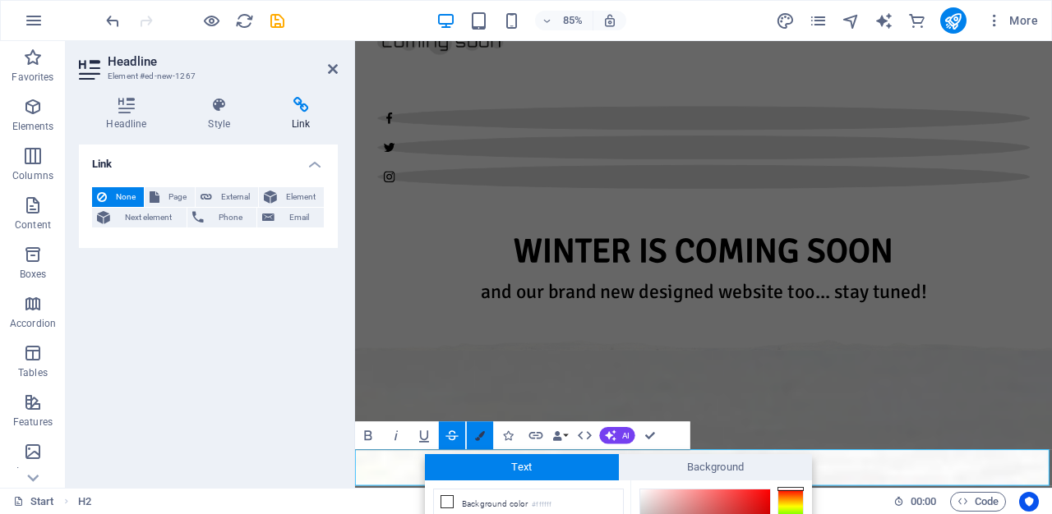
scroll to position [170, 0]
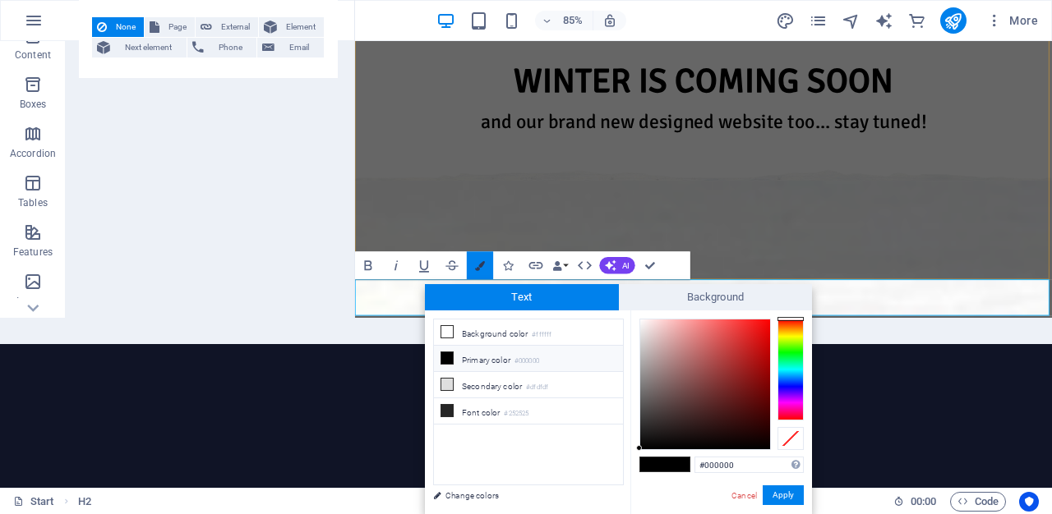
click at [490, 252] on button "Colors" at bounding box center [480, 265] width 26 height 28
click at [480, 261] on button "Colors" at bounding box center [480, 265] width 26 height 28
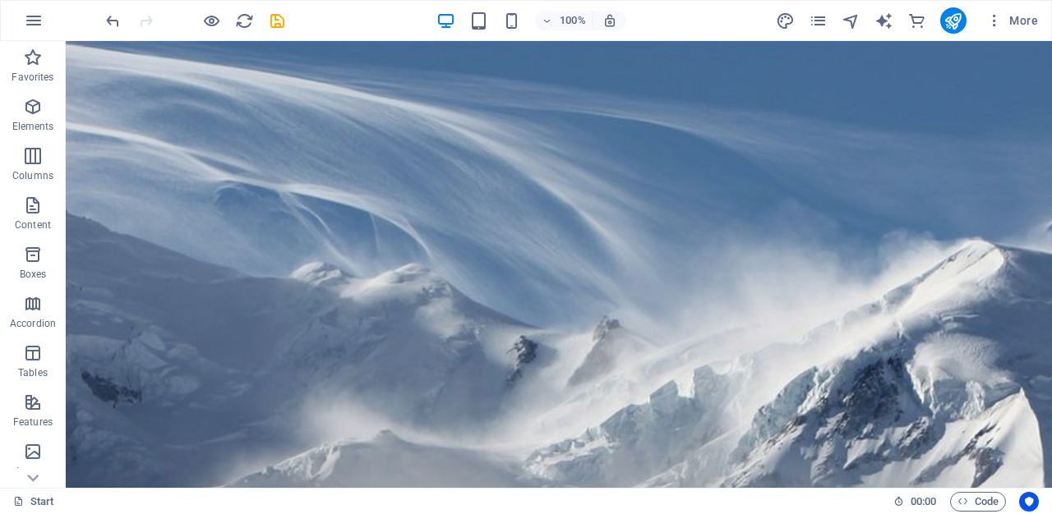
scroll to position [0, 0]
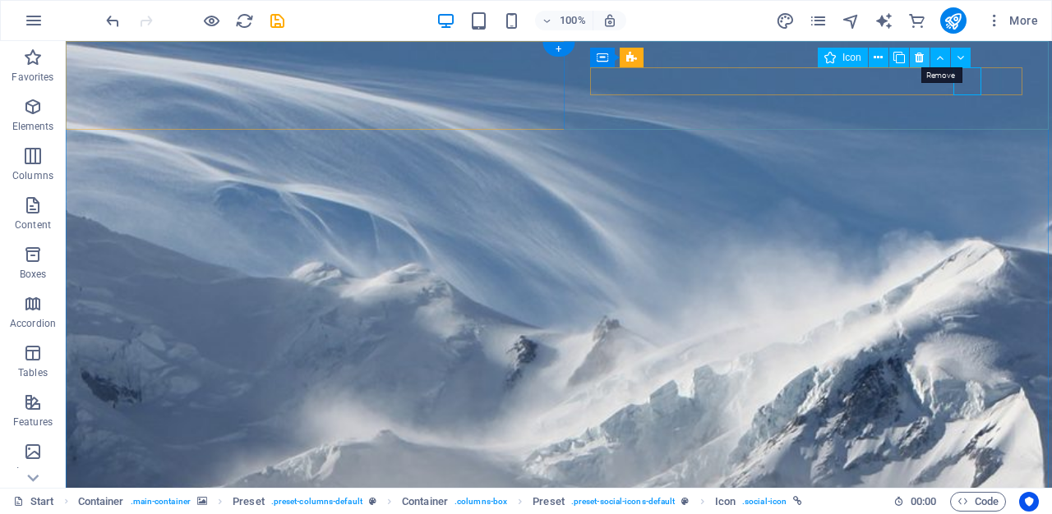
click at [922, 54] on icon at bounding box center [919, 57] width 9 height 17
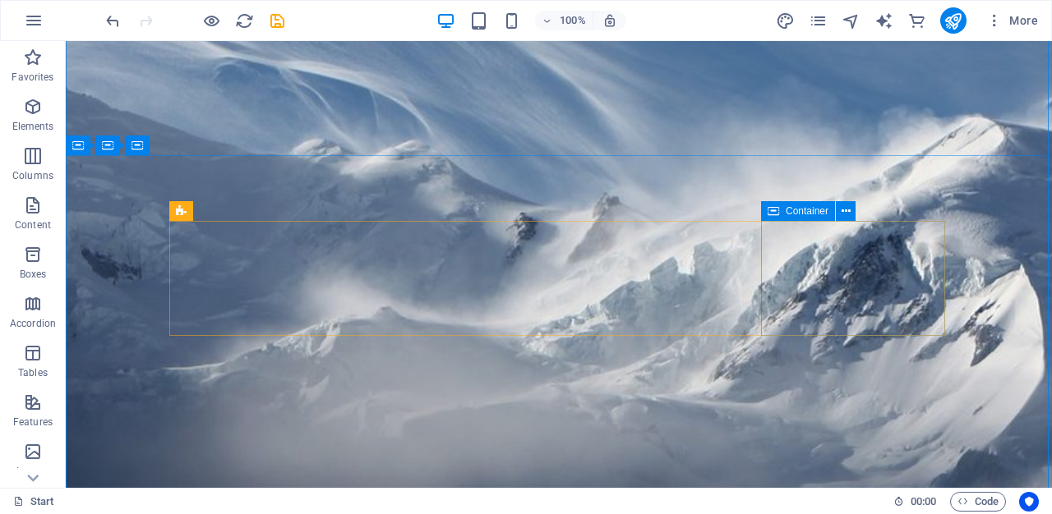
scroll to position [150, 0]
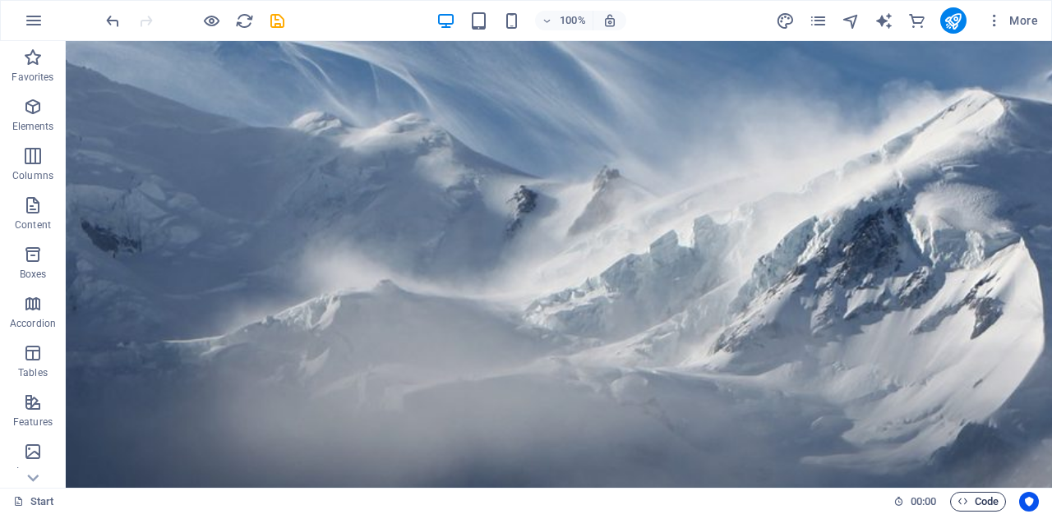
click at [985, 501] on span "Code" at bounding box center [977, 502] width 41 height 20
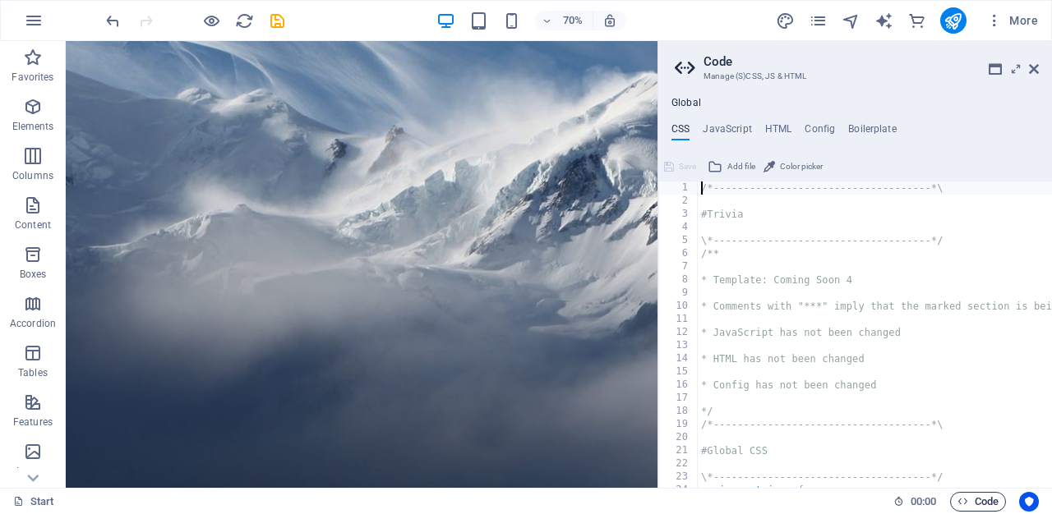
click at [985, 501] on span "Code" at bounding box center [977, 502] width 41 height 20
click at [959, 505] on icon "button" at bounding box center [962, 501] width 11 height 11
click at [1034, 64] on icon at bounding box center [1034, 68] width 10 height 13
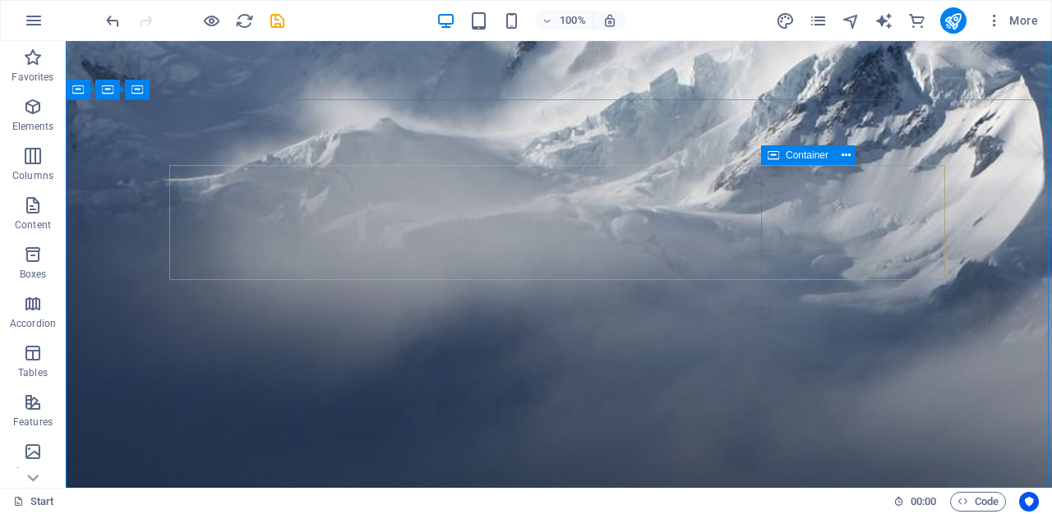
scroll to position [196, 0]
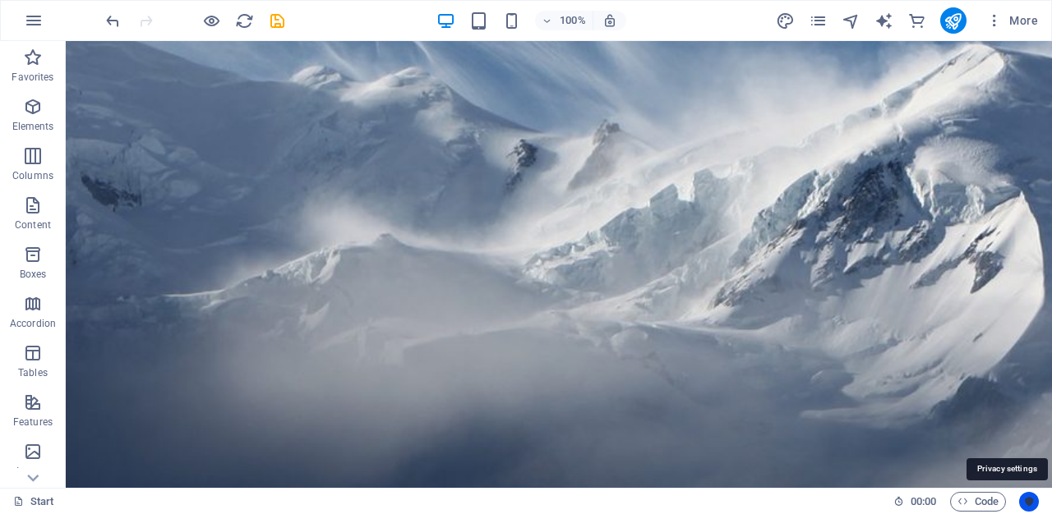
click at [1032, 502] on icon "Usercentrics" at bounding box center [1029, 502] width 12 height 12
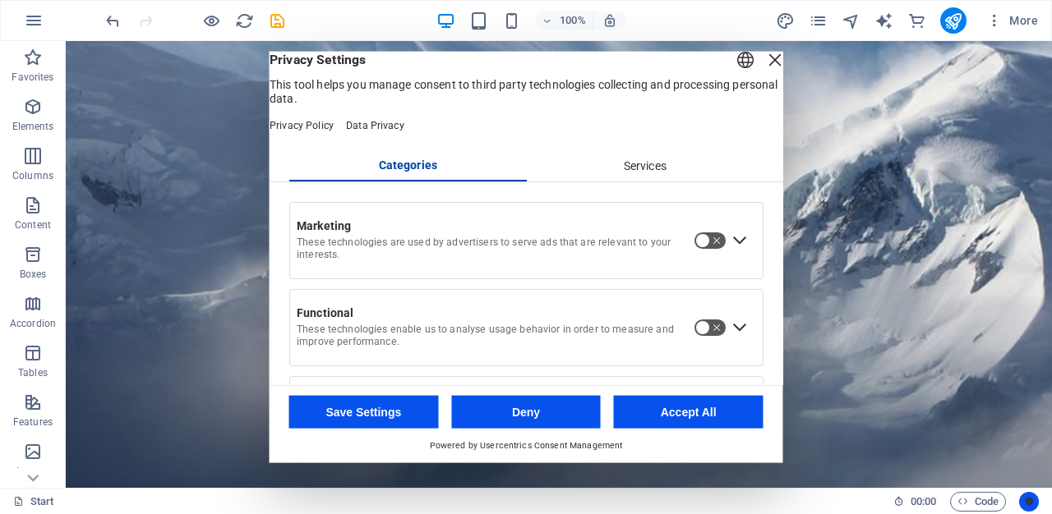
click at [1032, 502] on icon "Usercentrics" at bounding box center [1029, 502] width 12 height 12
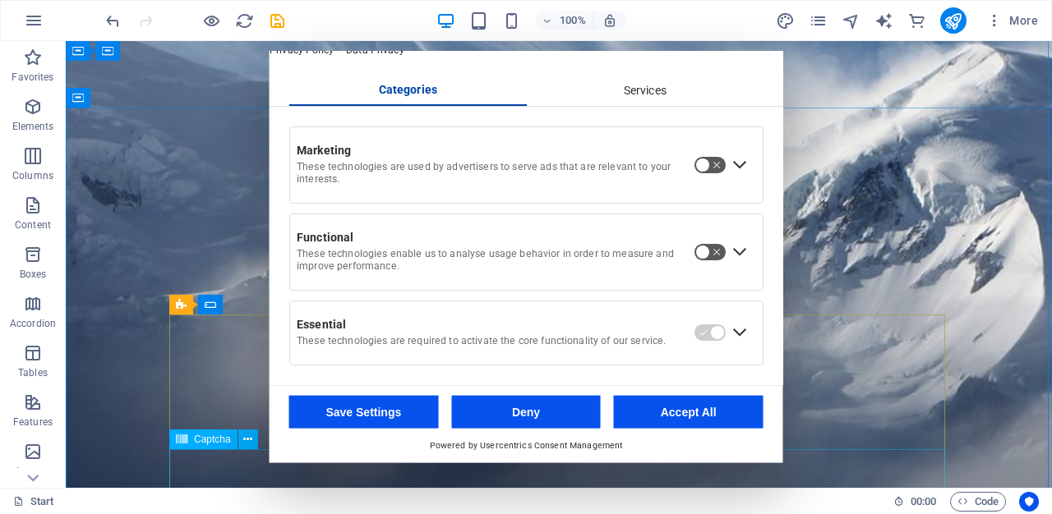
scroll to position [104, 0]
click at [688, 404] on button "Accept All" at bounding box center [689, 411] width 150 height 33
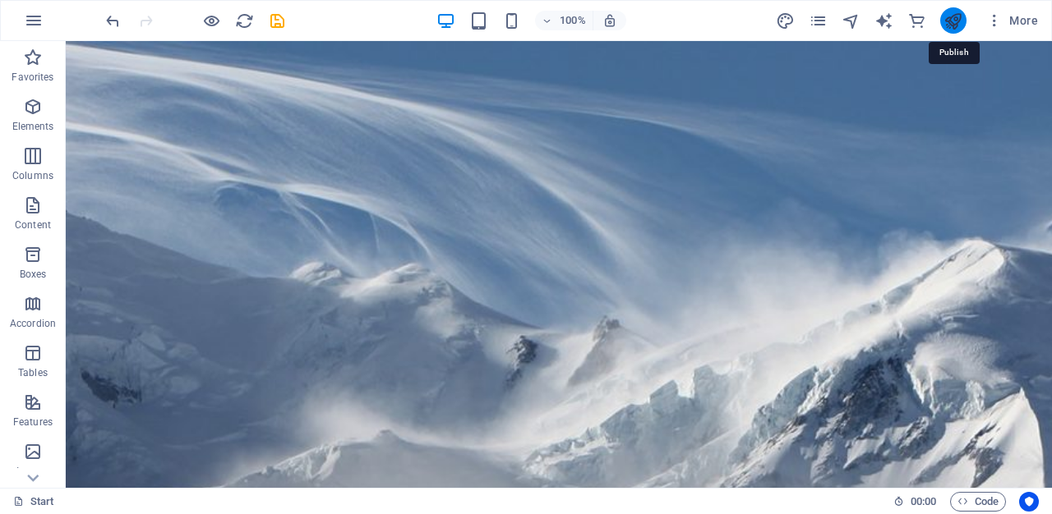
scroll to position [0, 0]
click at [955, 15] on icon "publish" at bounding box center [952, 21] width 19 height 19
click at [959, 23] on icon "publish" at bounding box center [952, 21] width 19 height 19
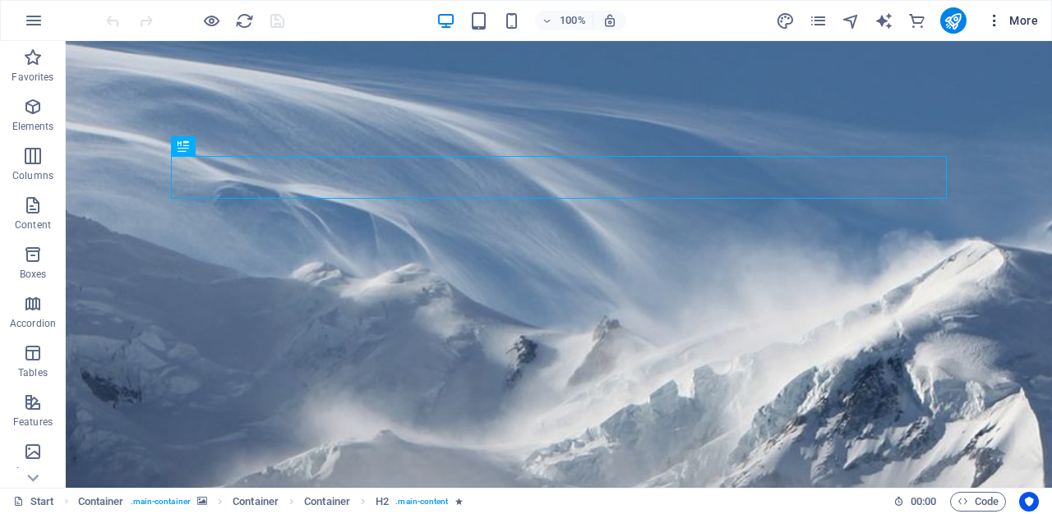
click at [1013, 21] on span "More" at bounding box center [1012, 20] width 52 height 16
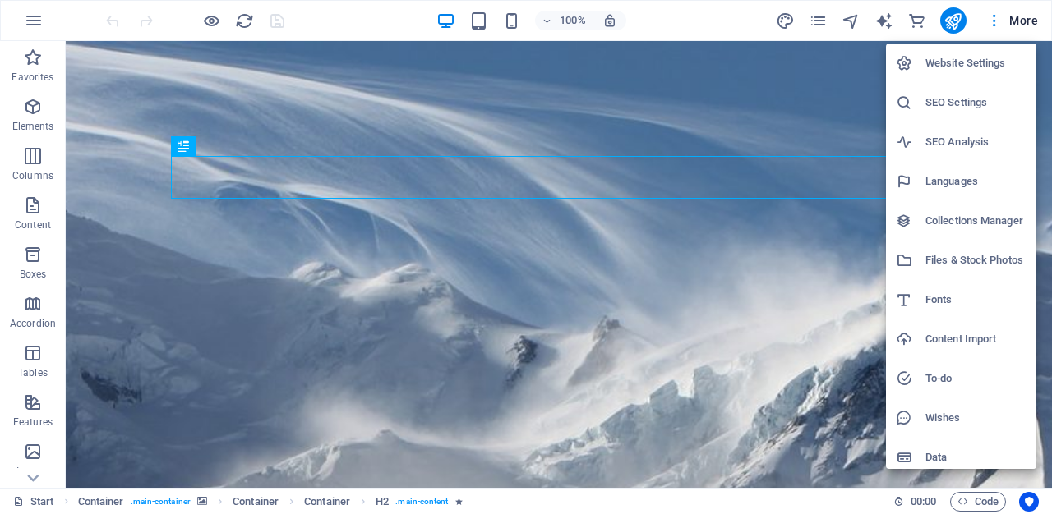
click at [934, 58] on h6 "Website Settings" at bounding box center [975, 63] width 101 height 20
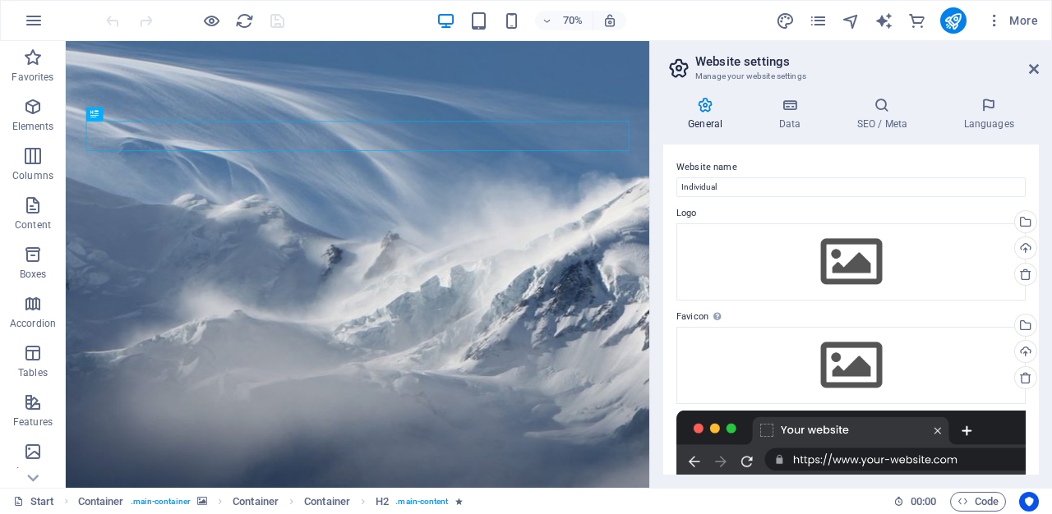
click at [1040, 67] on aside "Website settings Manage your website settings General Data SEO / Meta Languages…" at bounding box center [850, 264] width 403 height 447
click at [1041, 67] on aside "Website settings Manage your website settings General Data SEO / Meta Languages…" at bounding box center [850, 264] width 403 height 447
click at [1031, 67] on icon at bounding box center [1034, 68] width 10 height 13
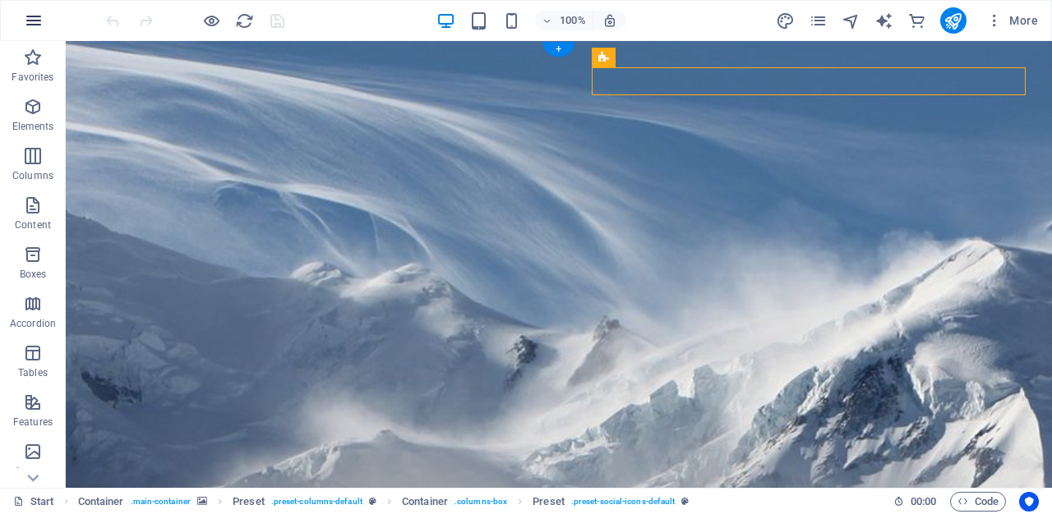
click at [34, 17] on icon "button" at bounding box center [34, 21] width 20 height 20
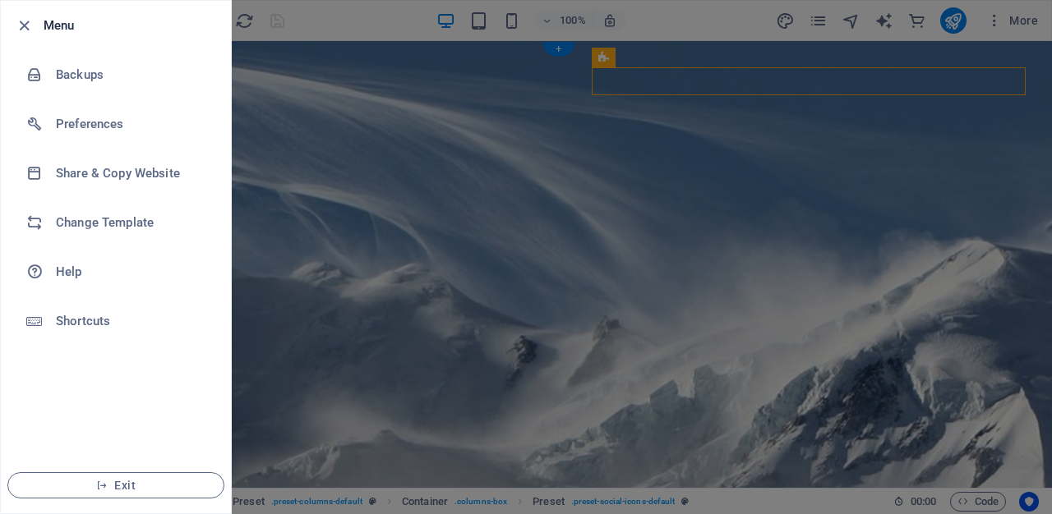
click at [34, 17] on div at bounding box center [29, 26] width 30 height 20
click at [24, 21] on icon "button" at bounding box center [24, 25] width 19 height 19
